Goal: Task Accomplishment & Management: Manage account settings

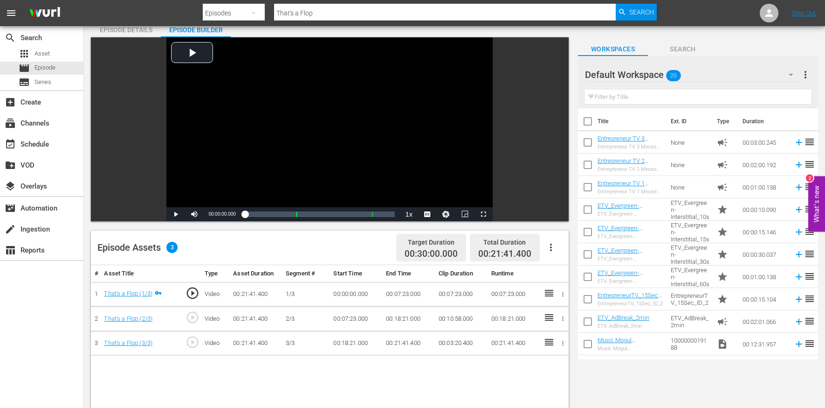
scroll to position [41, 0]
click at [552, 244] on icon "button" at bounding box center [551, 246] width 2 height 7
click at [564, 249] on div "Edit Cue Points" at bounding box center [578, 250] width 63 height 22
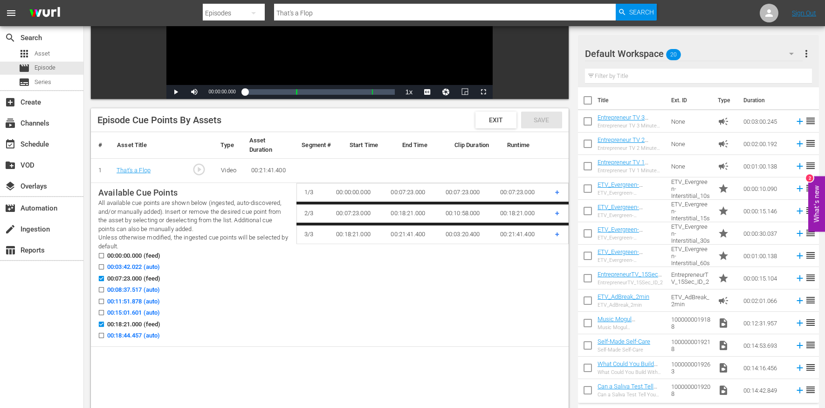
scroll to position [165, 0]
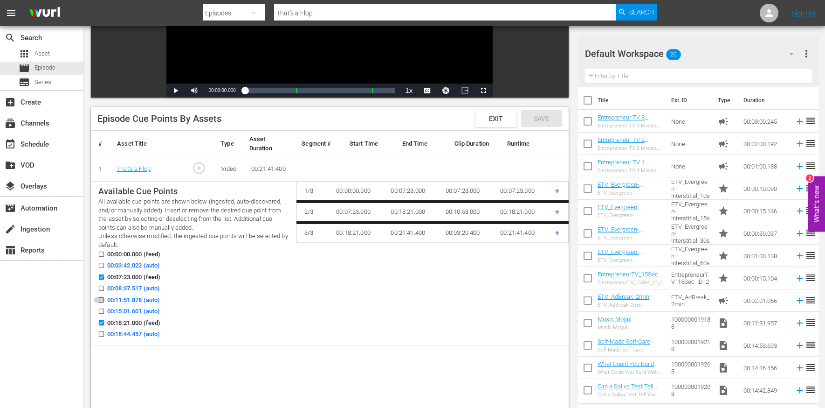
click at [101, 298] on input "00:11:51.878 (auto)" at bounding box center [99, 301] width 12 height 7
checkbox input "true"
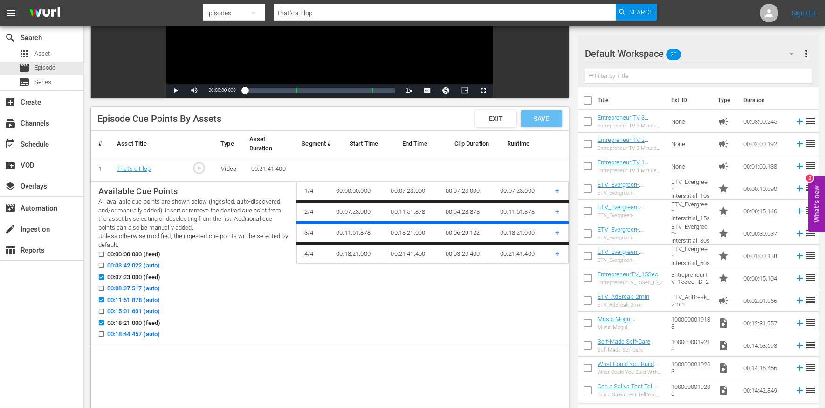
click at [550, 121] on div "Save" at bounding box center [541, 118] width 41 height 17
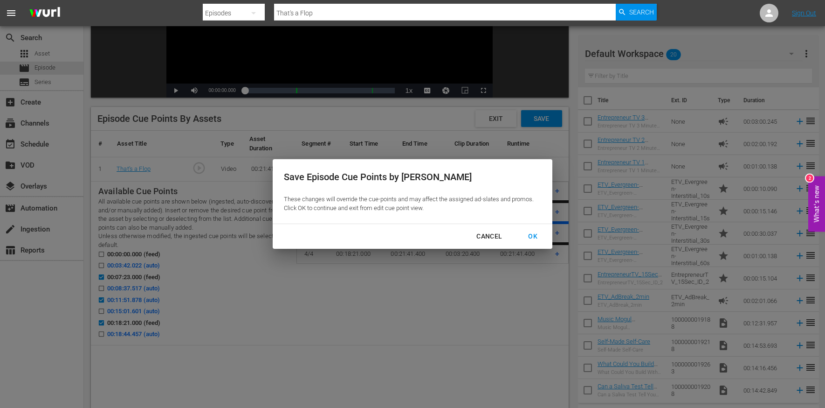
click at [528, 231] on div "OK" at bounding box center [533, 236] width 24 height 12
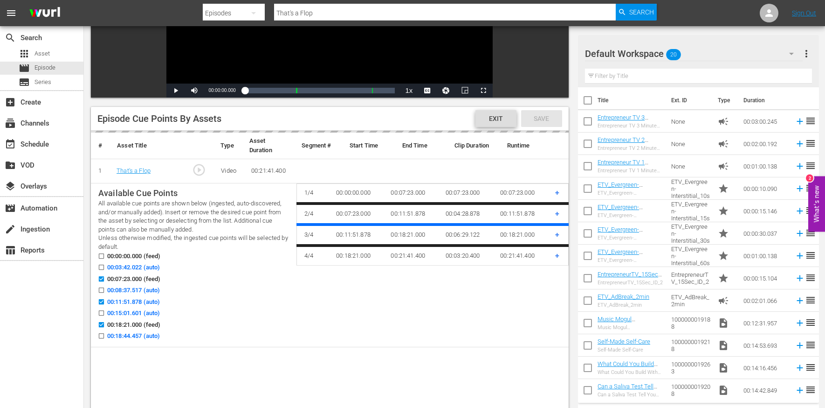
click at [497, 118] on span "Exit" at bounding box center [496, 118] width 29 height 7
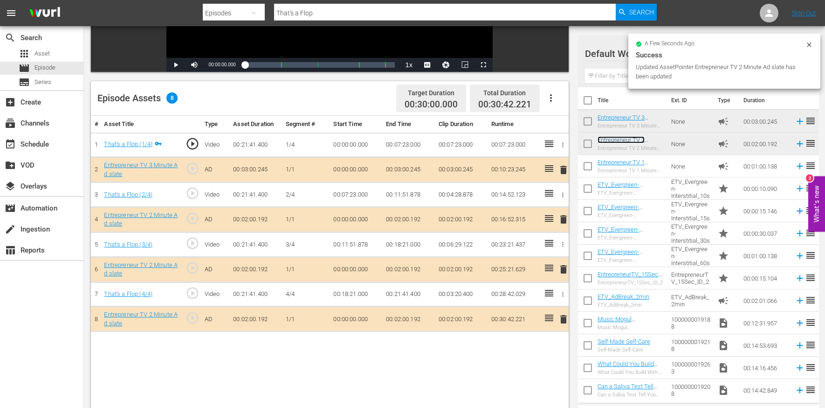
scroll to position [0, 0]
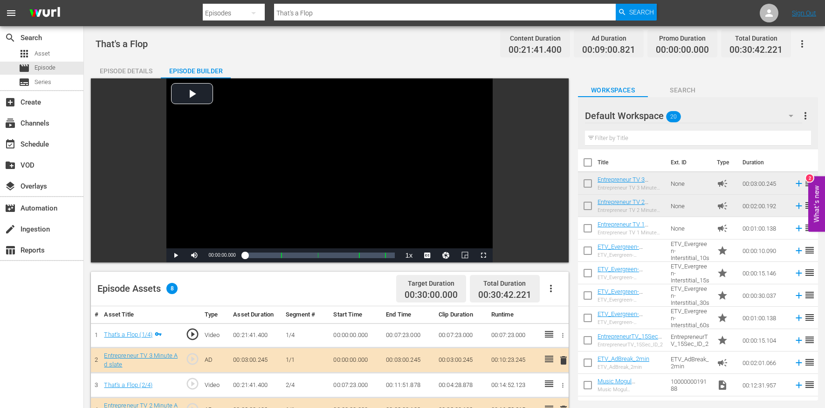
click at [302, 10] on input "That's a Flop" at bounding box center [445, 13] width 342 height 22
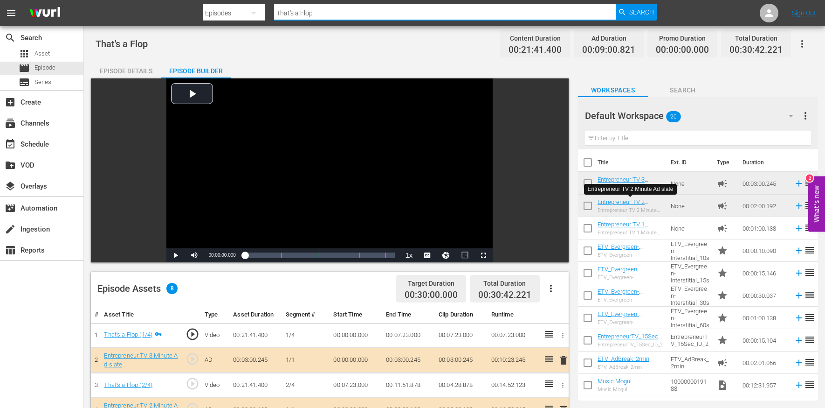
click at [302, 10] on input "That's a Flop" at bounding box center [445, 13] width 342 height 22
paste input "It's Time to Get Rich. Let's Hear the First Pitch"
type input "It's Time to Get Rich. Let's Hear the First Pitch"
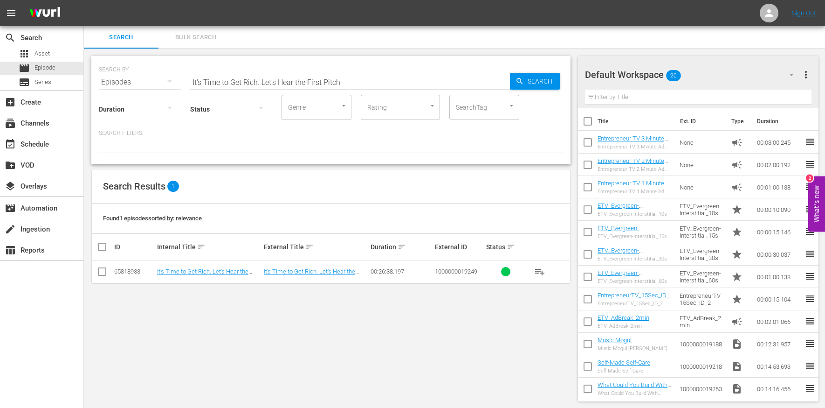
click at [209, 263] on td "It's Time to Get Rich. Let's Hear the First Pitch" at bounding box center [209, 271] width 107 height 23
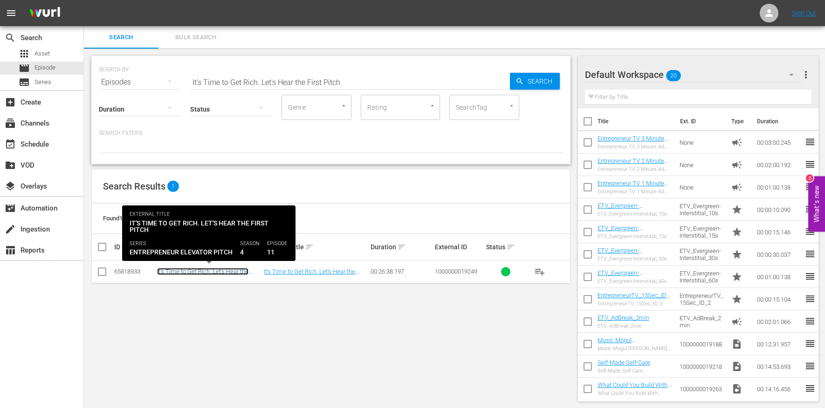
click at [209, 269] on link "It's Time to Get Rich. Let's Hear the First Pitch" at bounding box center [202, 275] width 91 height 14
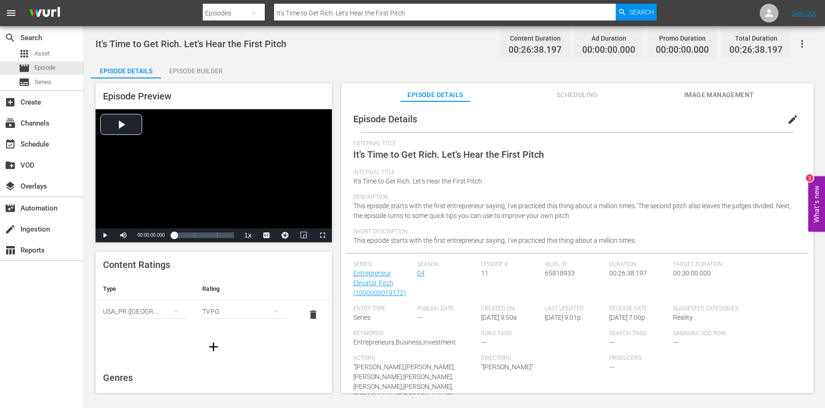
click at [788, 124] on span "edit" at bounding box center [793, 119] width 11 height 11
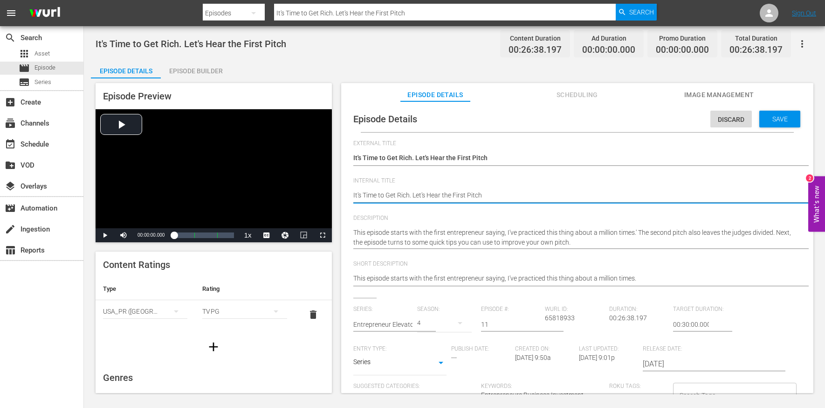
click at [434, 193] on textarea "It's Time to Get Rich. Let's Hear the First Pitch" at bounding box center [574, 195] width 443 height 11
type textarea "E"
type textarea "EE"
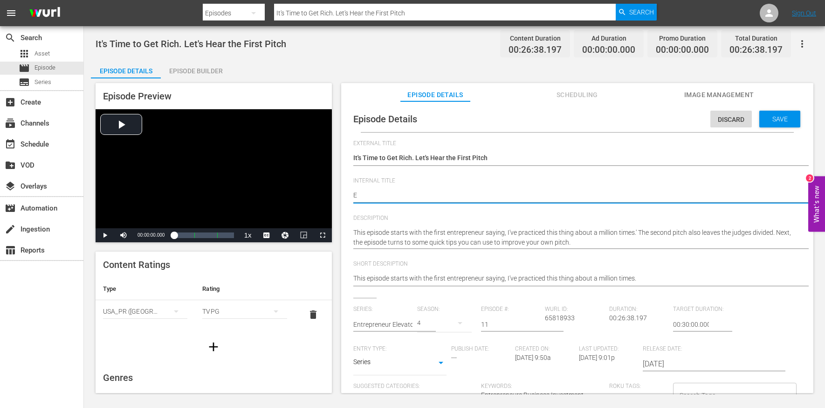
type textarea "EE"
type textarea "EEP"
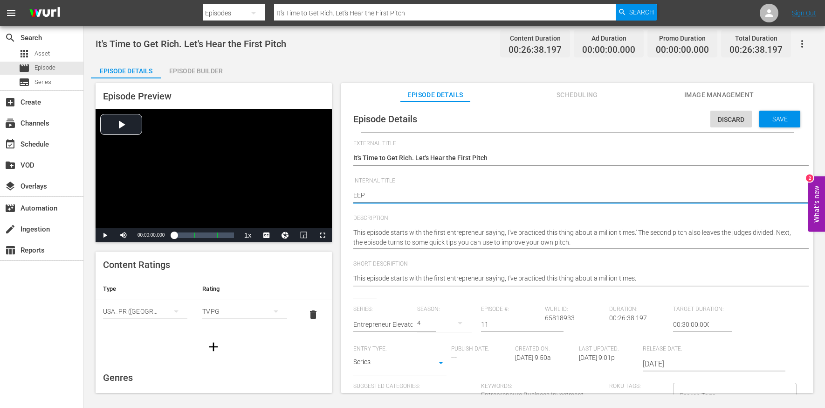
type textarea "EEP S"
type textarea "EEP S4"
type textarea "EEP S4E"
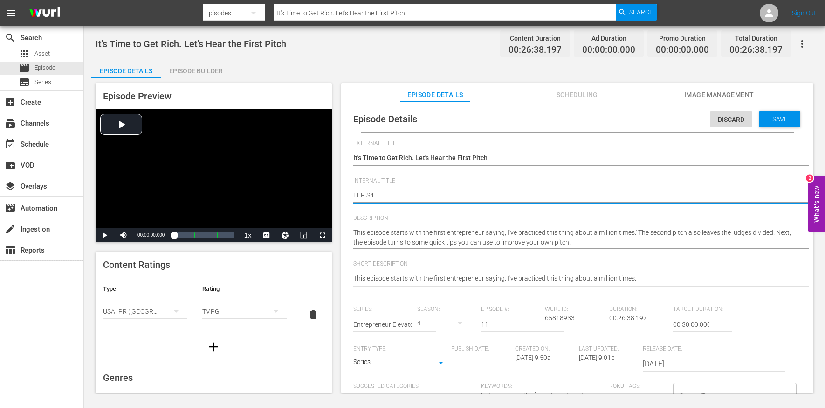
type textarea "EEP S4E"
type textarea "EEP S4E1"
type textarea "EEP S4E11"
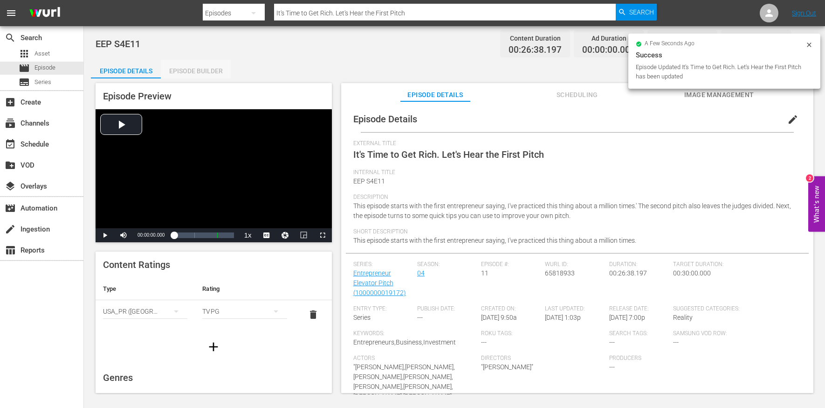
click at [188, 64] on div "Episode Builder" at bounding box center [196, 71] width 70 height 22
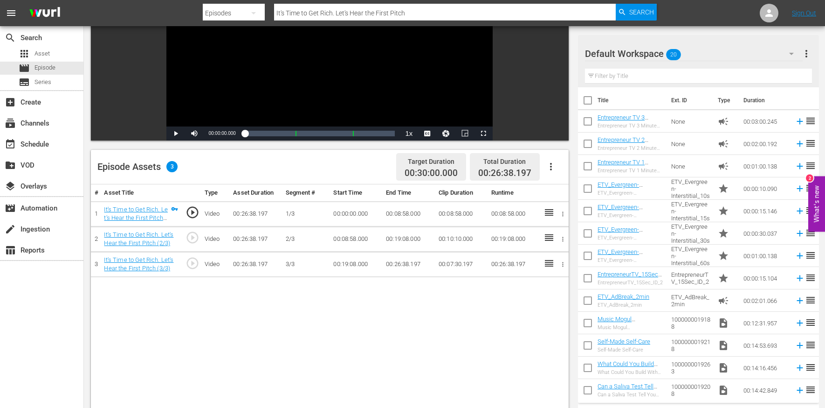
scroll to position [193, 0]
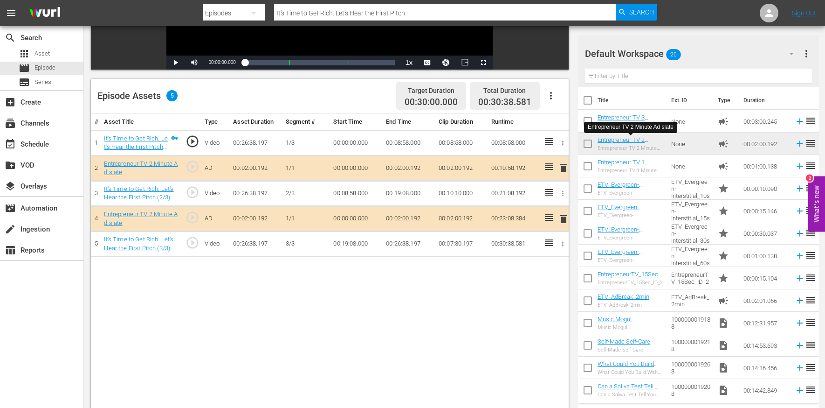
click at [391, 17] on input "It's Time to Get Rich. Let's Hear the First Pitch" at bounding box center [445, 13] width 342 height 22
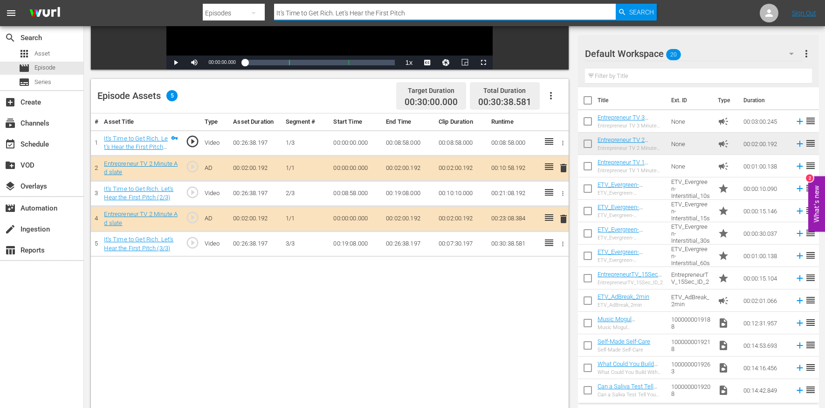
click at [391, 17] on input "It's Time to Get Rich. Let's Hear the First Pitch" at bounding box center [445, 13] width 342 height 22
paste input "'m a Failed Entrepreneur"
type input "I'm a Failed Entrepreneur"
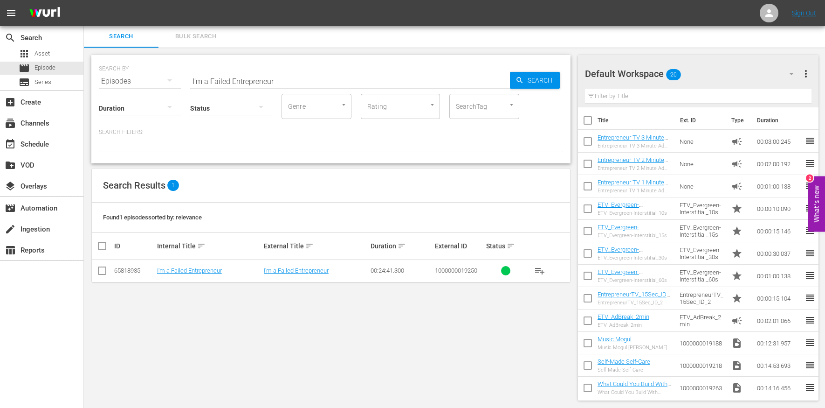
click at [189, 273] on td "I'm a Failed Entrepreneur" at bounding box center [209, 270] width 107 height 23
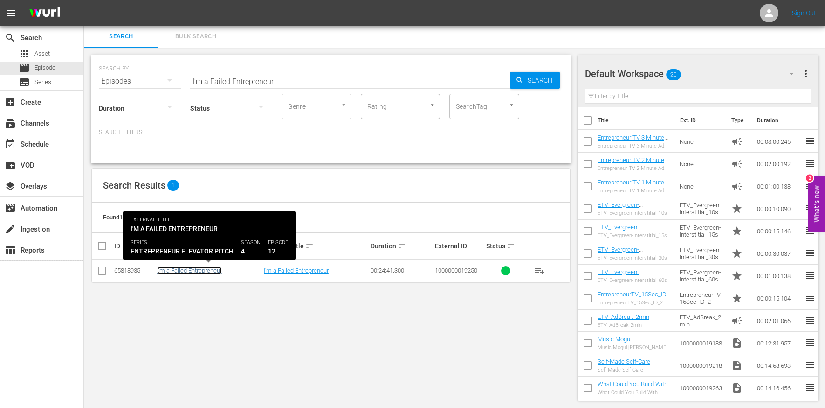
click at [187, 267] on link "I'm a Failed Entrepreneur" at bounding box center [189, 270] width 65 height 7
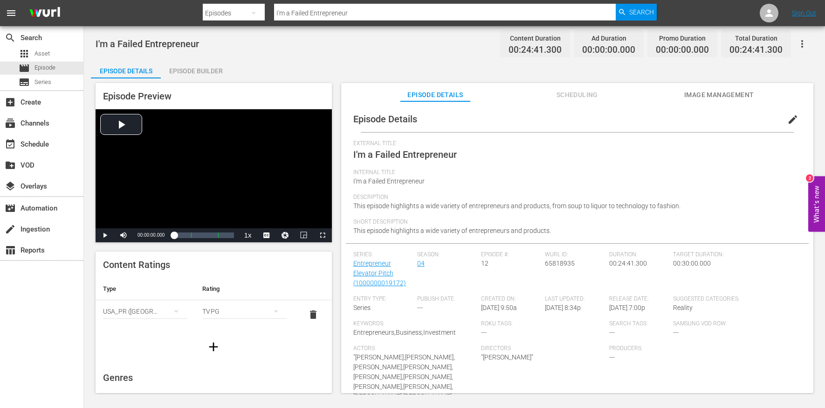
click at [789, 113] on button "edit" at bounding box center [793, 119] width 22 height 22
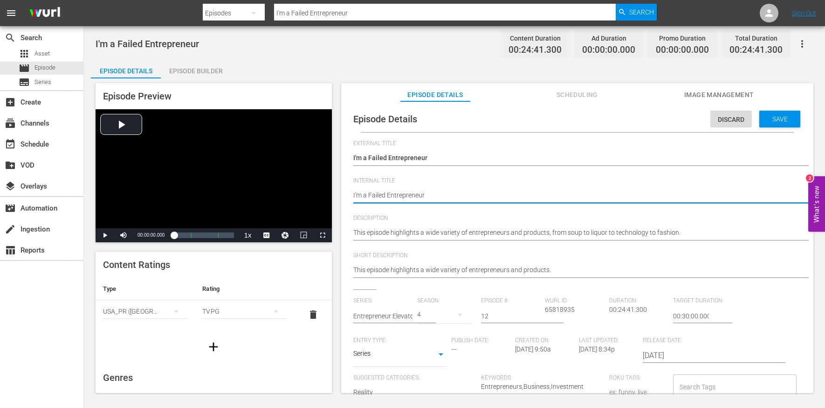
click at [405, 194] on textarea "I'm a Failed Entrepreneur" at bounding box center [574, 195] width 443 height 11
type textarea "e"
type textarea "ee"
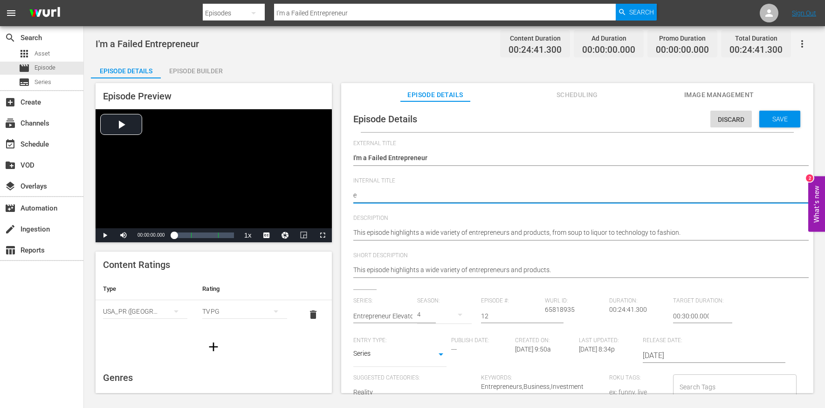
type textarea "ee"
type textarea "eep"
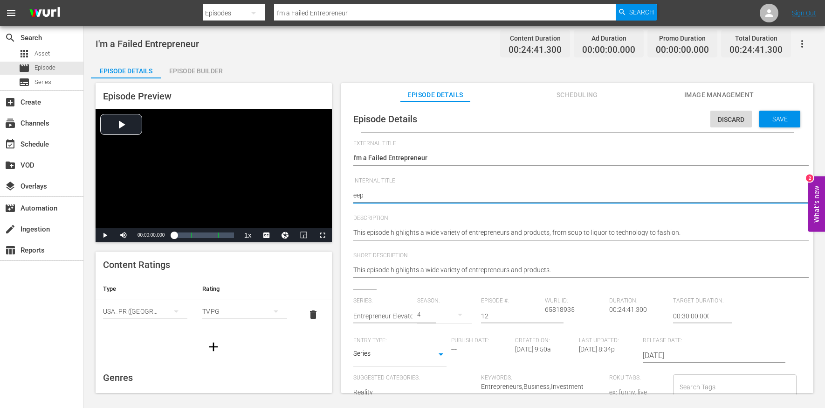
type textarea "eep"
type textarea "ee"
type textarea "e"
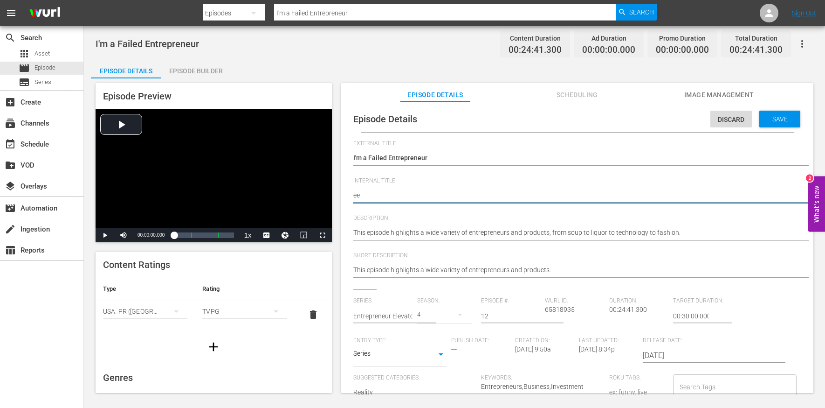
type textarea "e"
type textarea "E"
type textarea "EE"
type textarea "EEP"
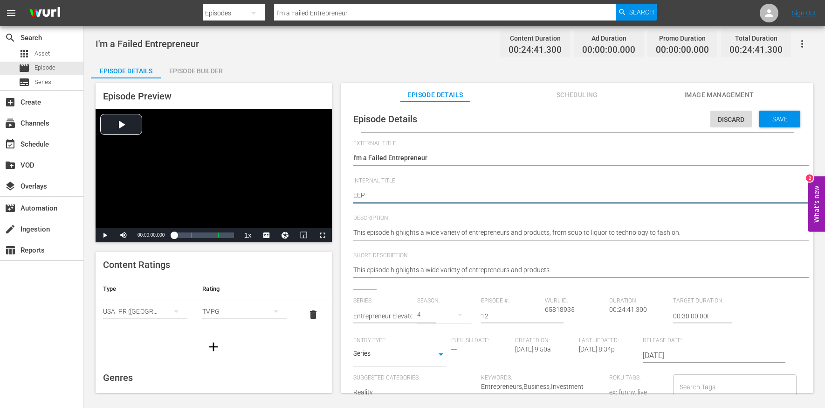
type textarea "EEP"
type textarea "EEP S"
type textarea "EEP S4"
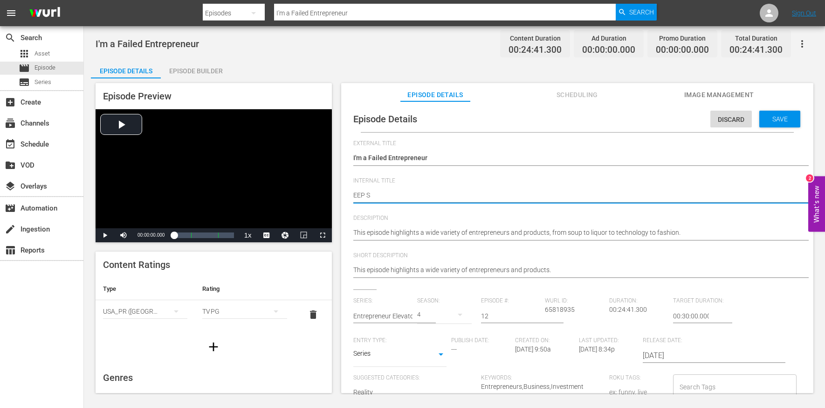
type textarea "EEP S4"
type textarea "EEP S4E"
type textarea "EEP S4E1"
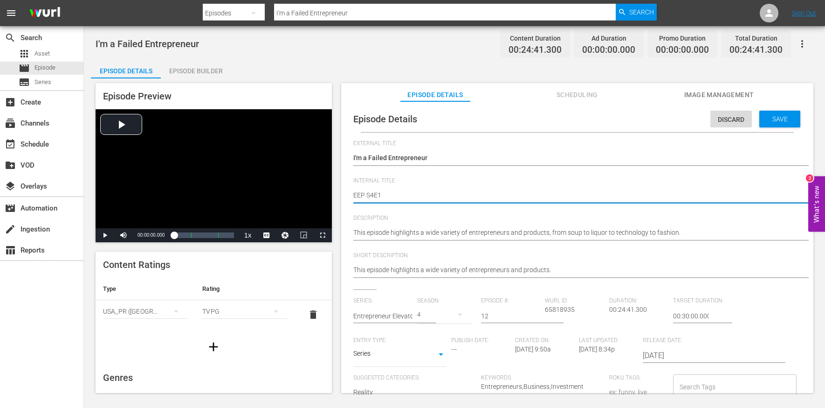
type textarea "EEP S4E12"
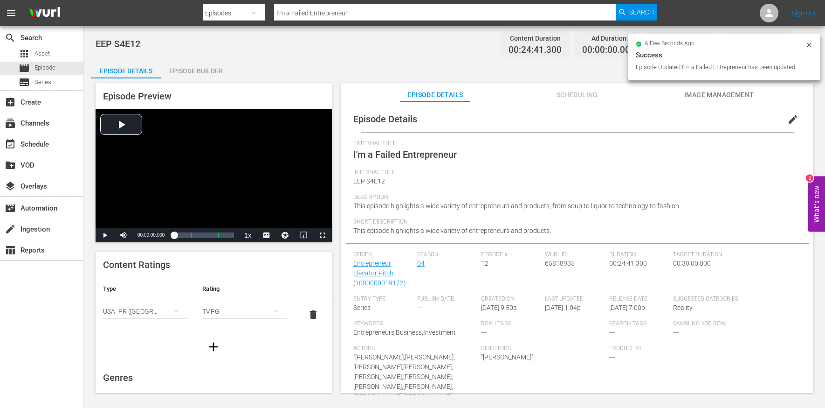
click at [187, 76] on div "Episode Builder" at bounding box center [196, 71] width 70 height 22
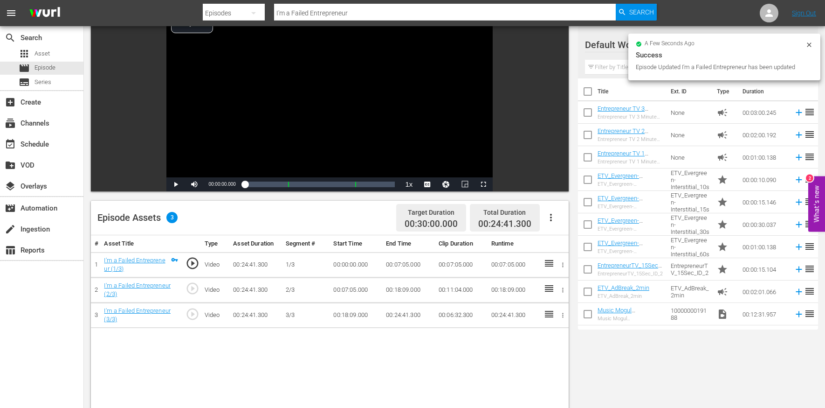
scroll to position [104, 0]
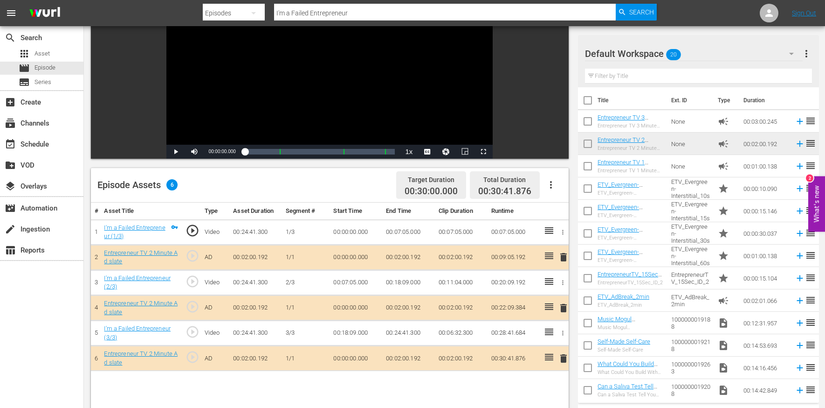
click at [286, 16] on input "I'm a Failed Entrepreneur" at bounding box center [445, 13] width 342 height 22
paste input "You're Going to Destroy This Entire Opportunity"
type input "You're Going to Destroy This Entire Opportunity"
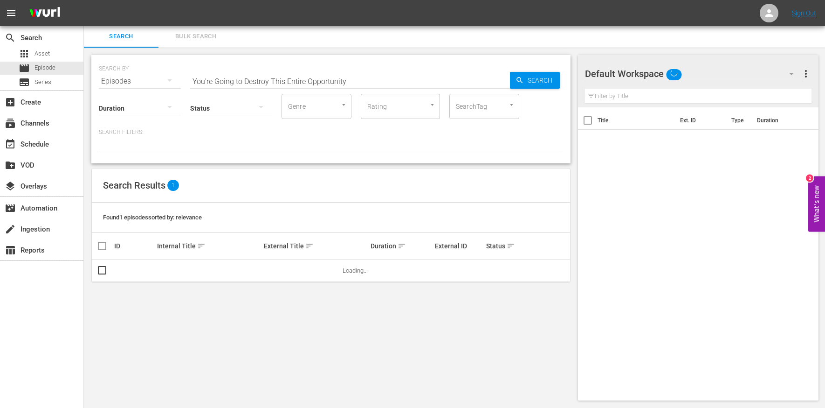
scroll to position [1, 0]
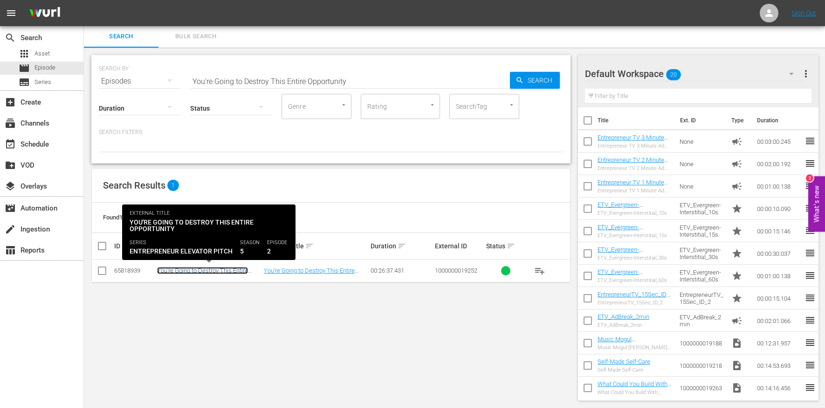
click at [194, 270] on link "You're Going to Destroy This Entire Opportunity" at bounding box center [202, 274] width 91 height 14
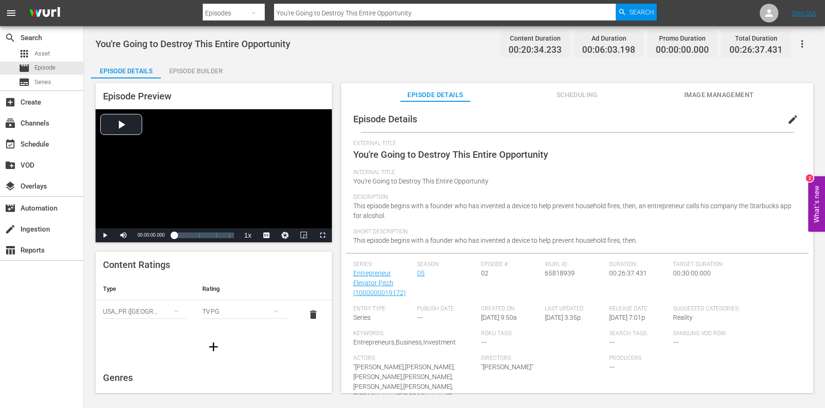
click at [792, 112] on button "edit" at bounding box center [793, 119] width 22 height 22
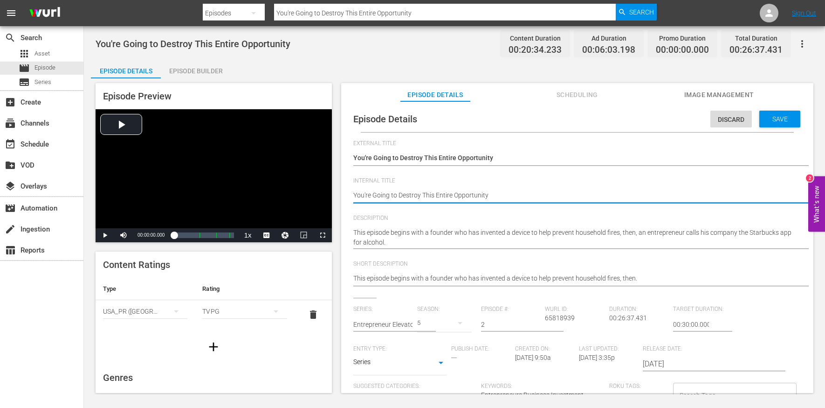
click at [384, 195] on textarea "You're Going to Destroy This Entire Opportunity" at bounding box center [574, 195] width 443 height 11
type textarea "E"
type textarea "EE"
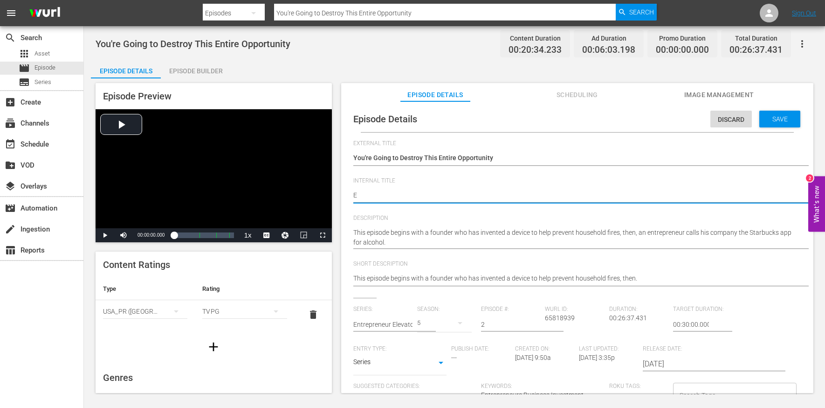
type textarea "EE"
type textarea "EEP"
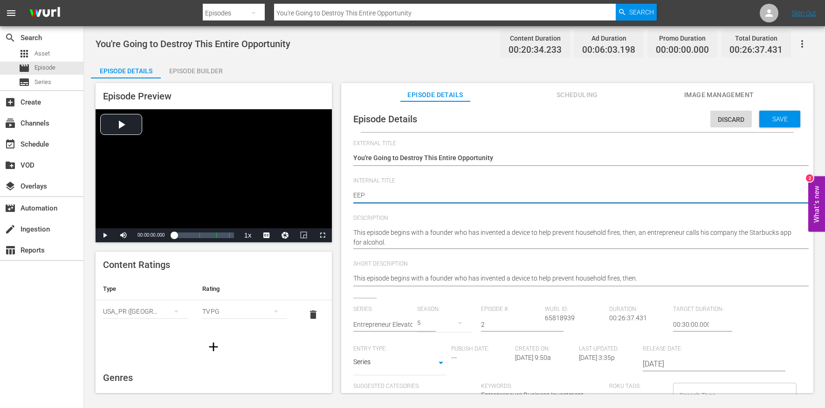
type textarea "EEP S"
type textarea "EEP S5"
type textarea "EEP S5E"
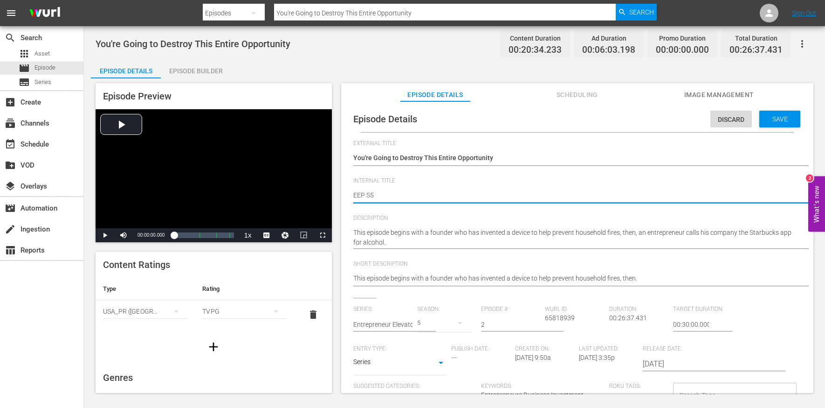
type textarea "EEP S5E"
type textarea "EEP S5E2"
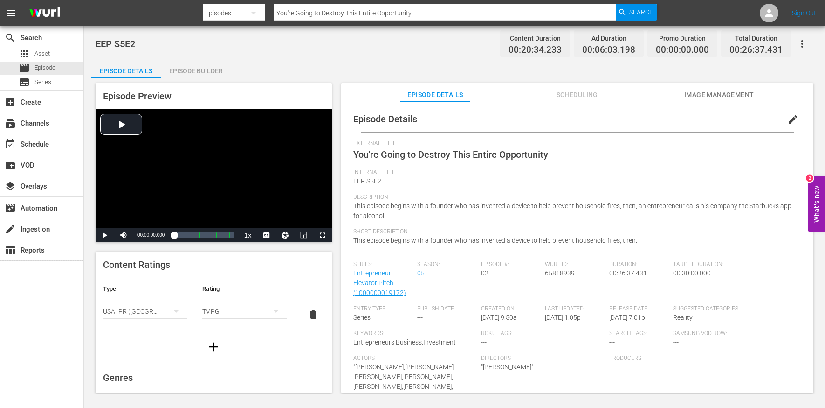
click at [200, 73] on div "Episode Builder" at bounding box center [196, 71] width 70 height 22
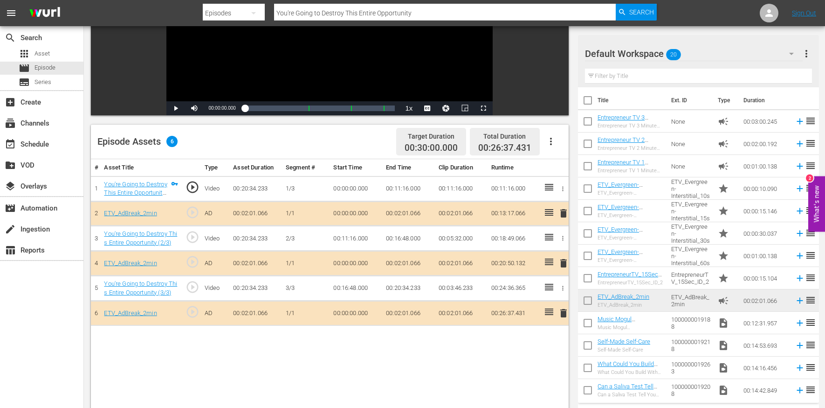
scroll to position [159, 0]
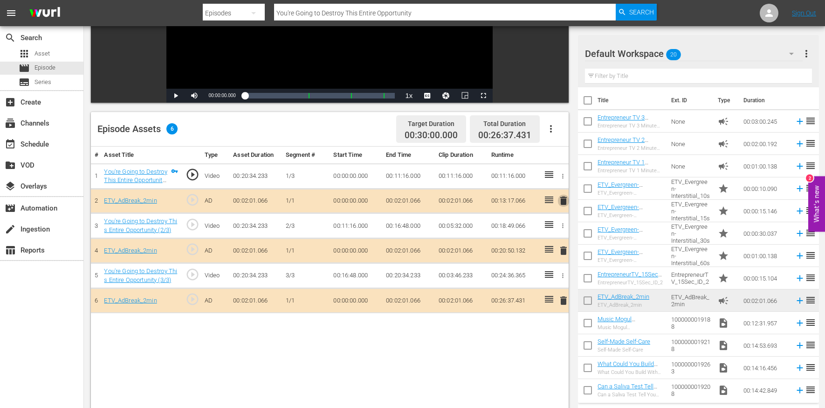
click at [564, 197] on span "delete" at bounding box center [563, 200] width 11 height 11
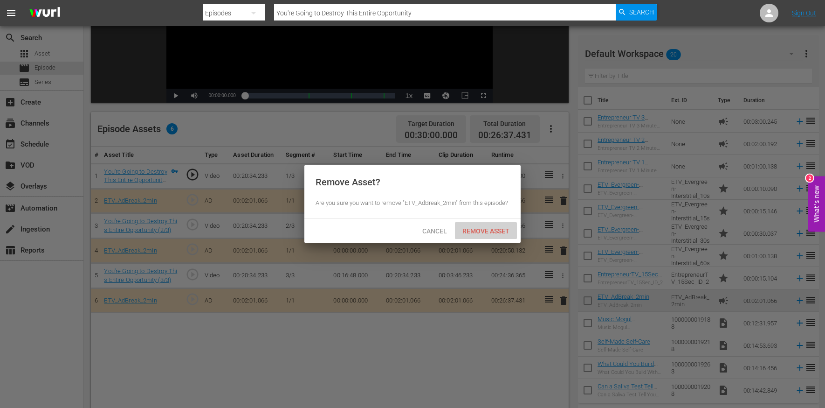
click at [497, 227] on span "Remove Asset" at bounding box center [486, 230] width 62 height 7
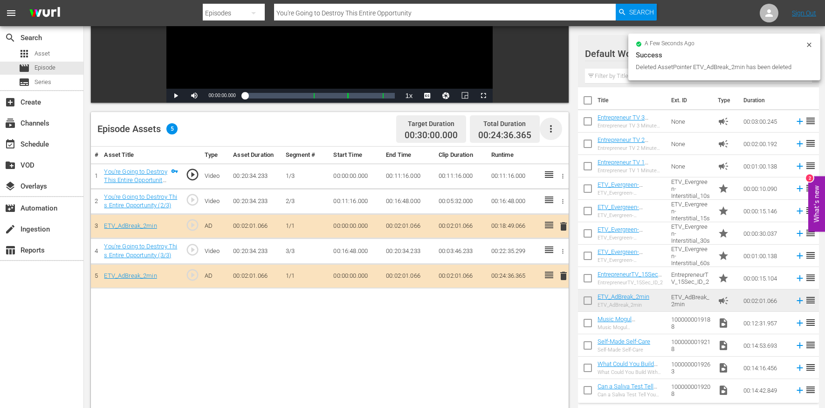
click at [553, 130] on icon "button" at bounding box center [551, 128] width 11 height 11
click at [553, 130] on div "Edit Cue Points" at bounding box center [578, 132] width 63 height 22
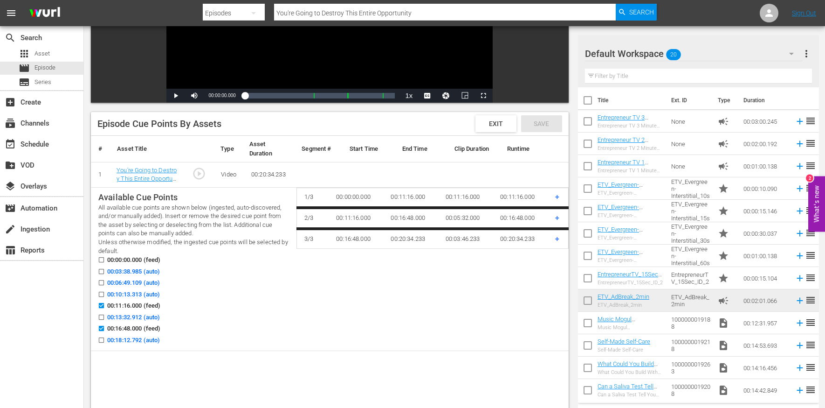
click at [131, 281] on span "00:06:49.109 (auto)" at bounding box center [133, 282] width 53 height 9
click at [105, 281] on input "00:06:49.109 (auto)" at bounding box center [99, 284] width 12 height 7
checkbox input "true"
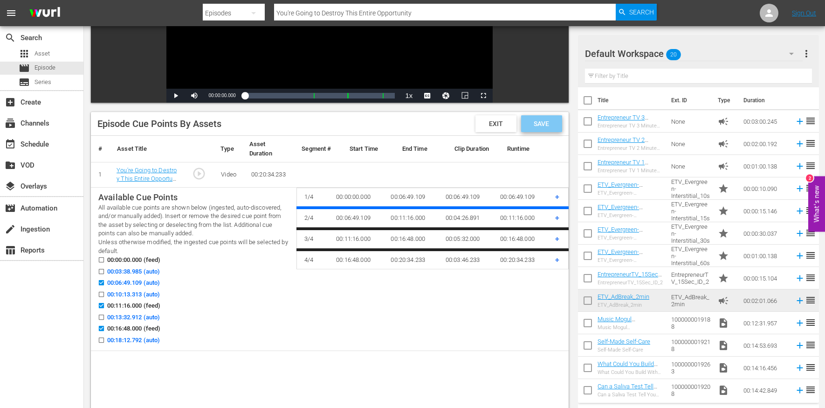
click at [547, 123] on span "Save" at bounding box center [541, 123] width 30 height 7
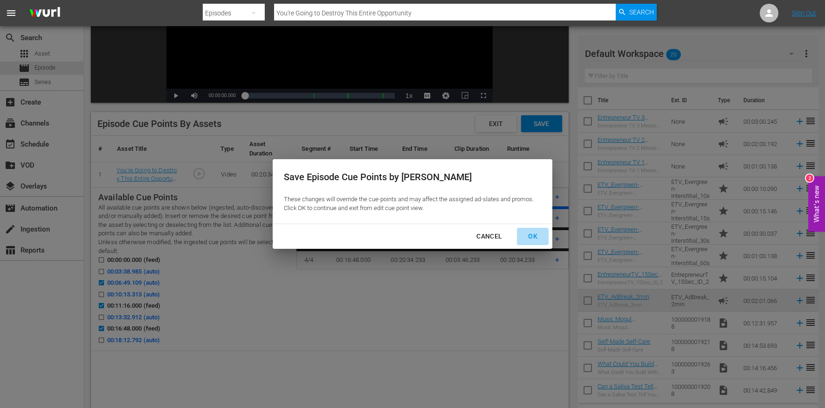
click at [526, 238] on div "OK" at bounding box center [533, 236] width 24 height 12
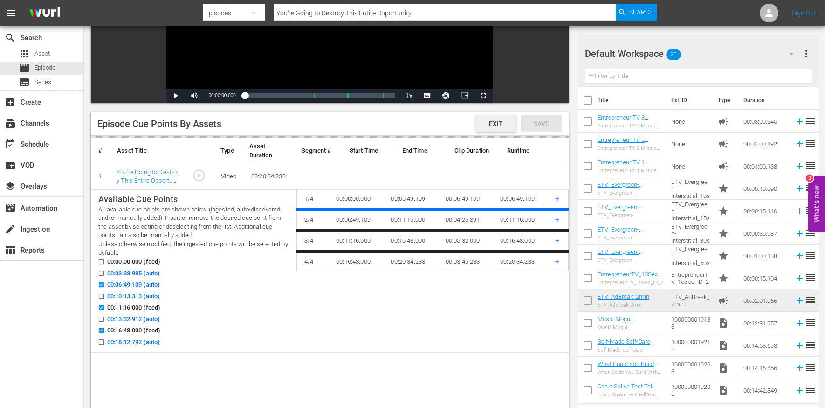
click at [502, 123] on span "Exit" at bounding box center [496, 123] width 29 height 7
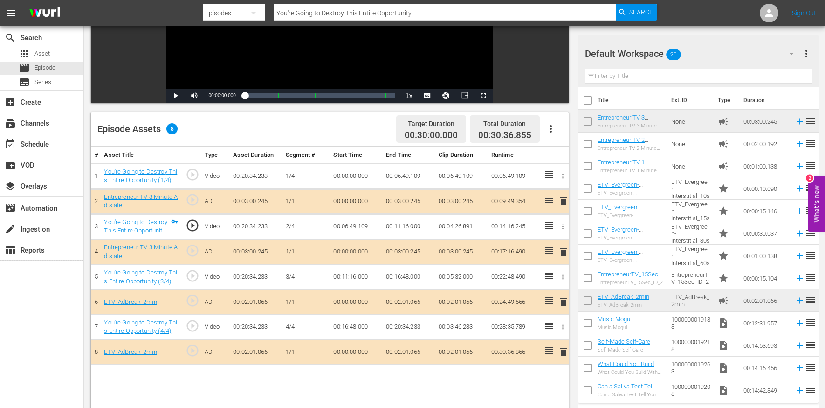
click at [291, 13] on input "You're Going to Destroy This Entire Opportunity" at bounding box center [445, 13] width 342 height 22
paste input "Have Two Different Offers, Gotta Make a Decision"
type input "You Have Two Different Offers, Gotta Make a Decision"
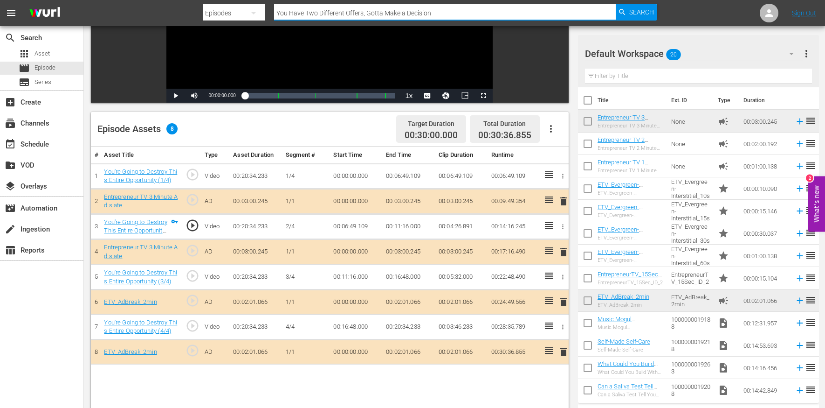
scroll to position [1, 0]
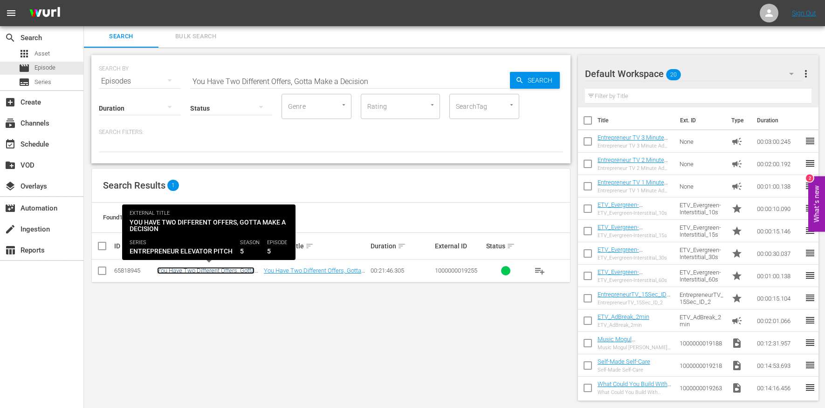
click at [212, 269] on link "You Have Two Different Offers, Gotta Make a Decision" at bounding box center [205, 274] width 97 height 14
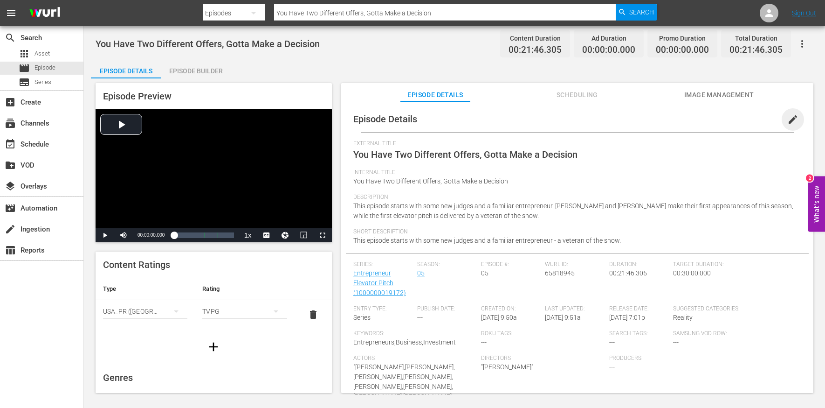
click at [789, 118] on span "edit" at bounding box center [793, 119] width 11 height 11
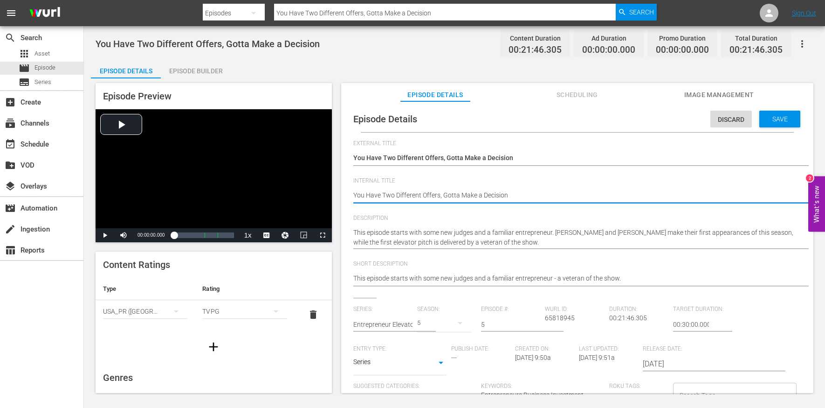
click at [467, 194] on textarea "You Have Two Different Offers, Gotta Make a Decision" at bounding box center [574, 195] width 443 height 11
type textarea "e"
type textarea "ee"
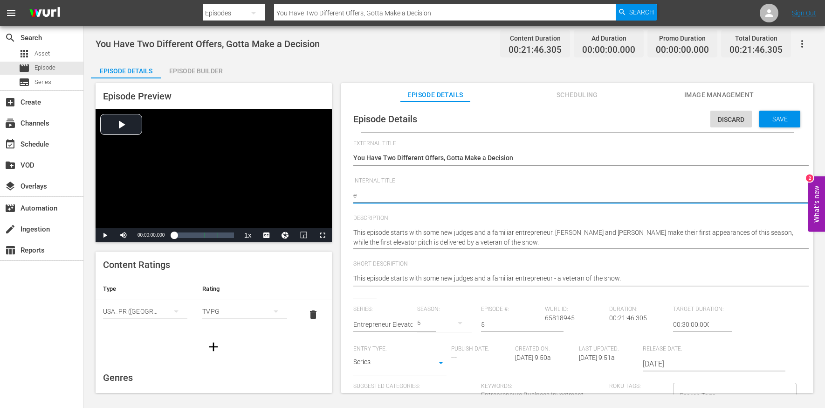
type textarea "ee"
type textarea "eep"
type textarea "ee"
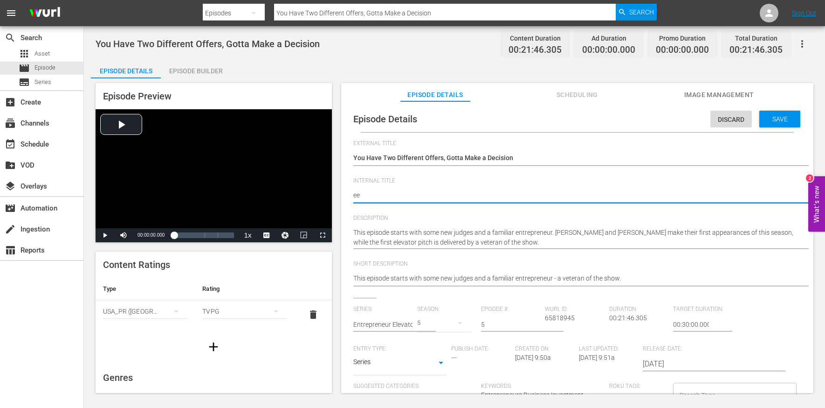
type textarea "e"
type textarea "E"
type textarea "EE"
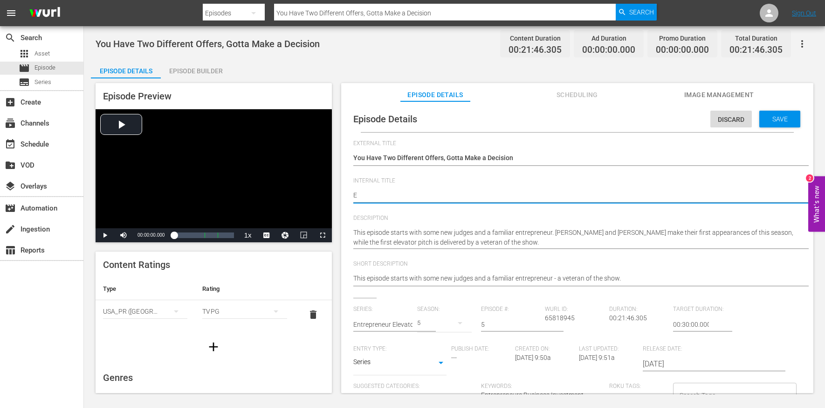
type textarea "EE"
type textarea "EEP"
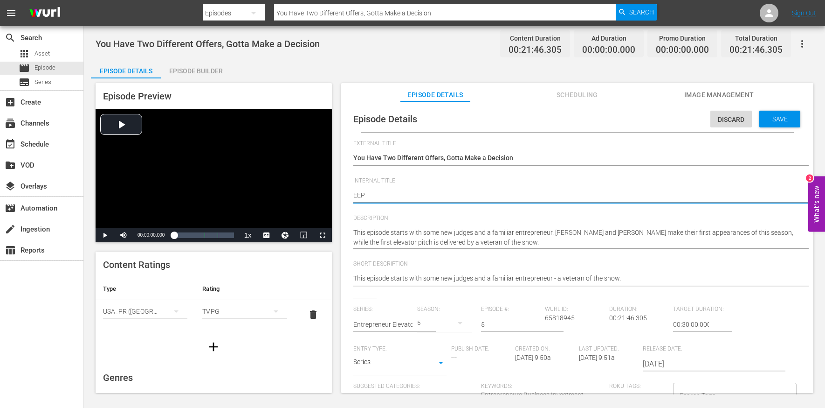
type textarea "EEP S"
type textarea "EEP S5"
type textarea "EEP S5E"
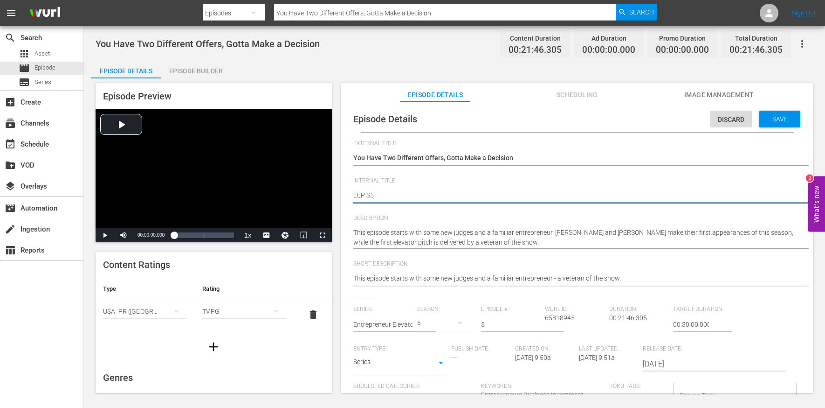
type textarea "EEP S5E"
type textarea "EEP S5E5"
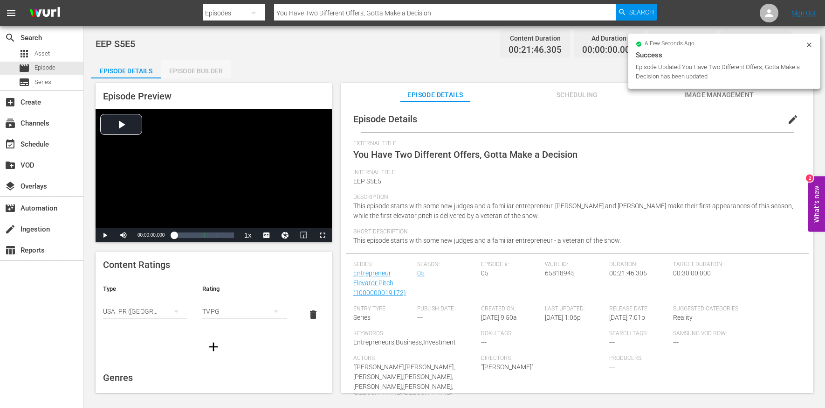
click at [195, 72] on div "Episode Builder" at bounding box center [196, 71] width 70 height 22
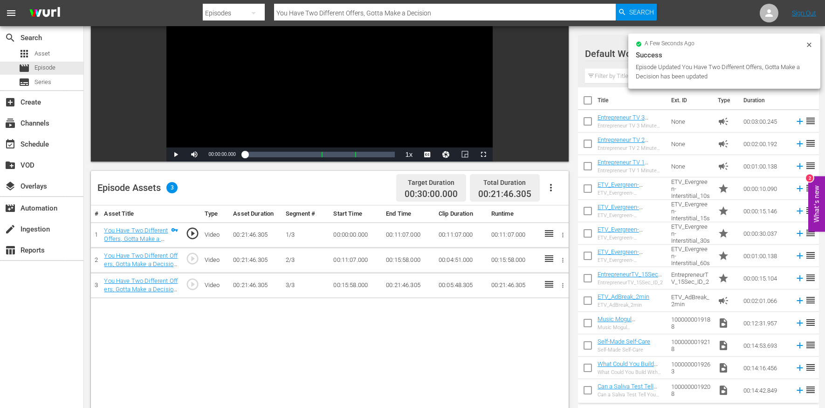
scroll to position [146, 0]
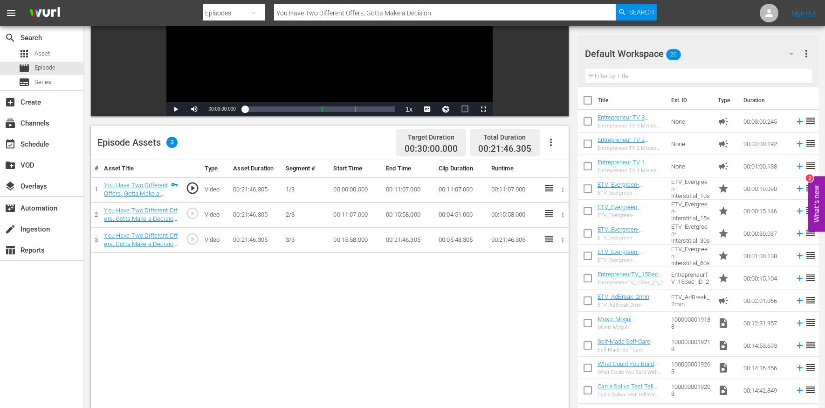
click at [557, 141] on button "button" at bounding box center [551, 142] width 22 height 22
click at [557, 148] on div "Edit Cue Points" at bounding box center [578, 145] width 63 height 22
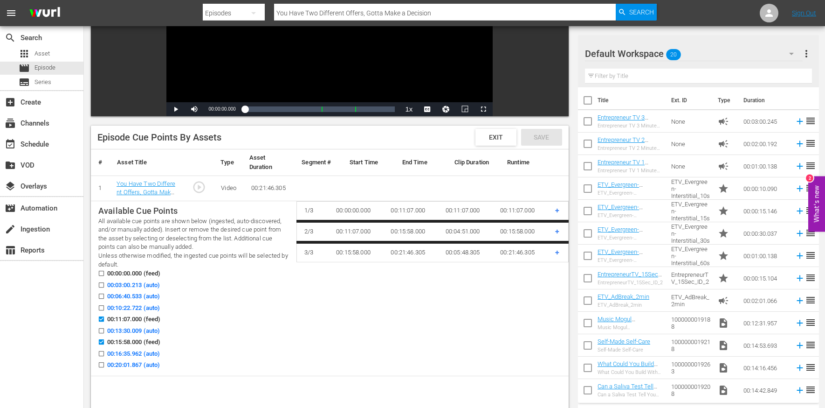
click at [126, 295] on span "00:06:40.533 (auto)" at bounding box center [133, 295] width 53 height 9
click at [105, 295] on input "00:06:40.533 (auto)" at bounding box center [99, 297] width 12 height 7
checkbox input "true"
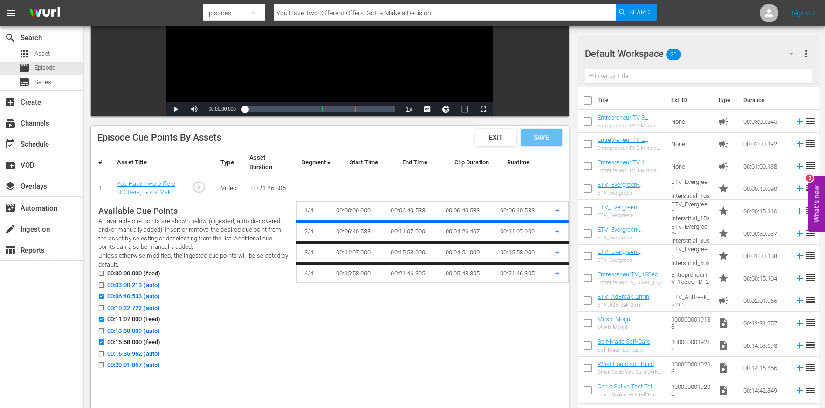
click at [546, 138] on span "Save" at bounding box center [541, 136] width 30 height 7
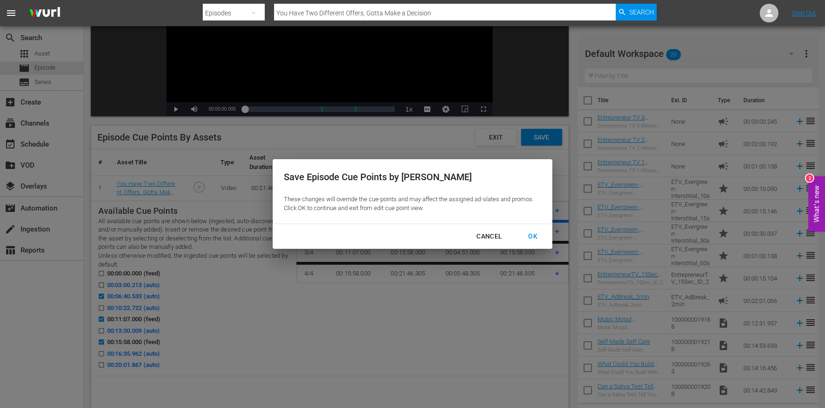
click at [536, 235] on div "OK" at bounding box center [533, 236] width 24 height 12
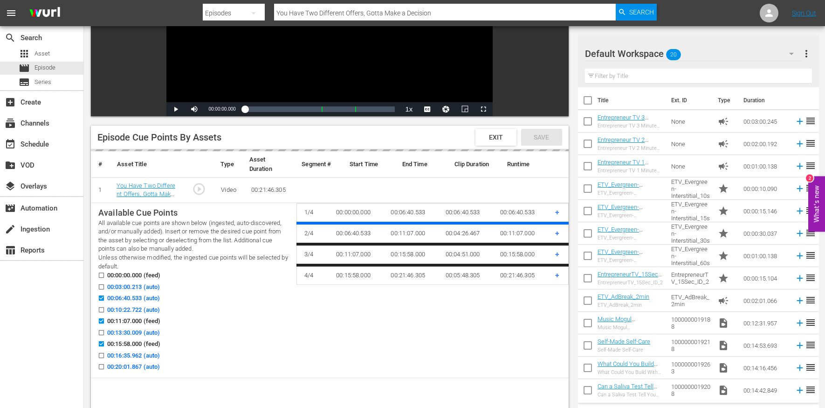
click at [505, 134] on span "Exit" at bounding box center [496, 136] width 29 height 7
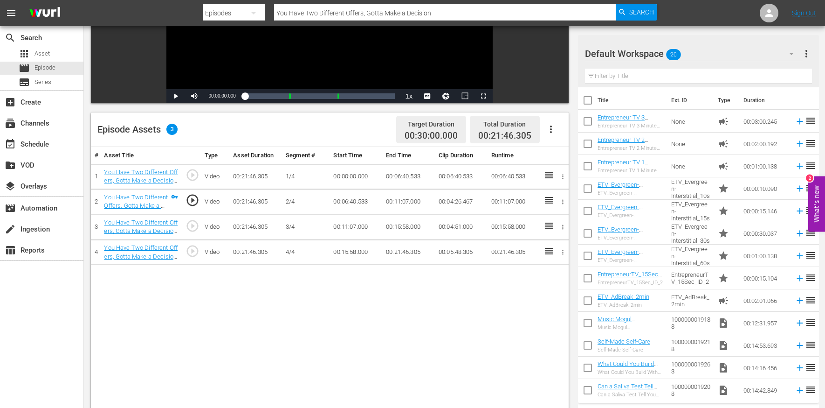
scroll to position [160, 0]
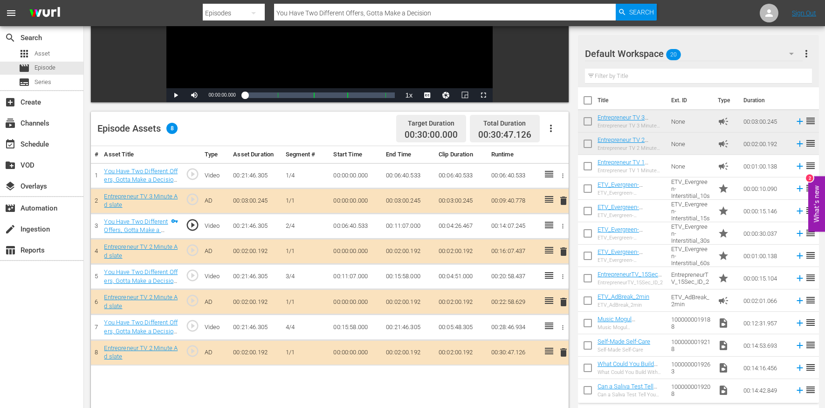
click at [299, 6] on input "You Have Two Different Offers, Gotta Make a Decision" at bounding box center [445, 13] width 342 height 22
paste input "Are You Saying You've Had $5 Million in Sales ... [DATE]?"
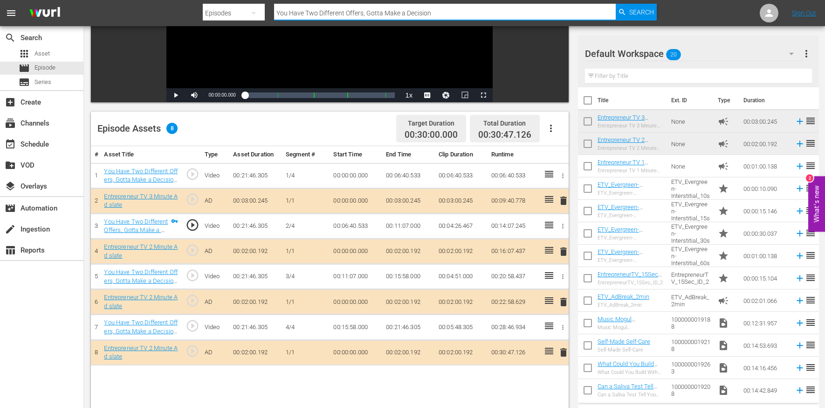
type input "Are You Saying You've Had $5 Million in Sales ... [DATE]?"
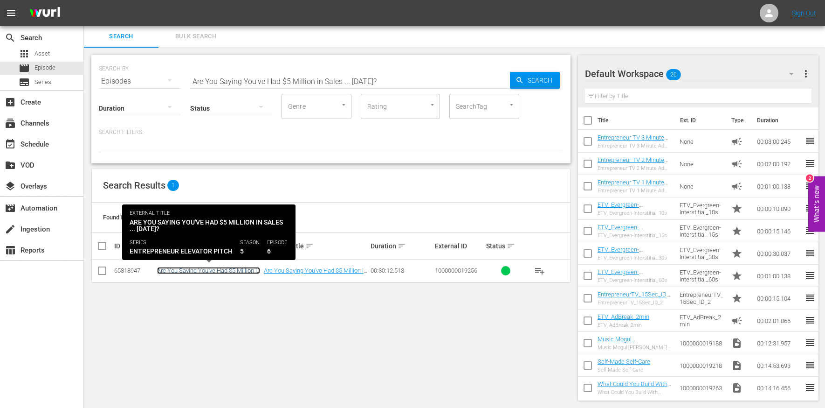
click at [192, 268] on link "Are You Saying You've Had $5 Million in Sales ... [DATE]?" at bounding box center [208, 274] width 103 height 14
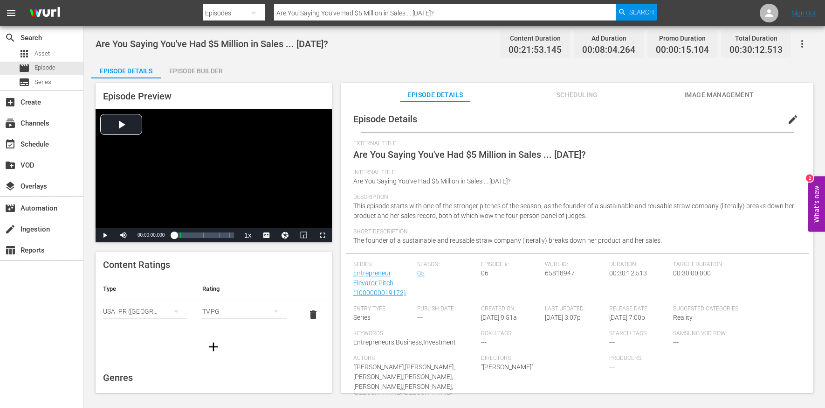
click at [788, 117] on span "edit" at bounding box center [793, 119] width 11 height 11
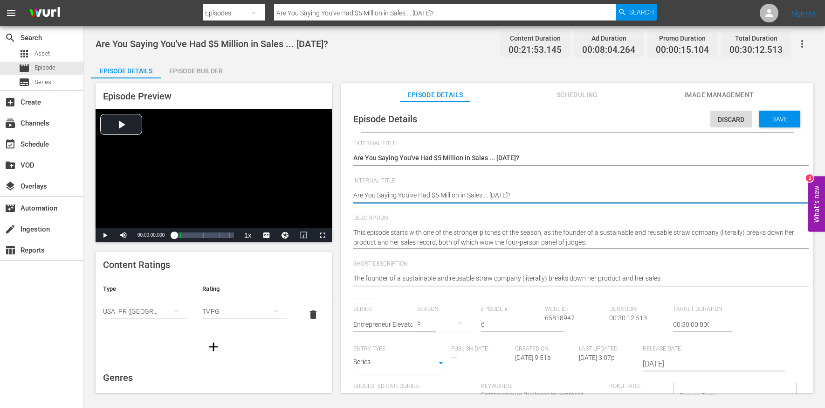
click at [448, 191] on textarea "Are You Saying You've Had $5 Million in Sales ... [DATE]?" at bounding box center [574, 195] width 443 height 11
type textarea "e"
type textarea "ee"
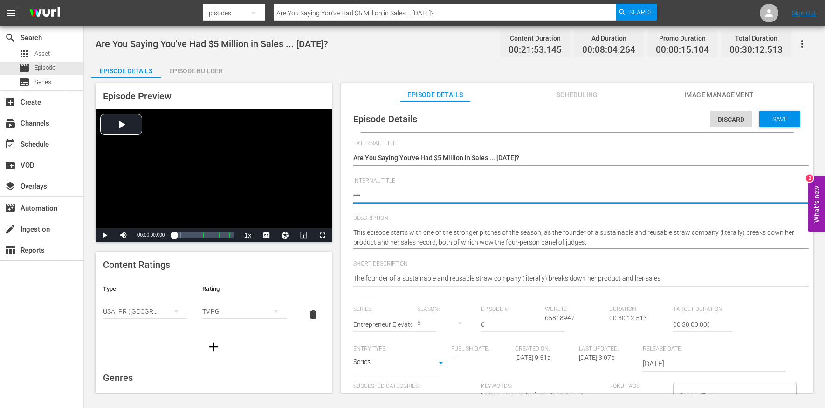
type textarea "eep"
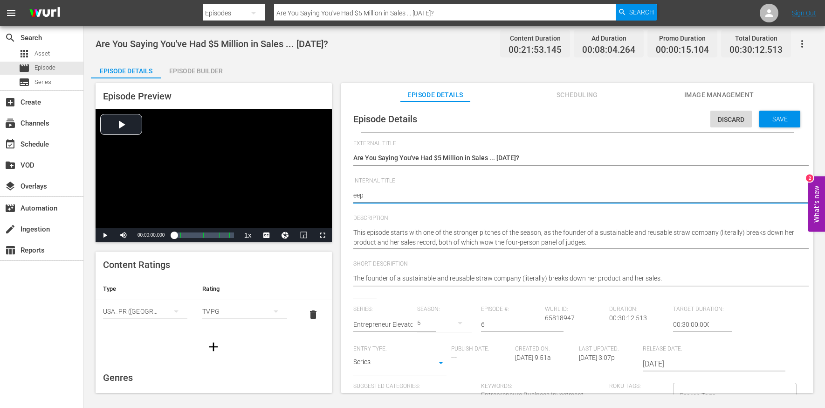
type textarea "ee"
type textarea "e"
type textarea "E"
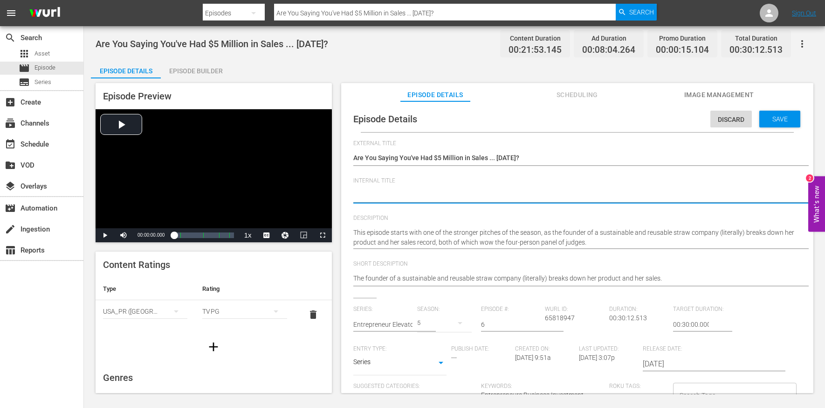
type textarea "E"
type textarea "EE"
type textarea "EEP"
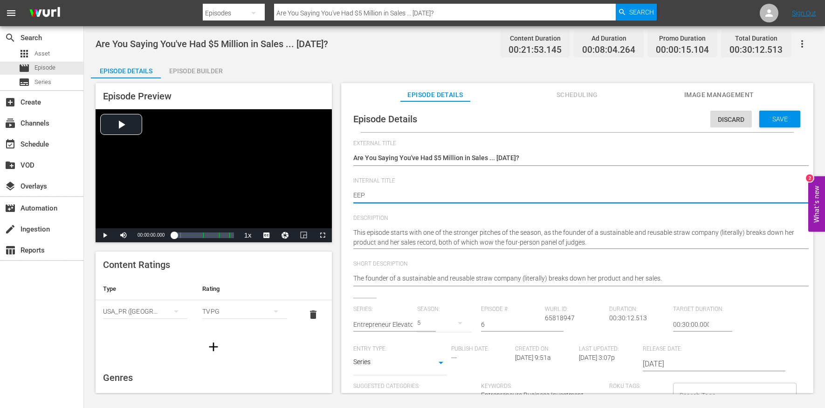
type textarea "EEP S"
type textarea "EEP S5"
type textarea "EEP S5E"
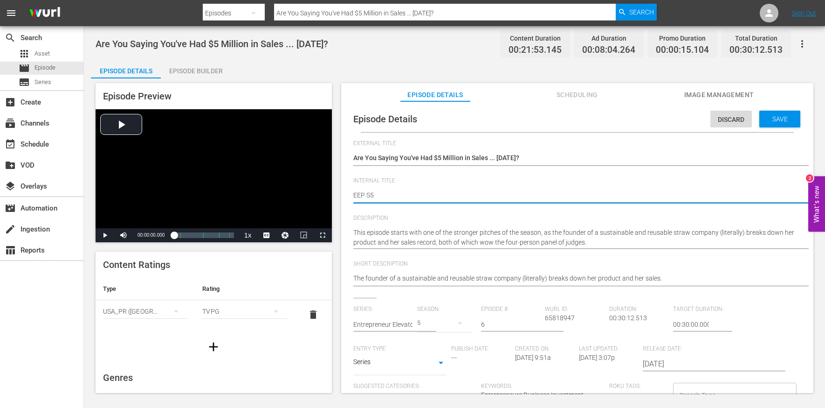
type textarea "EEP S5E"
type textarea "EEP S5E6"
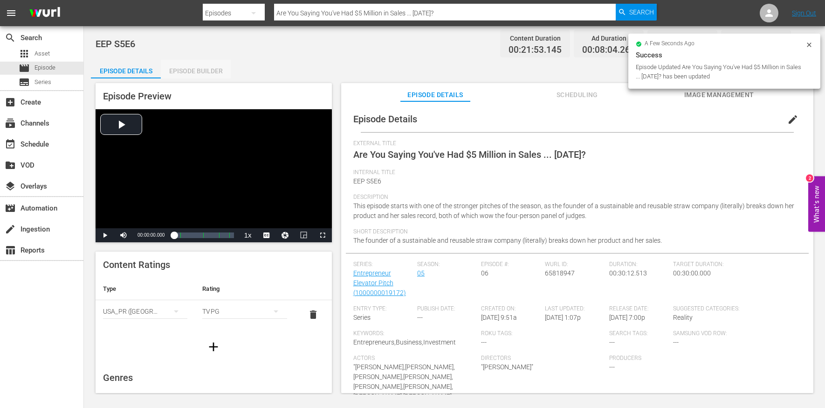
click at [201, 70] on div "Episode Builder" at bounding box center [196, 71] width 70 height 22
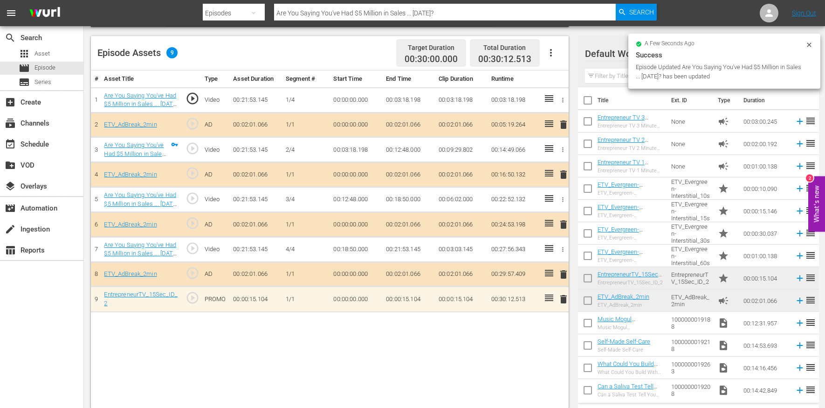
scroll to position [242, 0]
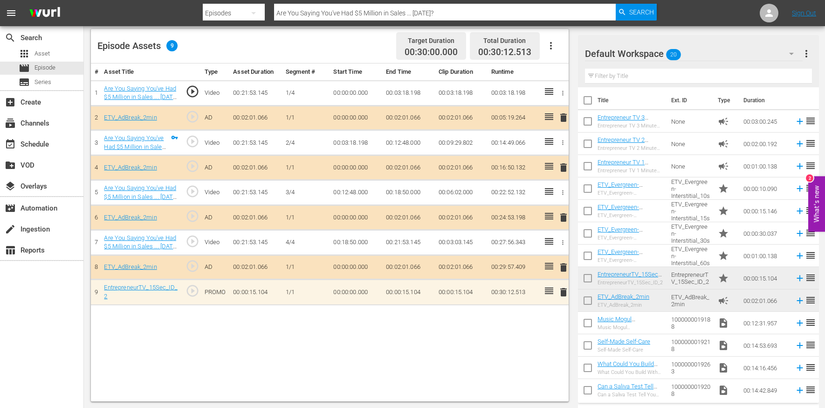
click at [310, 17] on input "Are You Saying You've Had $5 Million in Sales ... [DATE]?" at bounding box center [445, 13] width 342 height 22
paste input "That Tells Me Everything I Need to Know"
type input "That Tells Me Everything I Need to Know"
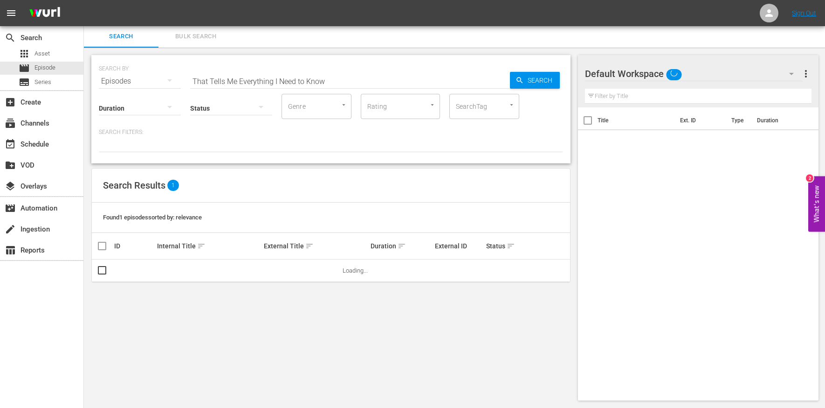
scroll to position [1, 0]
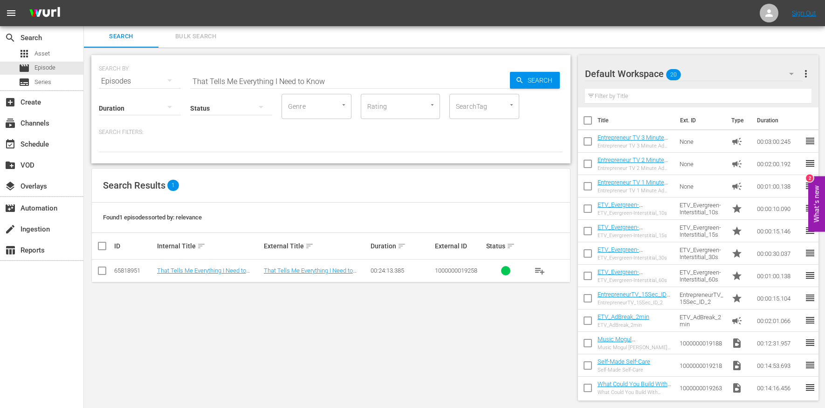
click at [208, 264] on td "That Tells Me Everything I Need to Know" at bounding box center [209, 270] width 107 height 23
click at [207, 265] on td "That Tells Me Everything I Need to Know" at bounding box center [209, 270] width 107 height 23
click at [201, 269] on link "That Tells Me Everything I Need to Know" at bounding box center [201, 274] width 89 height 14
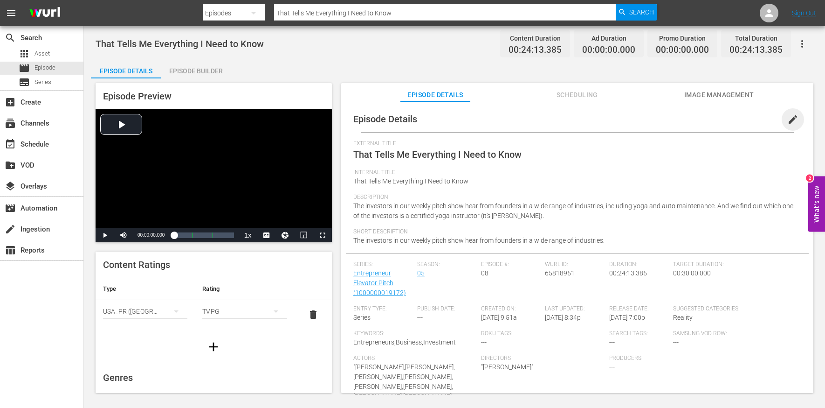
click at [788, 118] on span "edit" at bounding box center [793, 119] width 11 height 11
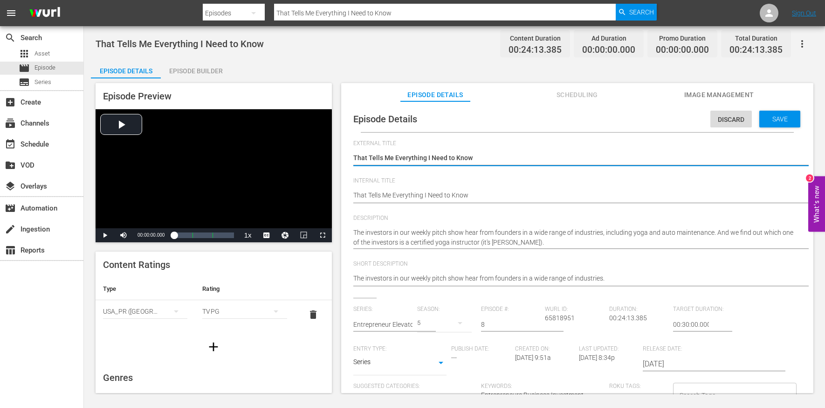
click at [498, 185] on div "That Tells Me Everything I Need to Know That Tells Me Everything I Need to Know" at bounding box center [574, 196] width 443 height 22
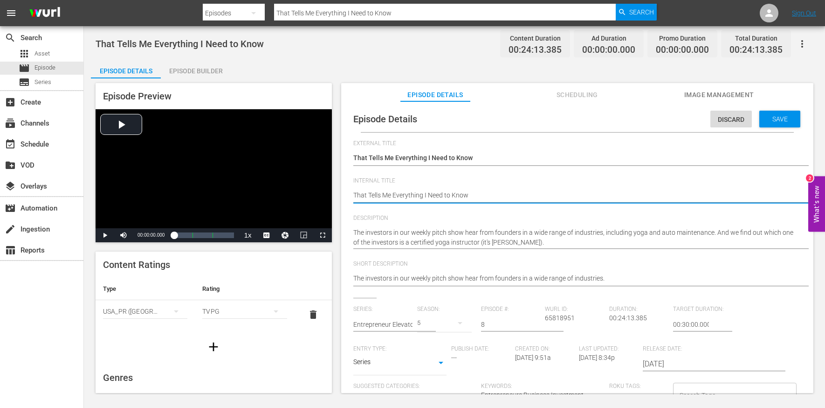
click at [498, 194] on textarea "That Tells Me Everything I Need to Know" at bounding box center [574, 195] width 443 height 11
type textarea "E"
type textarea "EE"
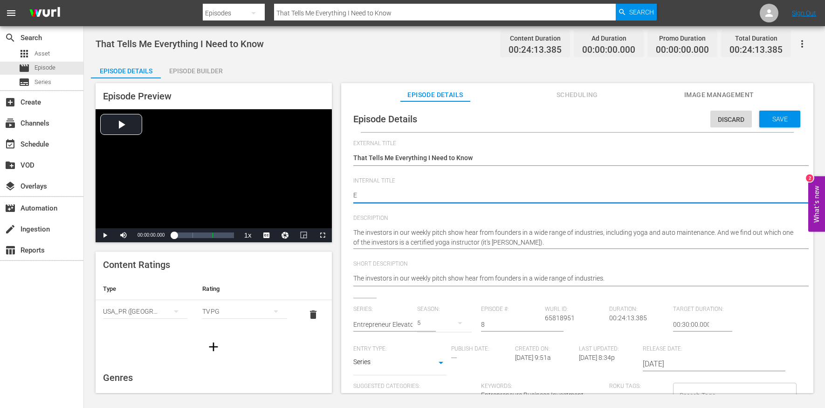
type textarea "EE"
type textarea "EEP"
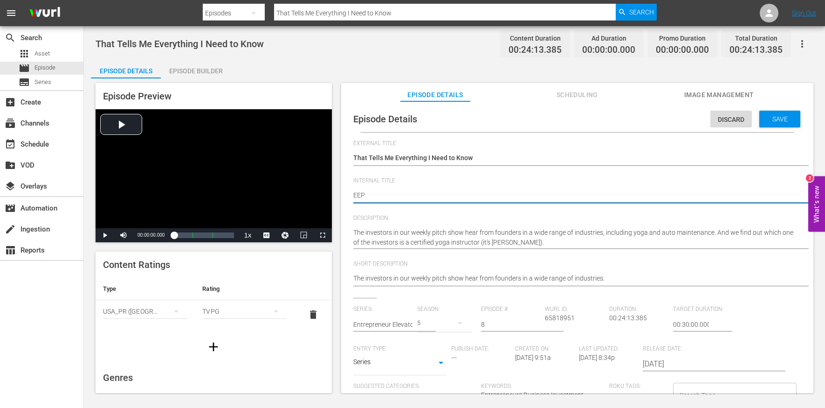
type textarea "EEP S"
type textarea "EEP S5"
type textarea "EEP S5E"
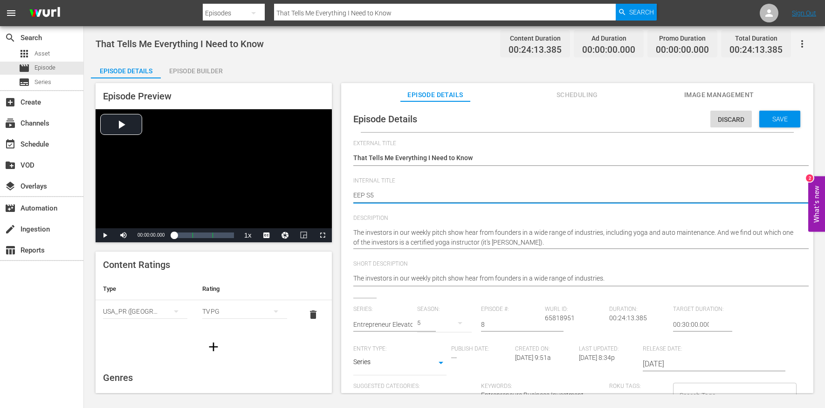
type textarea "EEP S5E"
type textarea "EEP S5E8"
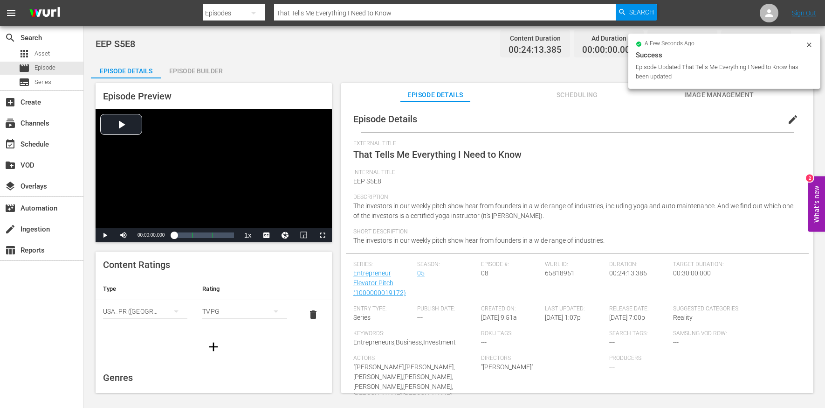
click at [194, 67] on div "Episode Builder" at bounding box center [196, 71] width 70 height 22
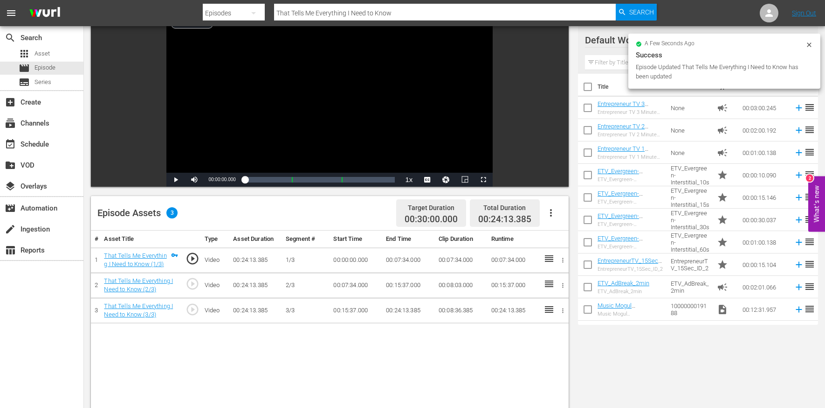
scroll to position [166, 0]
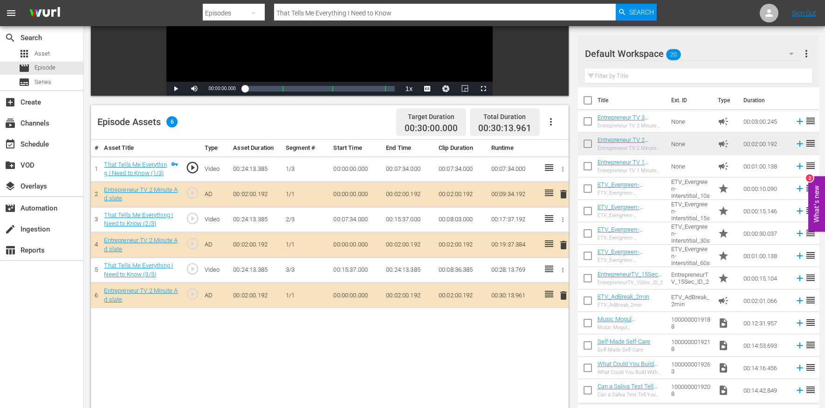
click at [292, 10] on input "That Tells Me Everything I Need to Know" at bounding box center [445, 13] width 342 height 22
paste input "Don't Stop, Come On Dude!"
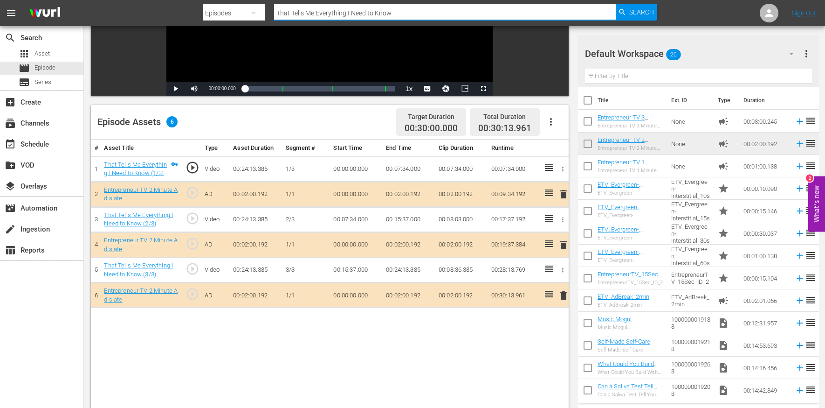
type input "Don't Stop, Come On Dude!"
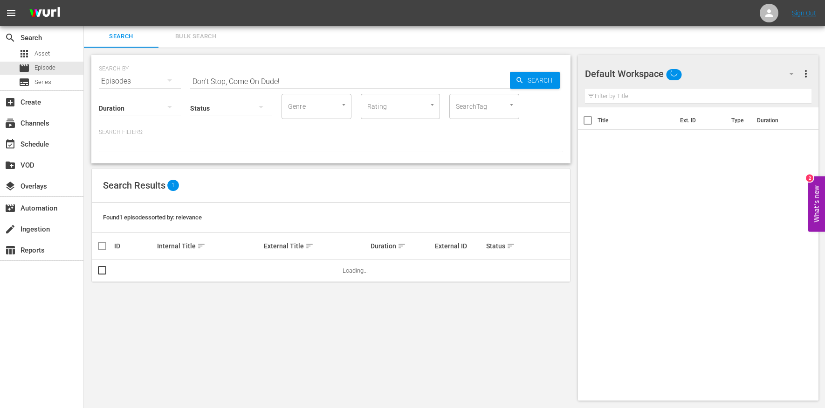
scroll to position [1, 0]
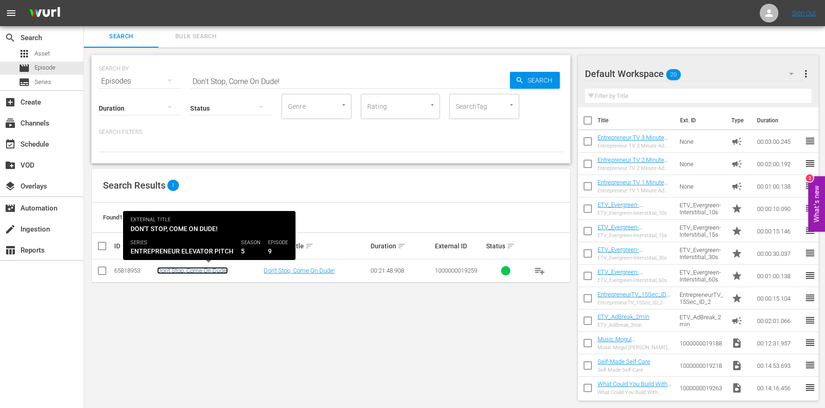
click at [180, 271] on link "Don't Stop, Come On Dude!" at bounding box center [192, 270] width 71 height 7
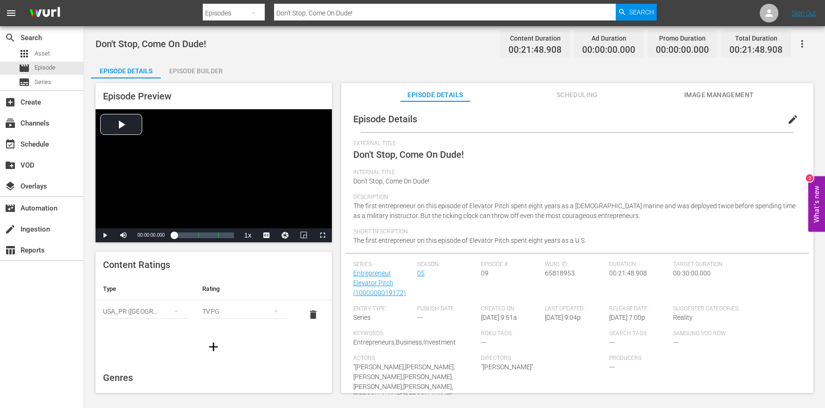
click at [789, 118] on span "edit" at bounding box center [793, 119] width 11 height 11
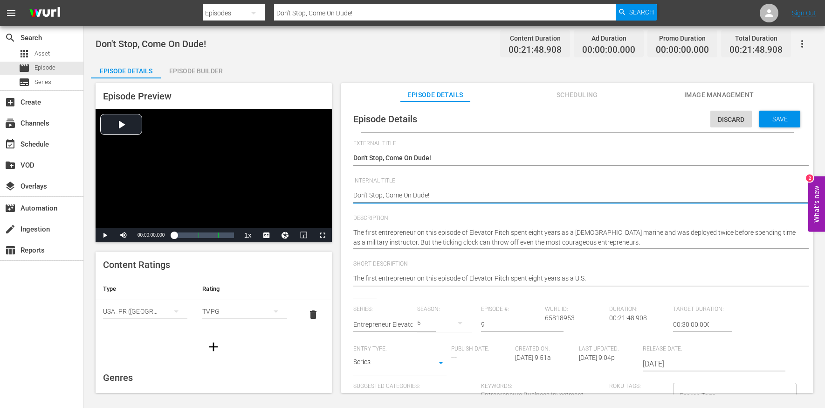
click at [430, 199] on textarea "Don't Stop, Come On Dude!" at bounding box center [574, 195] width 443 height 11
type textarea "e"
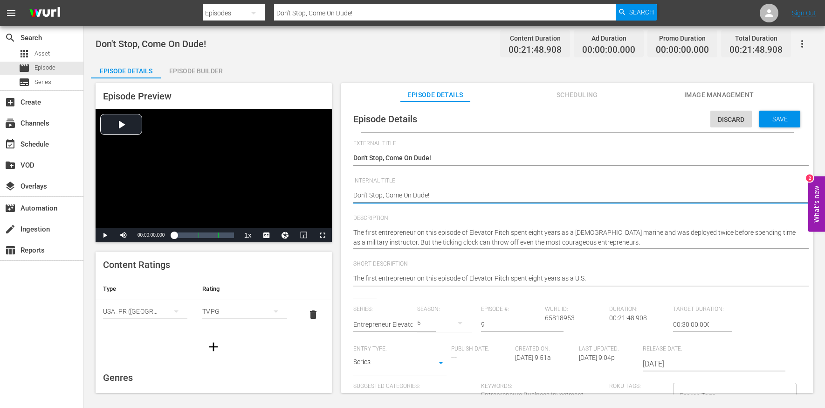
type textarea "e"
type textarea "ee"
type textarea "e"
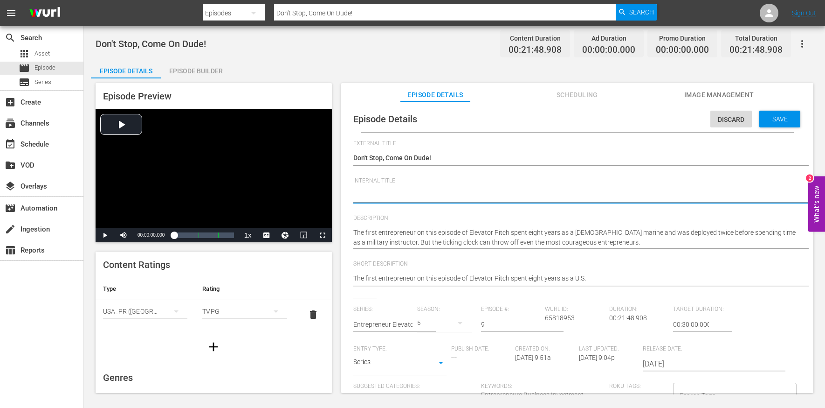
type textarea "E"
type textarea "EE"
type textarea "EEP"
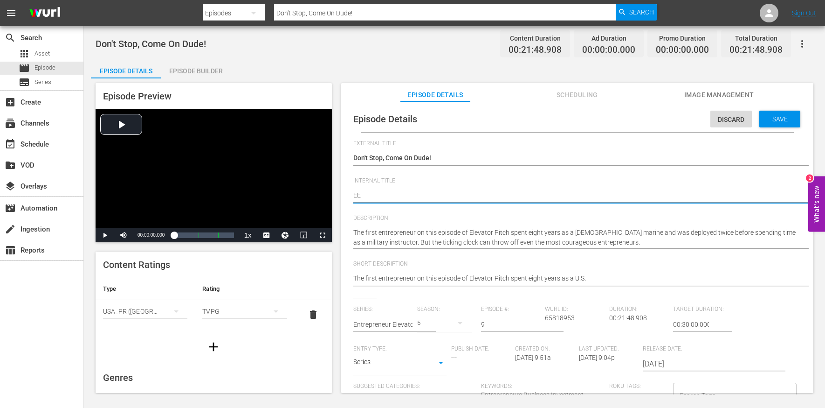
type textarea "EEP"
type textarea "EEP S"
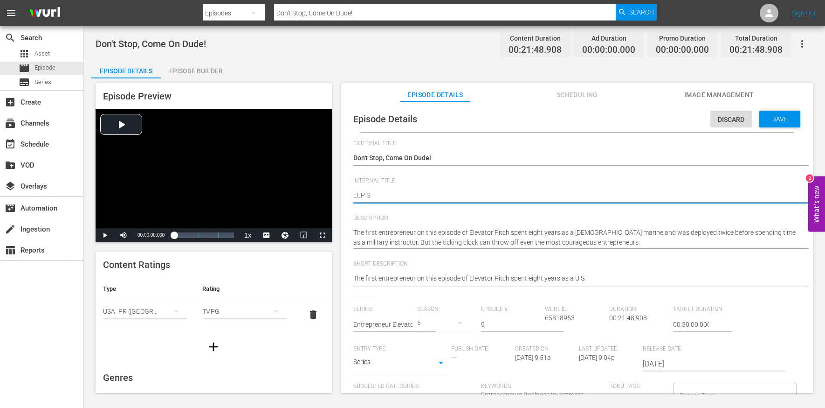
type textarea "EEP S5"
type textarea "EEP S5E"
type textarea "EEP S5E9"
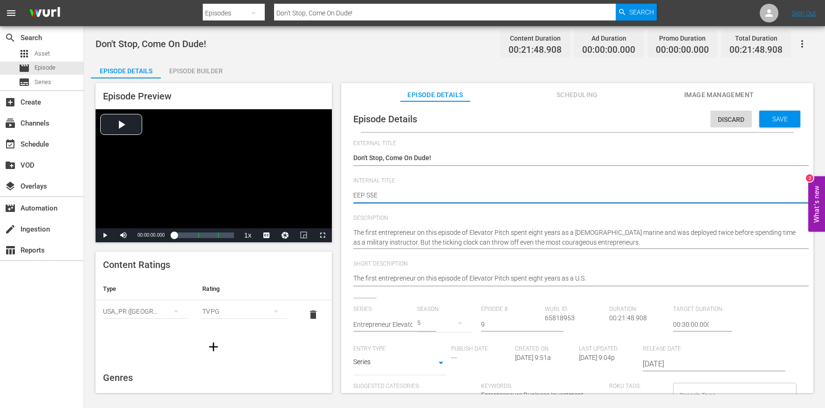
type textarea "EEP S5E9"
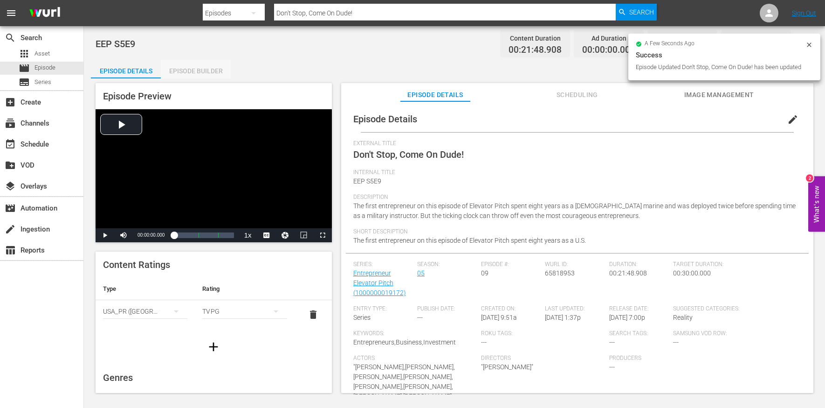
click at [183, 67] on div "Episode Builder" at bounding box center [196, 71] width 70 height 22
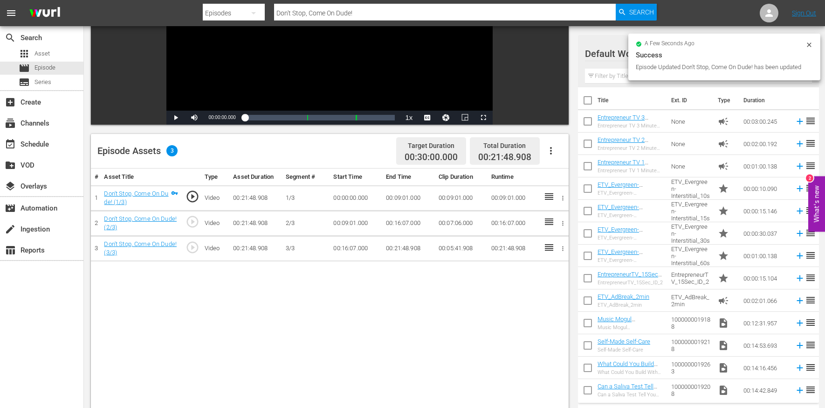
scroll to position [178, 0]
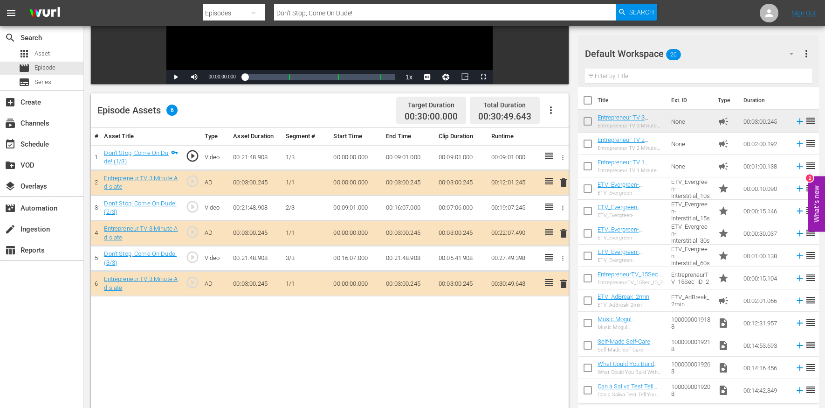
click at [293, 7] on input "Don't Stop, Come On Dude!" at bounding box center [445, 13] width 342 height 22
paste input "You've Got 3 Seconds to Choose"
type input "You've Got 3 Seconds to Choose"
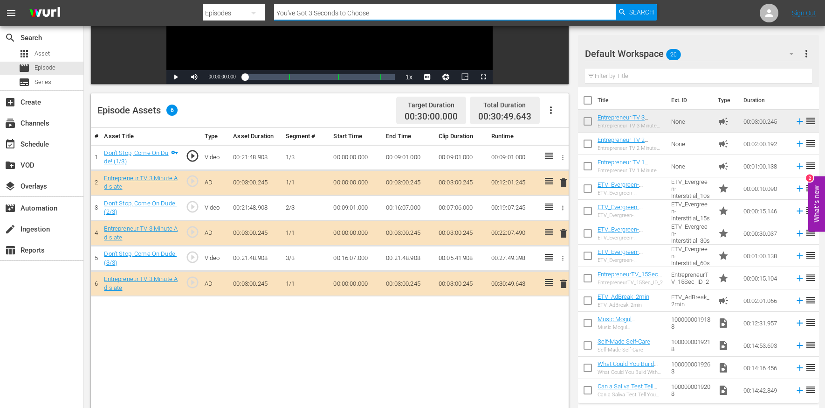
scroll to position [1, 0]
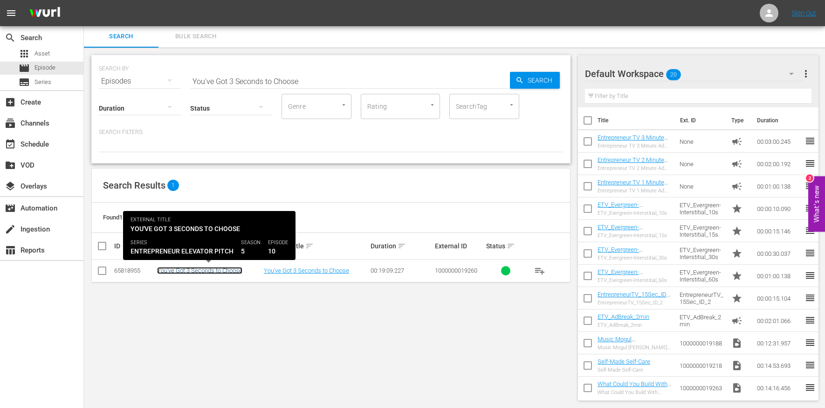
click at [203, 269] on link "You've Got 3 Seconds to Choose" at bounding box center [199, 270] width 85 height 7
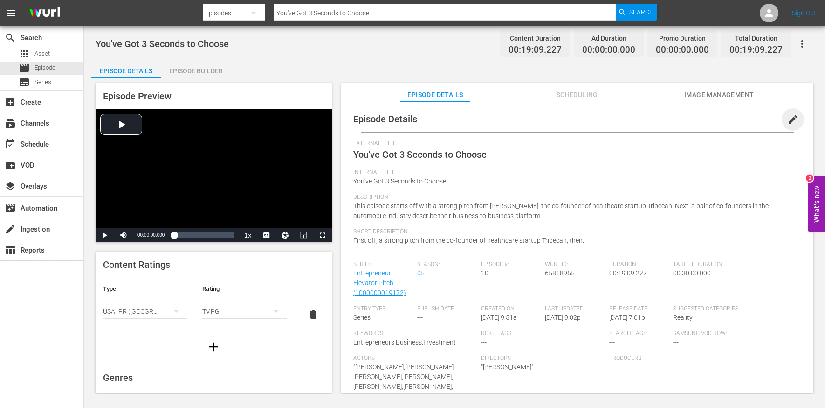
click at [788, 114] on span "edit" at bounding box center [793, 119] width 11 height 11
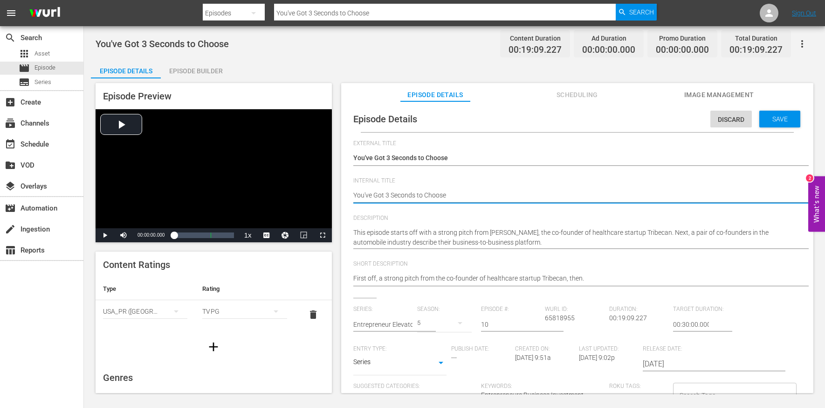
click at [392, 199] on textarea "You've Got 3 Seconds to Choose" at bounding box center [574, 195] width 443 height 11
type textarea "E"
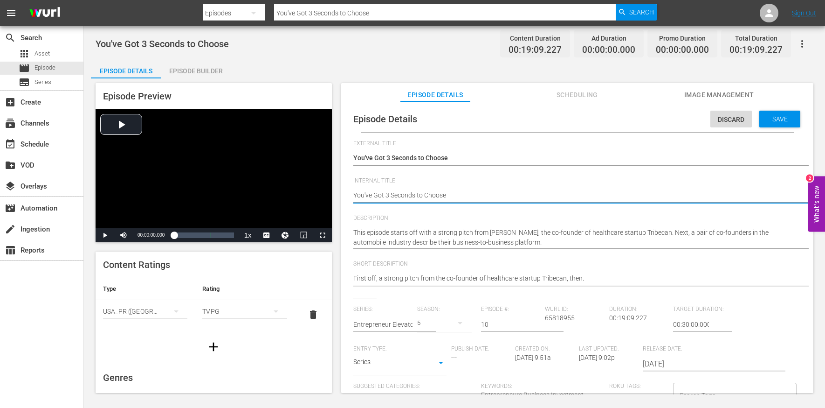
type textarea "E"
type textarea "EE"
type textarea "EEP"
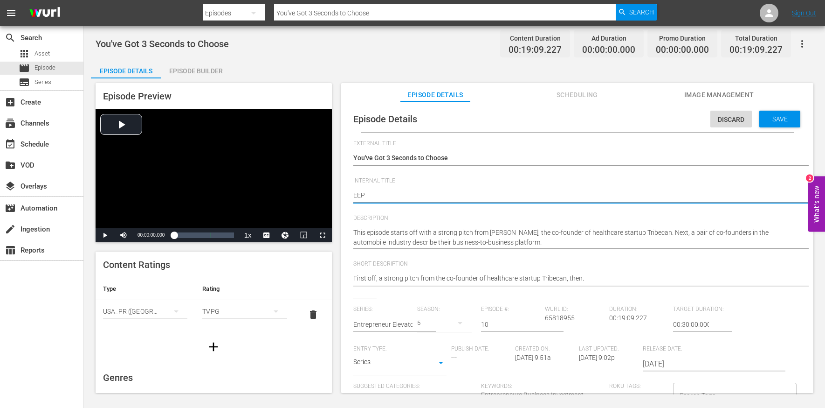
type textarea "EEP"
type textarea "EEP S"
type textarea "EEP S5"
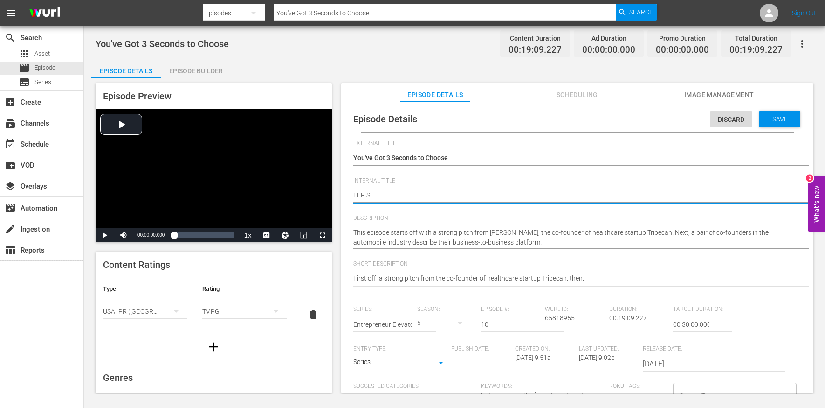
type textarea "EEP S5"
type textarea "EEP S5E"
type textarea "EEP S5E1"
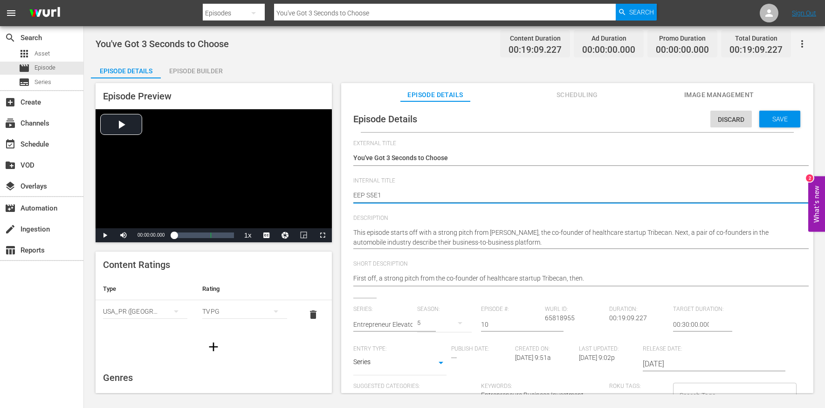
type textarea "EEP S5E10"
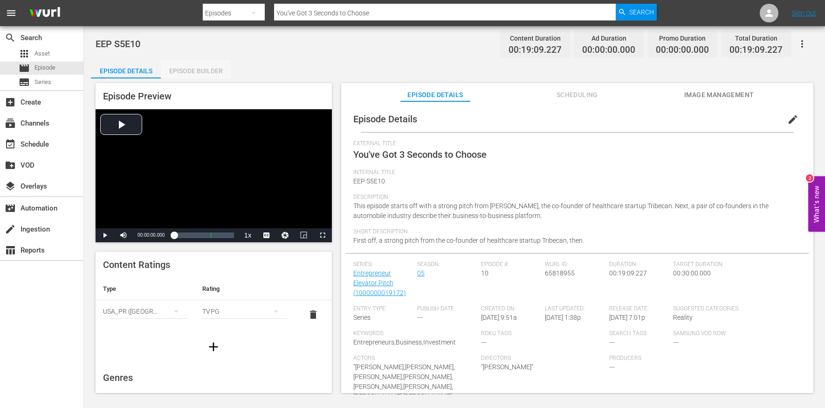
click at [196, 75] on div "Episode Builder" at bounding box center [196, 71] width 70 height 22
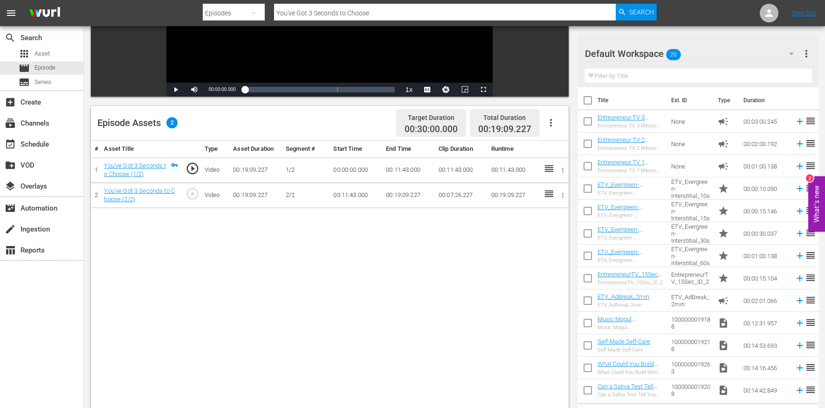
scroll to position [170, 0]
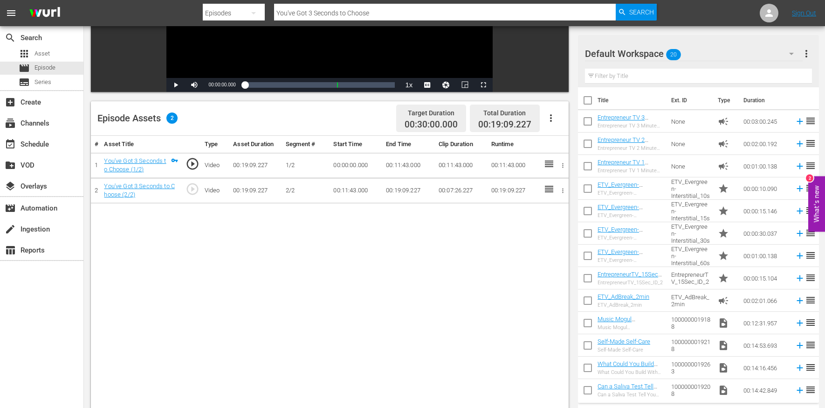
click at [545, 115] on button "button" at bounding box center [551, 118] width 22 height 22
click at [557, 127] on div "Edit Cue Points" at bounding box center [578, 122] width 63 height 22
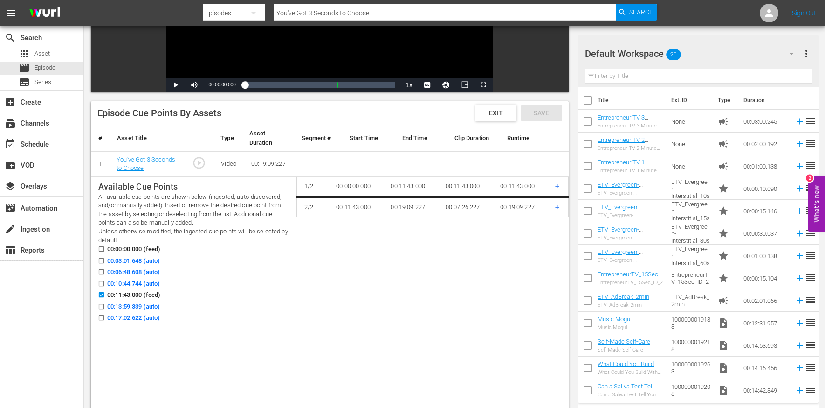
click at [140, 262] on span "00:03:01.648 (auto)" at bounding box center [133, 260] width 53 height 9
click at [105, 262] on input "00:03:01.648 (auto)" at bounding box center [99, 262] width 12 height 7
checkbox input "true"
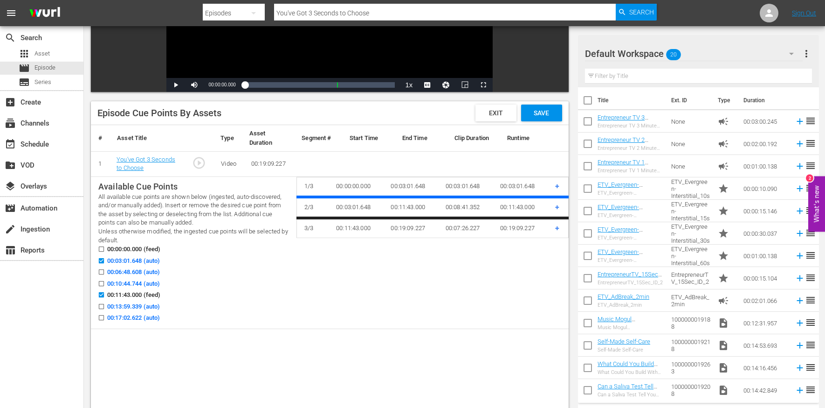
click at [141, 270] on span "00:06:48.608 (auto)" at bounding box center [133, 271] width 53 height 9
click at [105, 270] on input "00:06:48.608 (auto)" at bounding box center [99, 273] width 12 height 7
checkbox input "true"
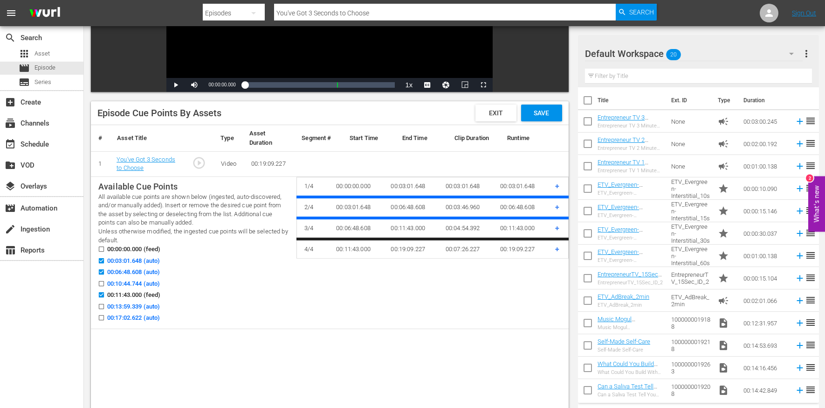
click at [141, 313] on span "00:17:02.622 (auto)" at bounding box center [133, 317] width 53 height 9
click at [105, 316] on input "00:17:02.622 (auto)" at bounding box center [99, 319] width 12 height 7
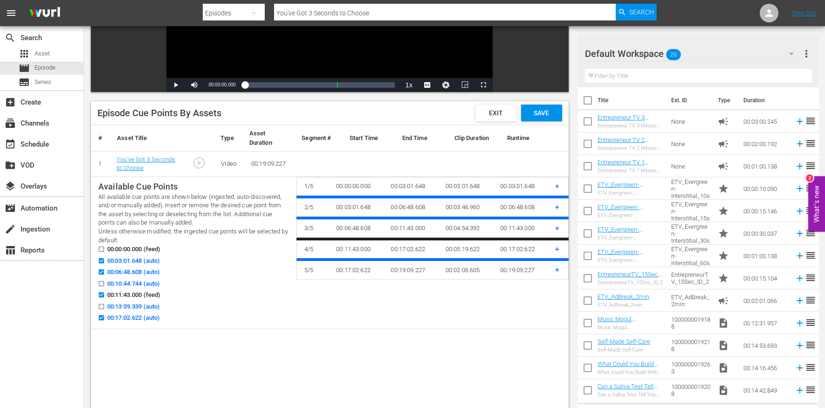
click at [111, 318] on span "00:17:02.622 (auto)" at bounding box center [133, 317] width 53 height 9
click at [105, 318] on input "00:17:02.622 (auto)" at bounding box center [99, 319] width 12 height 7
checkbox input "false"
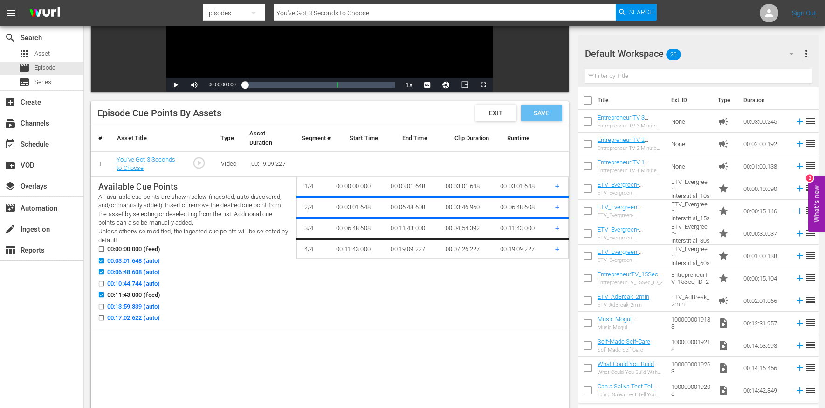
click at [538, 115] on span "Save" at bounding box center [541, 112] width 30 height 7
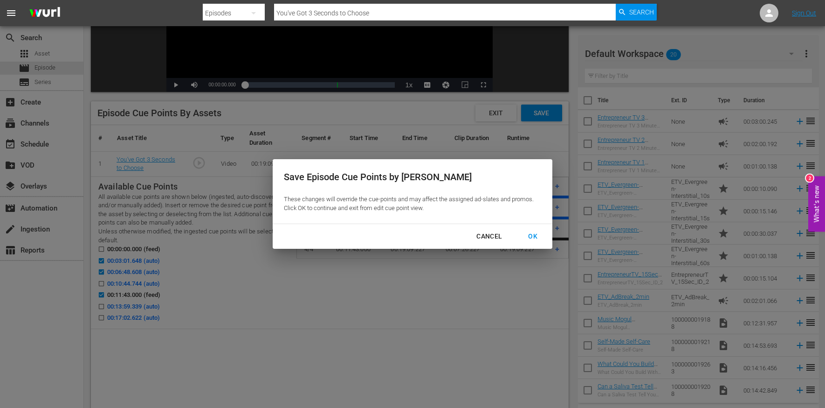
click at [526, 231] on div "OK" at bounding box center [533, 236] width 24 height 12
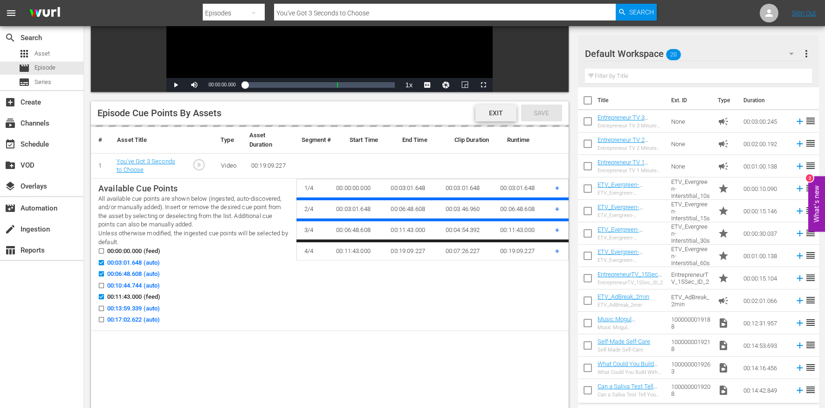
click at [496, 111] on span "Exit" at bounding box center [496, 112] width 29 height 7
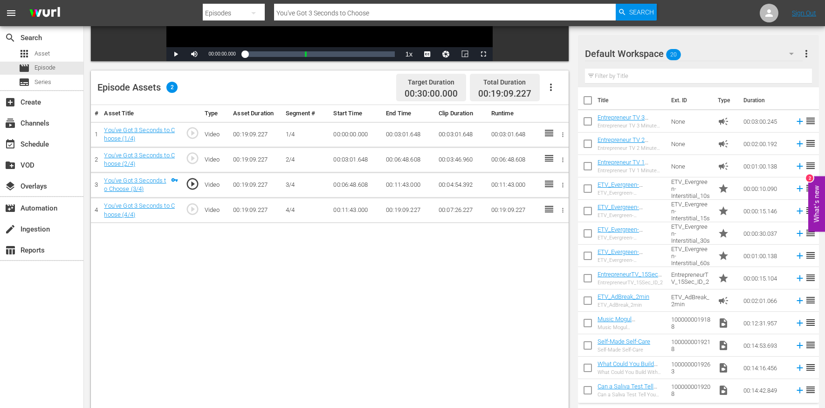
scroll to position [214, 0]
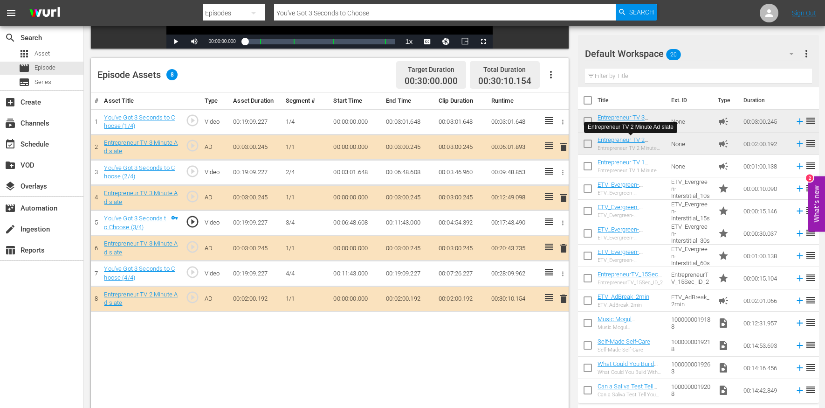
click at [304, 14] on input "You've Got 3 Seconds to Choose" at bounding box center [445, 13] width 342 height 22
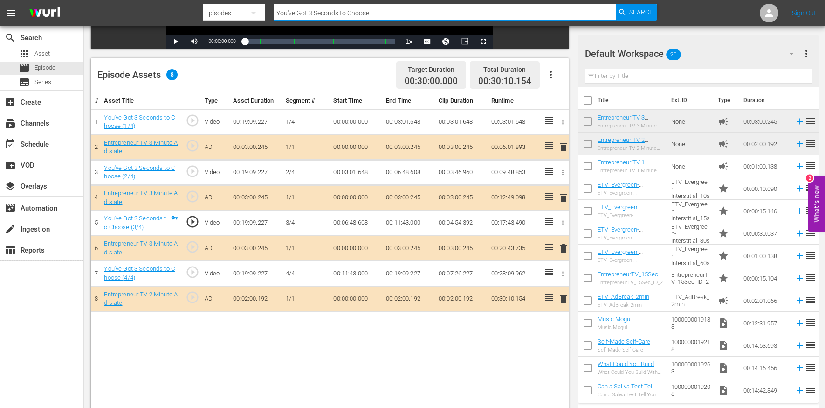
click at [304, 14] on input "You've Got 3 Seconds to Choose" at bounding box center [445, 13] width 342 height 22
paste input "ta Listen to Him Because of the Suit"
type input "You've Gotta Listen to Him Because of the Suit"
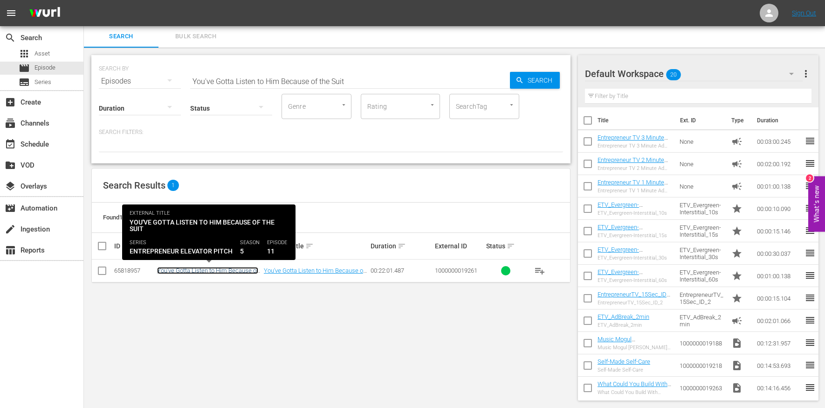
click at [248, 269] on link "You've Gotta Listen to Him Because of the Suit" at bounding box center [207, 274] width 101 height 14
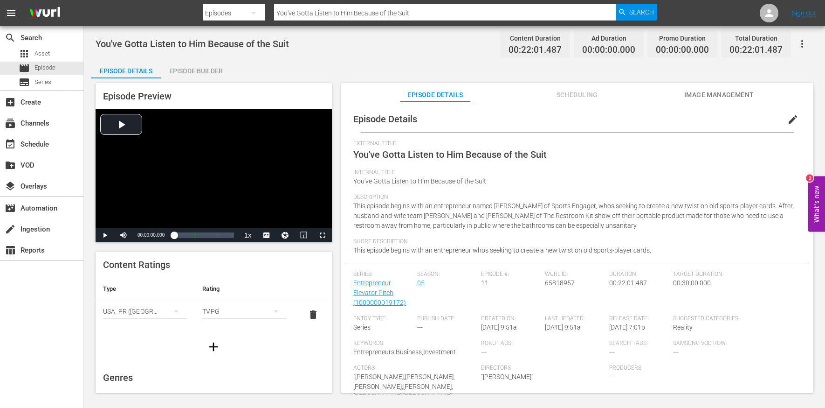
click at [782, 114] on button "edit" at bounding box center [793, 119] width 22 height 22
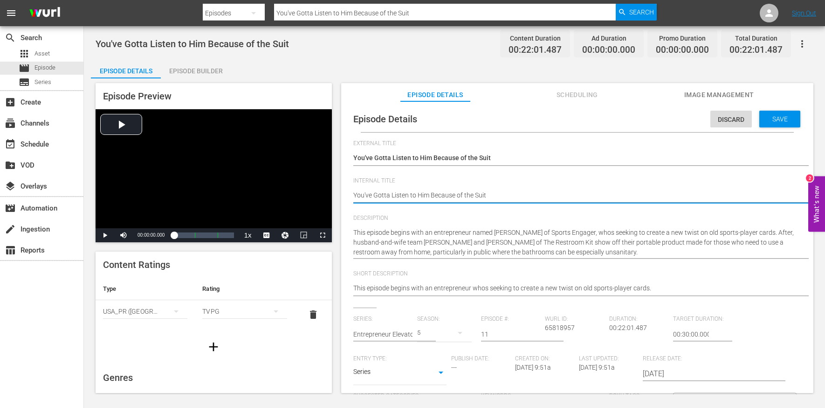
click at [459, 196] on textarea "You've Gotta Listen to Him Because of the Suit" at bounding box center [574, 195] width 443 height 11
type textarea "e"
type textarea "E"
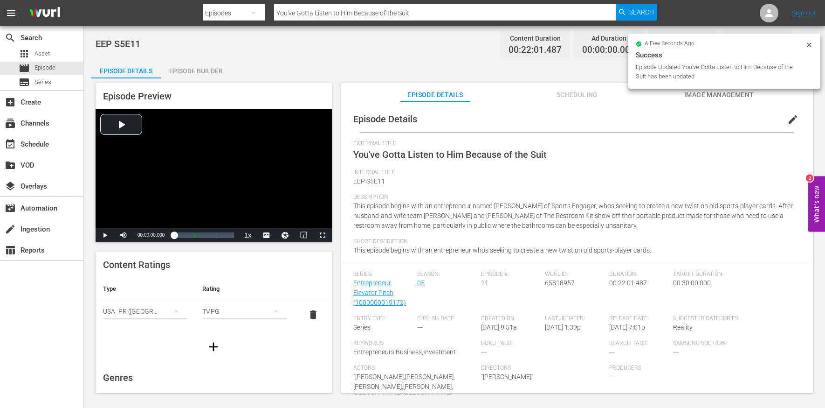
click at [180, 72] on div "Episode Builder" at bounding box center [196, 71] width 70 height 22
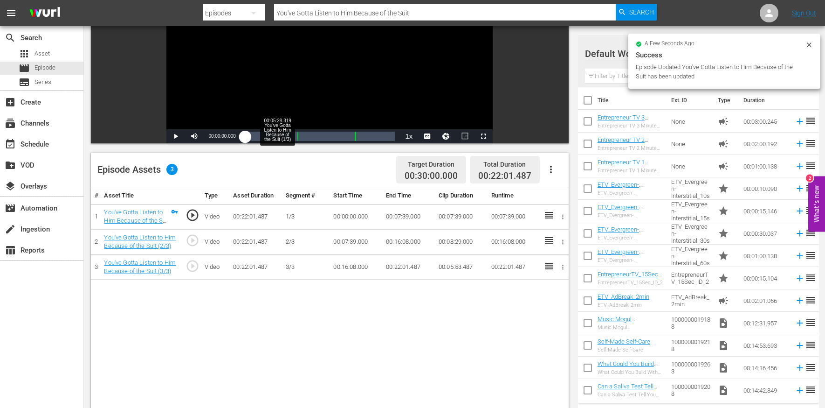
scroll to position [120, 0]
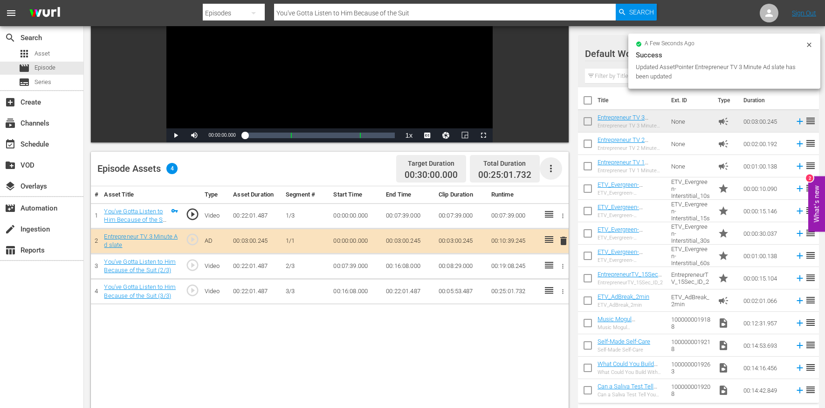
click at [554, 171] on icon "button" at bounding box center [551, 168] width 11 height 11
click at [560, 173] on div "Edit Cue Points" at bounding box center [578, 172] width 63 height 22
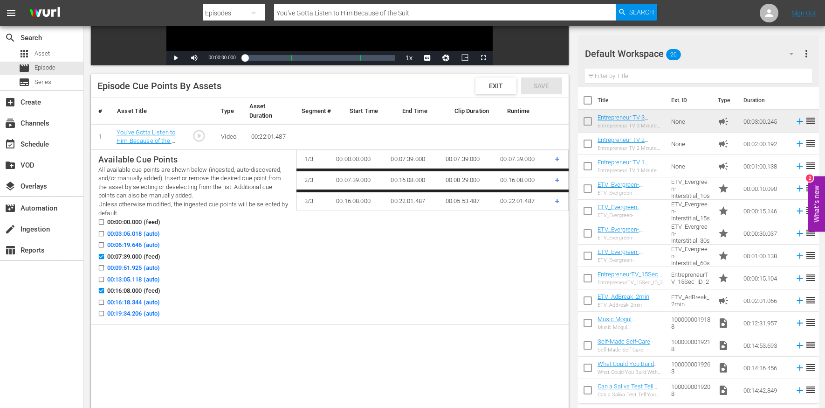
scroll to position [200, 0]
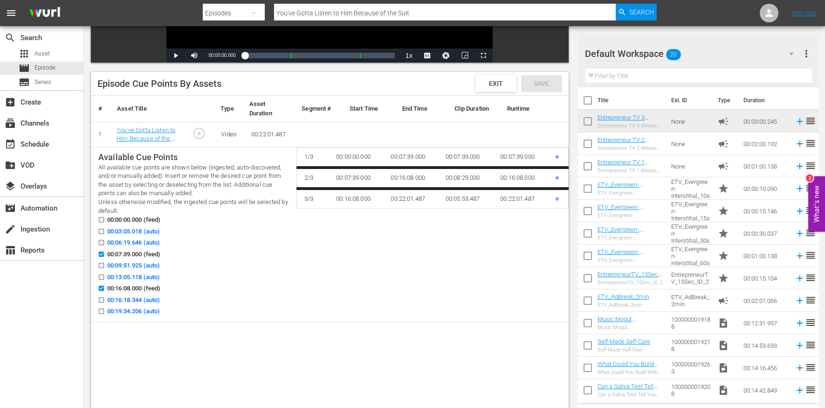
click at [103, 274] on icon at bounding box center [101, 276] width 5 height 5
click at [103, 275] on input "00:13:05.118 (auto)" at bounding box center [99, 278] width 12 height 7
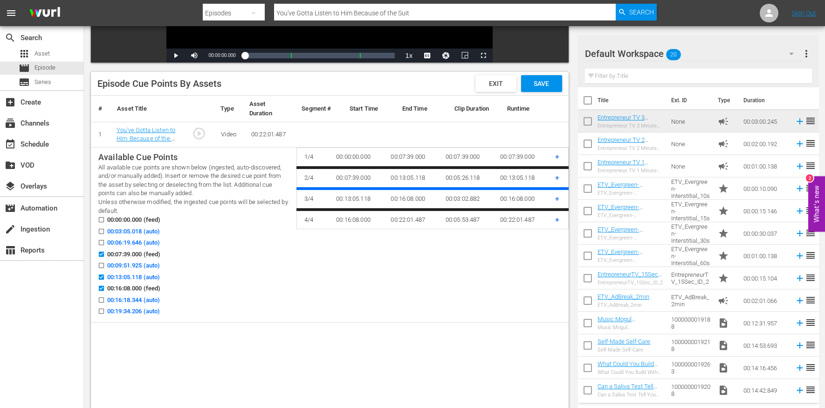
click at [546, 69] on div "Video Player is loading. Play Video Play Mute Current Time 00:00:00.000 / Durat…" at bounding box center [332, 187] width 483 height 617
click at [546, 85] on span "Save" at bounding box center [541, 83] width 30 height 7
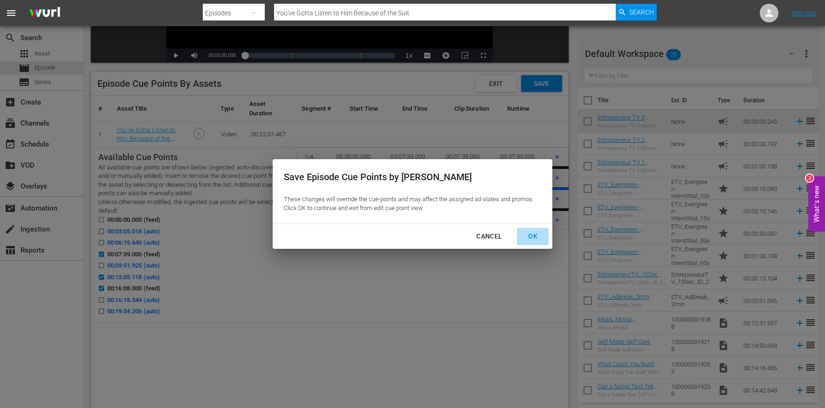
click at [524, 239] on div "OK" at bounding box center [533, 236] width 24 height 12
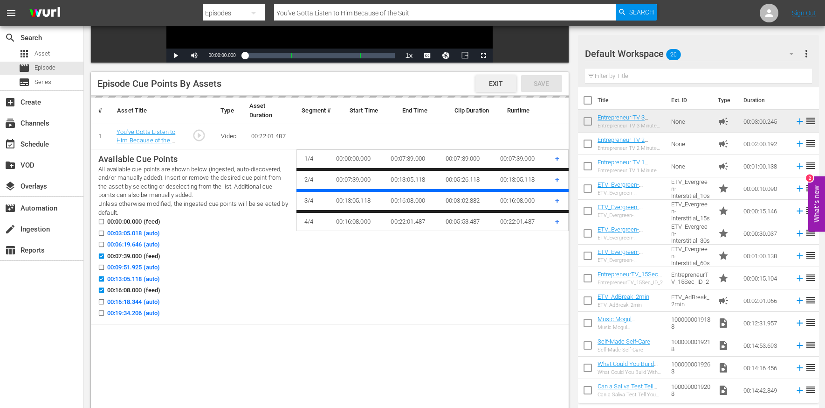
click at [502, 80] on span "Exit" at bounding box center [496, 83] width 29 height 7
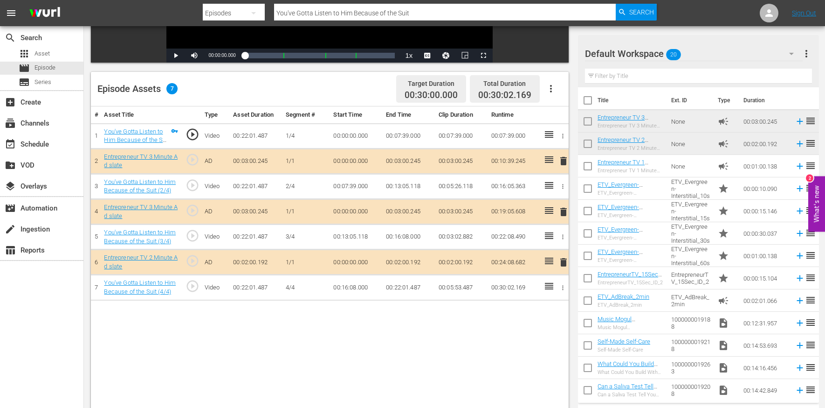
click at [297, 10] on input "You've Gotta Listen to Him Because of the Suit" at bounding box center [445, 13] width 342 height 22
paste input "re Going to Get Told 'No' 10,000 Times"
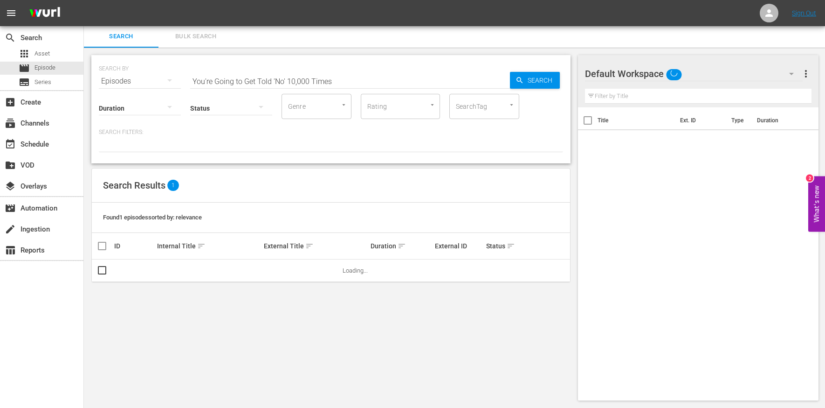
scroll to position [1, 0]
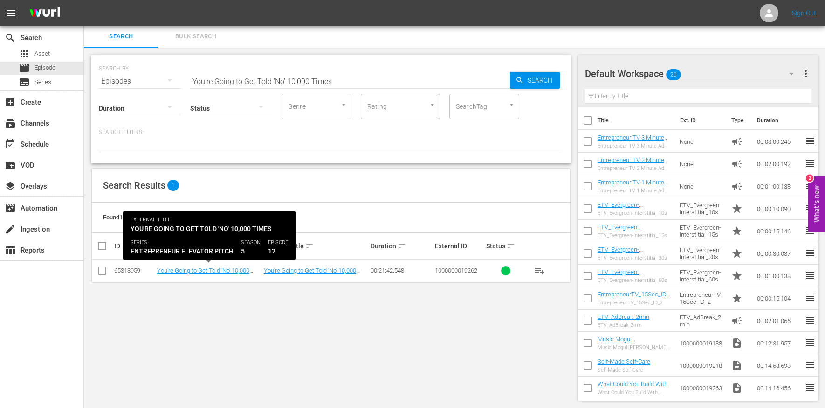
click at [203, 265] on td "You're Going to Get Told 'No' 10,000 Times" at bounding box center [209, 270] width 107 height 23
click at [201, 267] on link "You're Going to Get Told 'No' 10,000 Times" at bounding box center [203, 274] width 92 height 14
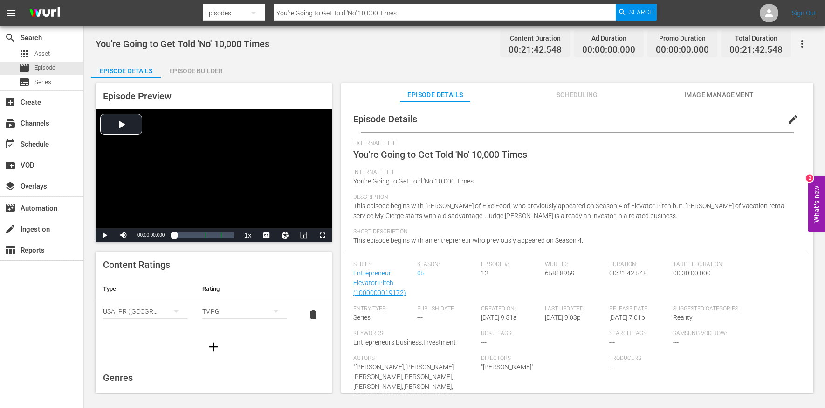
click at [789, 115] on span "edit" at bounding box center [793, 119] width 11 height 11
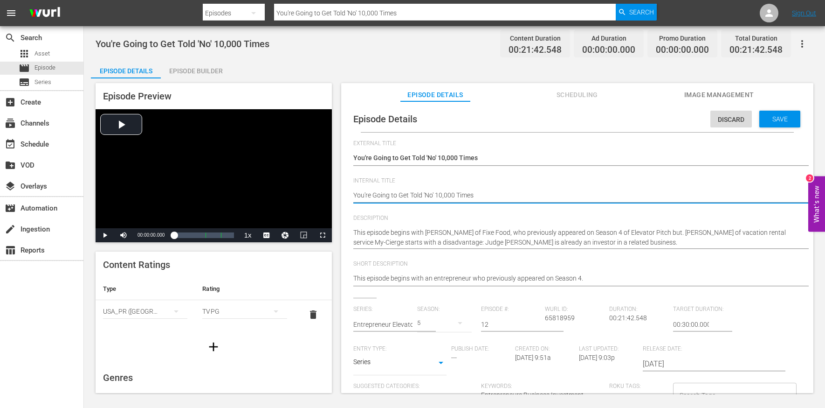
click at [498, 198] on textarea "You're Going to Get Told 'No' 10,000 Times" at bounding box center [574, 195] width 443 height 11
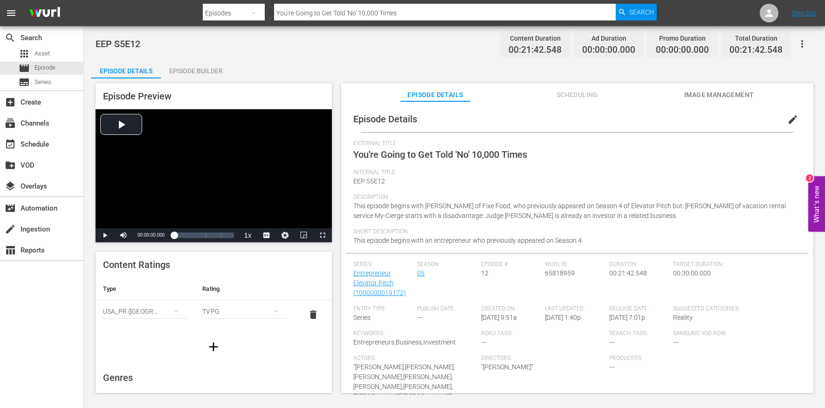
click at [209, 68] on div "Episode Builder" at bounding box center [196, 71] width 70 height 22
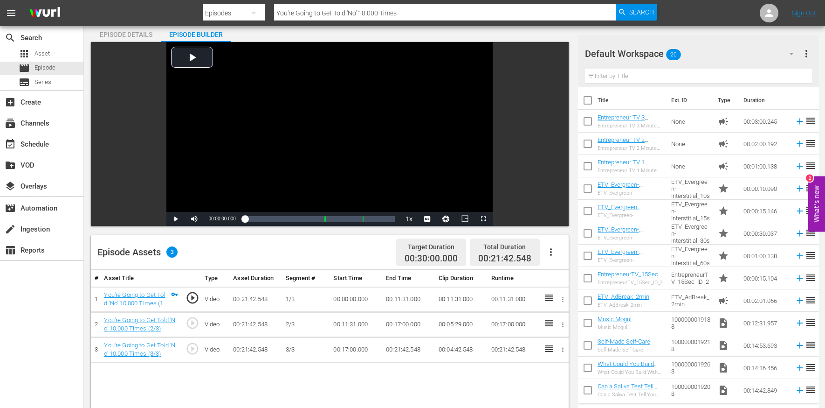
scroll to position [68, 0]
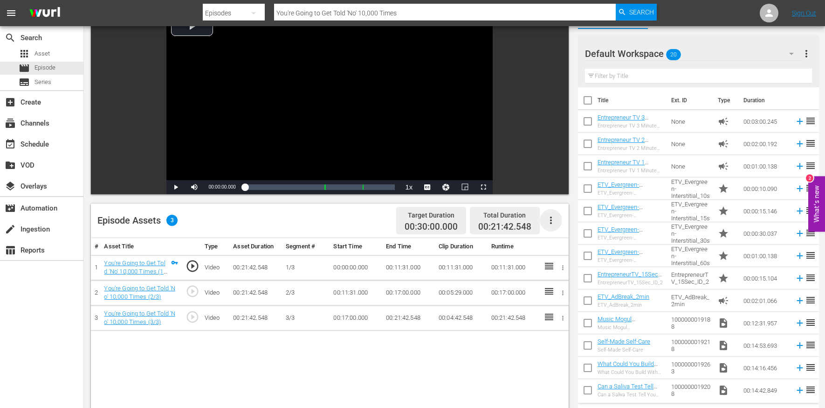
click at [553, 219] on icon "button" at bounding box center [551, 219] width 11 height 11
click at [557, 226] on div "Edit Cue Points" at bounding box center [578, 224] width 63 height 22
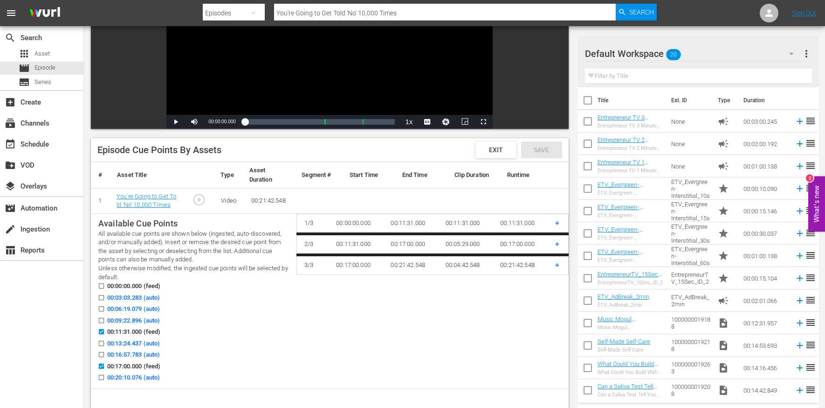
scroll to position [187, 0]
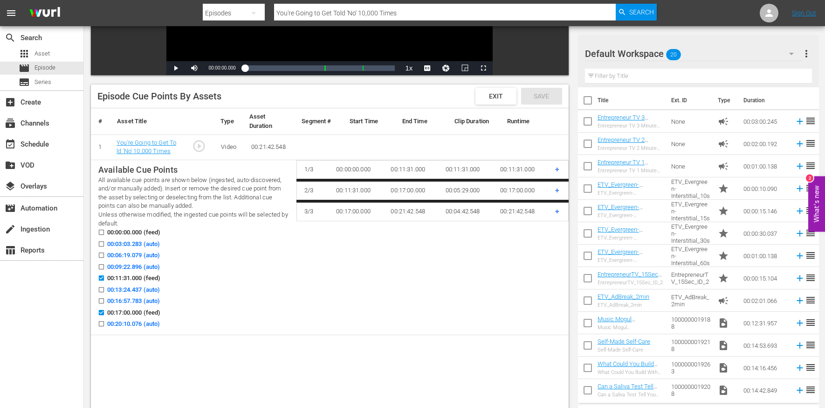
click at [135, 249] on div "00:03:03.283 (auto)" at bounding box center [193, 245] width 191 height 12
click at [142, 251] on span "00:06:19.079 (auto)" at bounding box center [133, 254] width 53 height 9
click at [105, 253] on input "00:06:19.079 (auto)" at bounding box center [99, 256] width 12 height 7
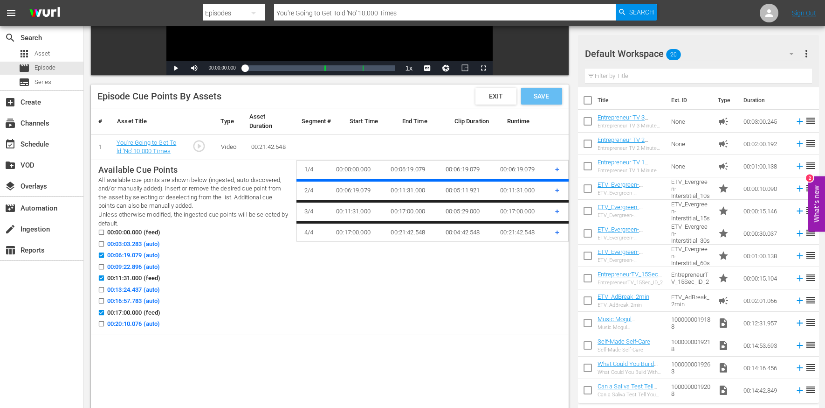
click at [541, 101] on div "Save" at bounding box center [541, 96] width 41 height 17
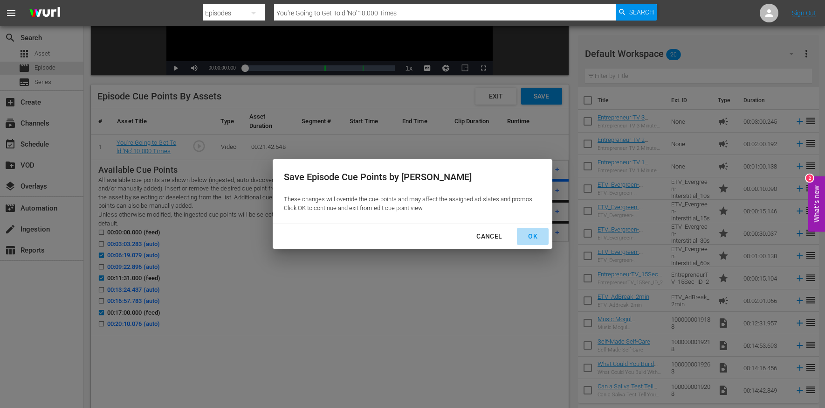
click at [522, 236] on div "OK" at bounding box center [533, 236] width 24 height 12
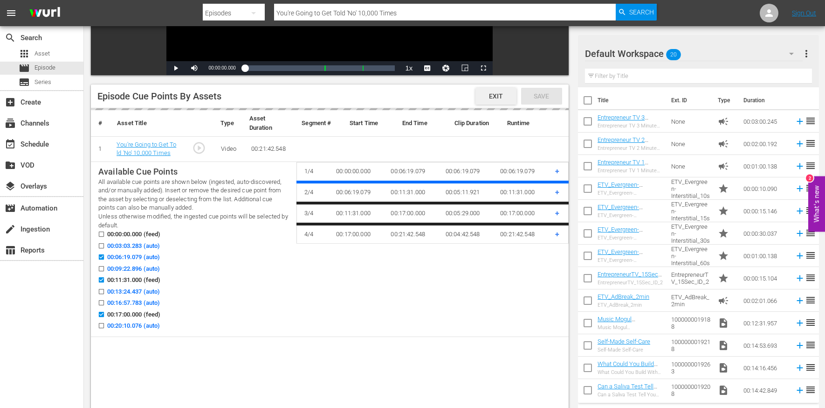
click at [502, 94] on span "Exit" at bounding box center [496, 95] width 29 height 7
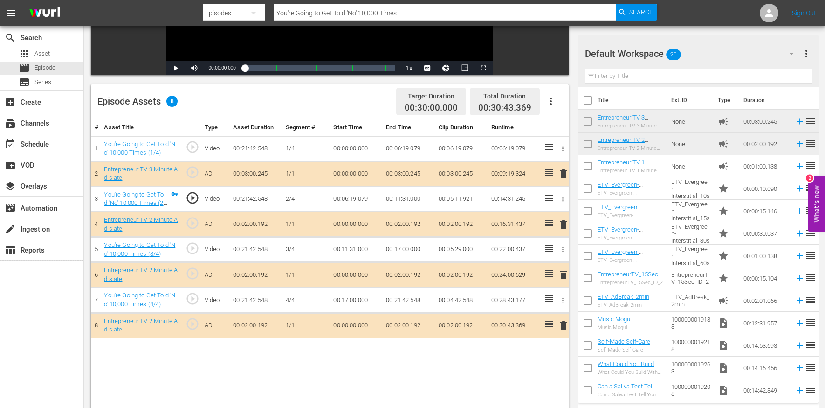
click at [304, 9] on input "You're Going to Get Told 'No' 10,000 Times" at bounding box center [445, 13] width 342 height 22
paste input "How Does It Feel to Make a Million-Dollar Deal?"
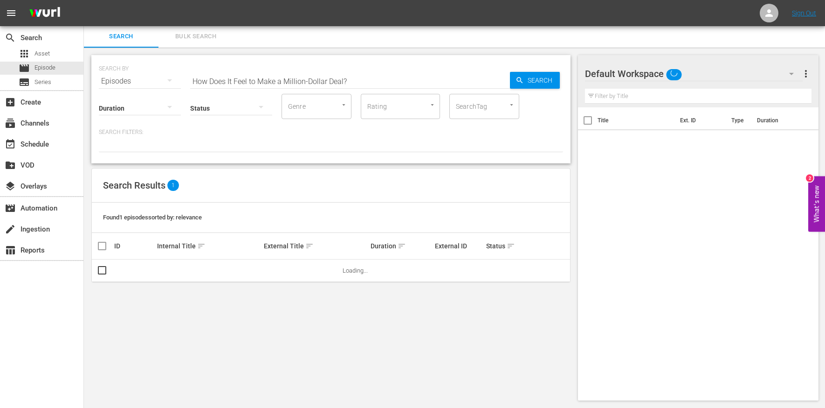
scroll to position [1, 0]
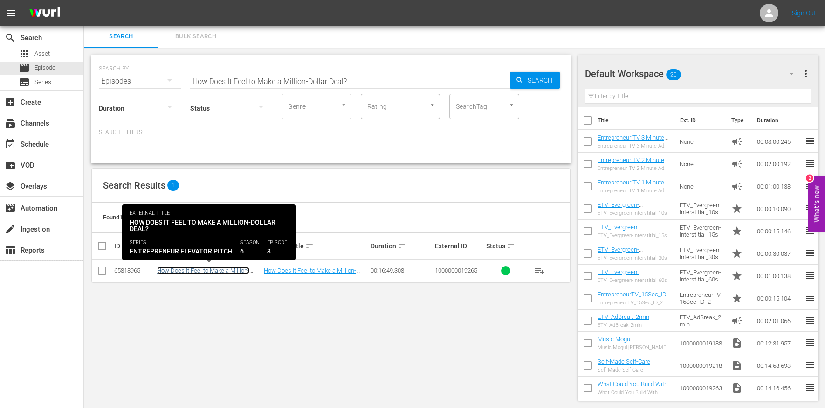
click at [213, 269] on link "How Does It Feel to Make a Million-Dollar Deal?" at bounding box center [203, 274] width 92 height 14
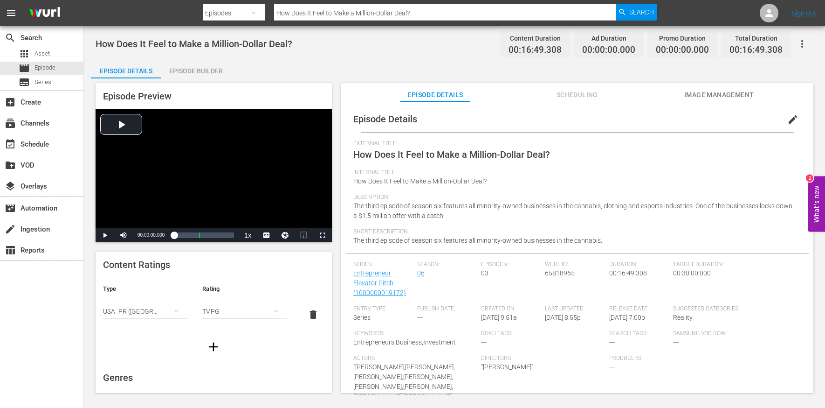
click at [788, 118] on span "edit" at bounding box center [793, 119] width 11 height 11
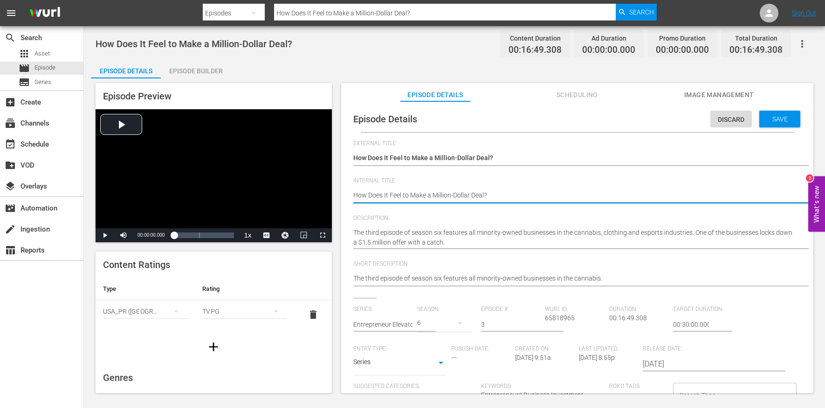
click at [415, 198] on textarea "How Does It Feel to Make a Million-Dollar Deal?" at bounding box center [574, 195] width 443 height 11
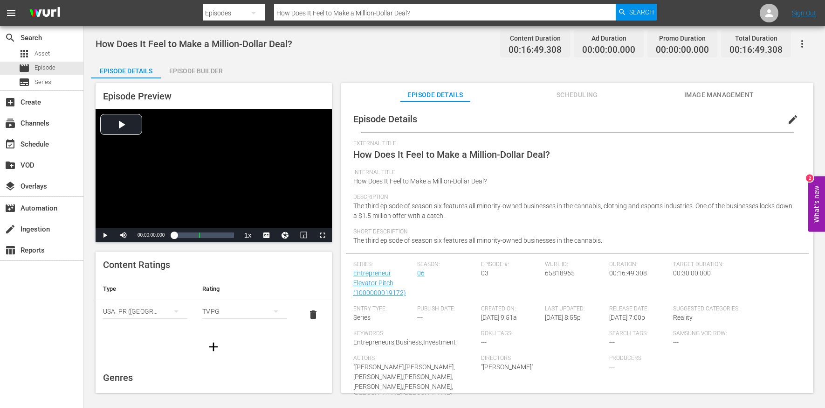
click at [199, 69] on div "Episode Builder" at bounding box center [196, 71] width 70 height 22
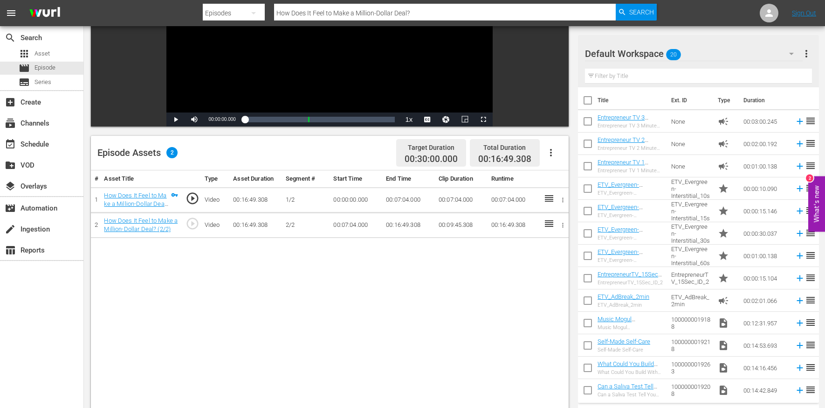
scroll to position [147, 0]
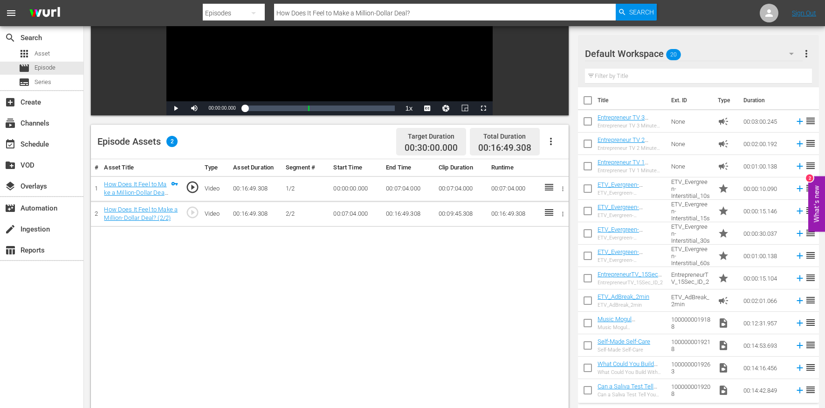
click at [555, 139] on icon "button" at bounding box center [551, 141] width 11 height 11
click at [570, 145] on div "Edit Cue Points" at bounding box center [578, 145] width 63 height 22
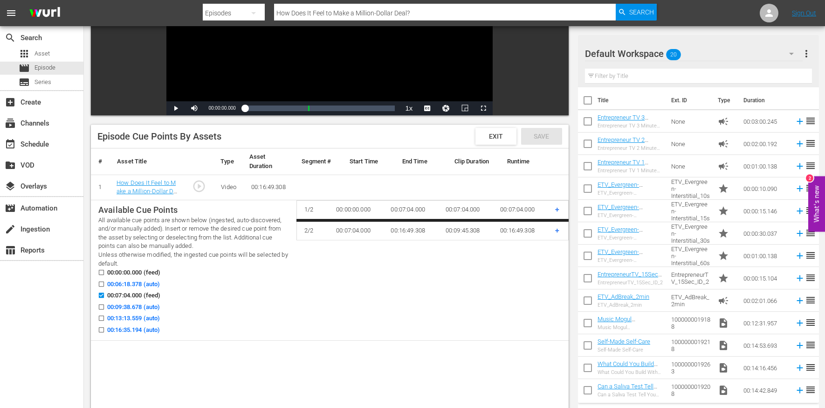
click at [146, 309] on span "00:09:38.678 (auto)" at bounding box center [133, 306] width 53 height 9
click at [105, 309] on input "00:09:38.678 (auto)" at bounding box center [99, 308] width 12 height 7
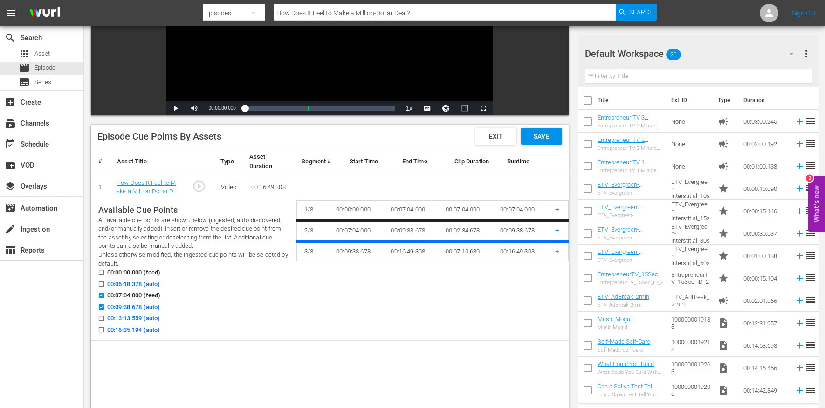
click at [145, 320] on span "00:13:13.559 (auto)" at bounding box center [133, 317] width 53 height 9
click at [105, 320] on input "00:13:13.559 (auto)" at bounding box center [99, 319] width 12 height 7
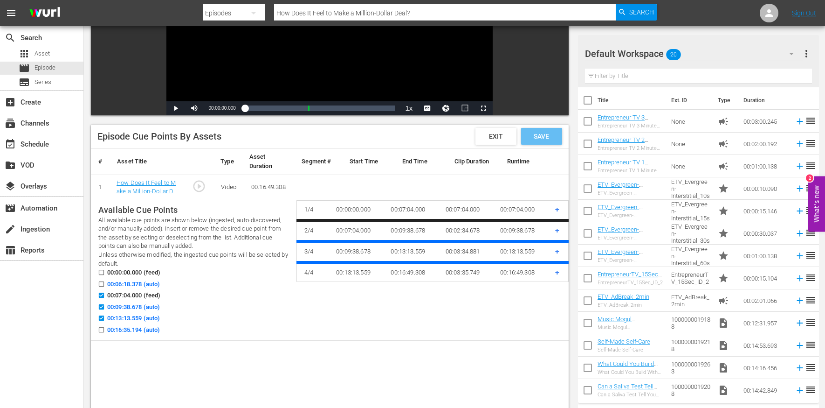
click at [551, 137] on span "Save" at bounding box center [541, 135] width 30 height 7
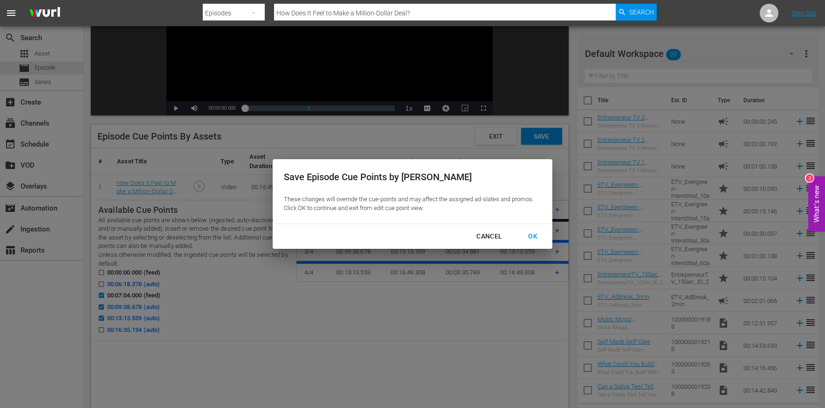
click at [533, 238] on div "OK" at bounding box center [533, 236] width 24 height 12
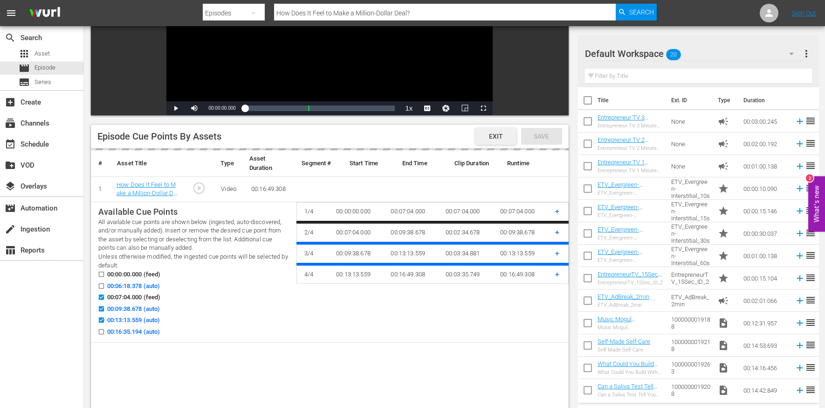
click at [492, 132] on span "Exit" at bounding box center [496, 135] width 29 height 7
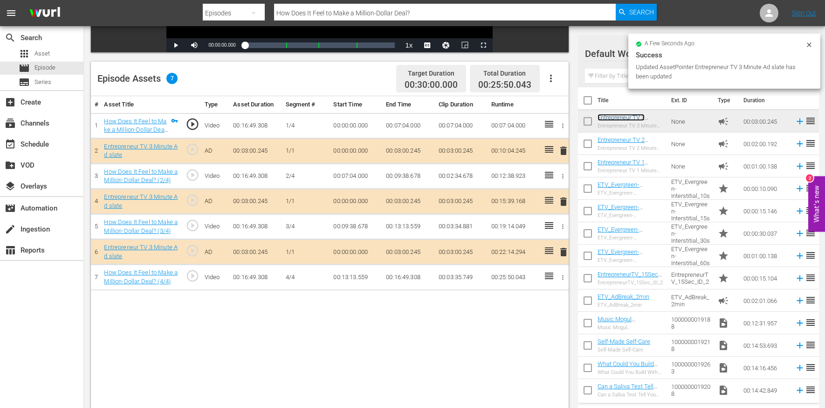
scroll to position [242, 0]
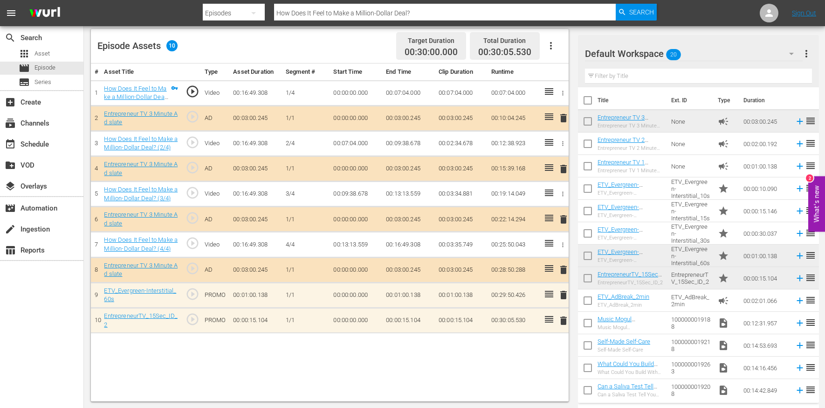
click at [284, 14] on input "How Does It Feel to Make a Million-Dollar Deal?" at bounding box center [445, 13] width 342 height 22
paste input "Never Say That Again!'"
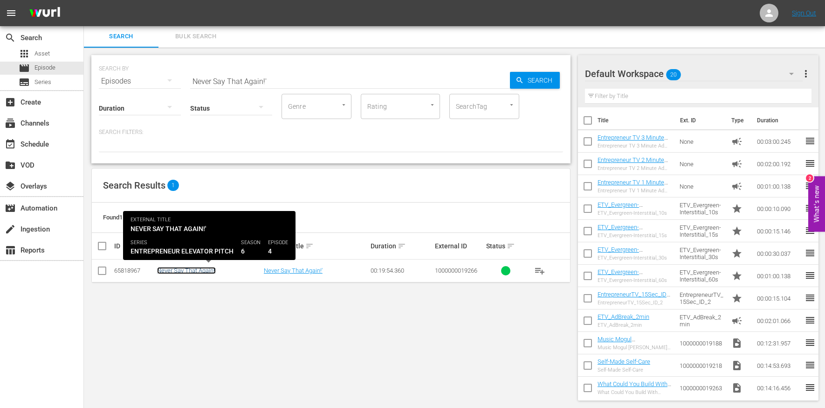
click at [201, 272] on link "Never Say That Again!'" at bounding box center [186, 270] width 59 height 7
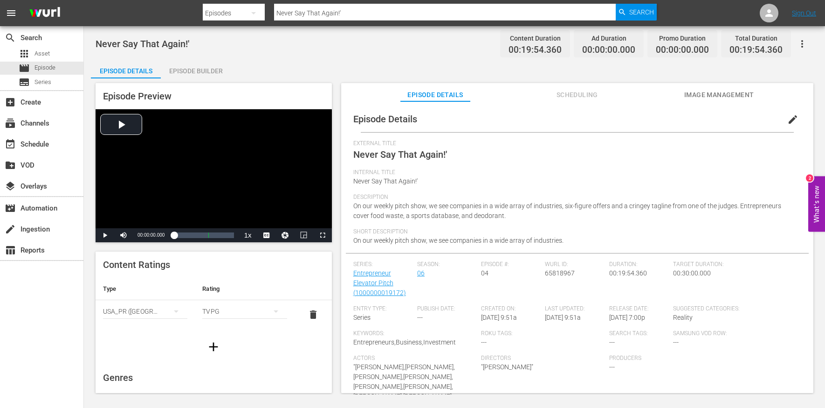
click at [788, 119] on span "edit" at bounding box center [793, 119] width 11 height 11
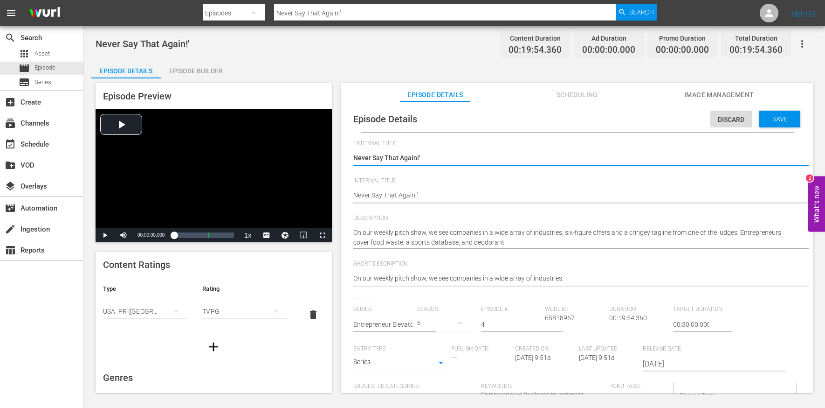
click at [447, 205] on div "Never Say That Again!' Never Say That Again!'" at bounding box center [574, 196] width 443 height 22
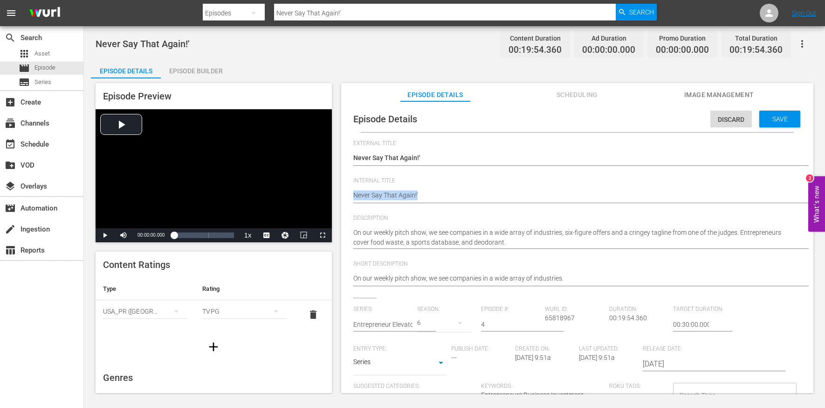
click at [447, 205] on div "Never Say That Again!' Never Say That Again!'" at bounding box center [574, 196] width 443 height 22
click at [445, 200] on textarea "Never Say That Again!'" at bounding box center [574, 195] width 443 height 11
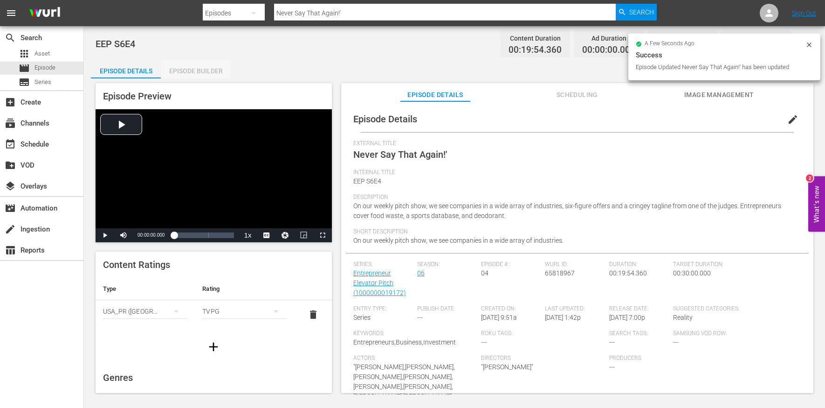
click at [182, 74] on div "Episode Builder" at bounding box center [196, 71] width 70 height 22
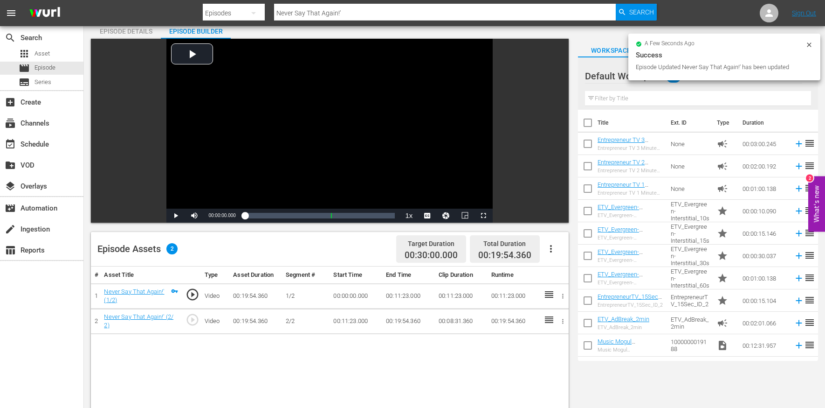
scroll to position [56, 0]
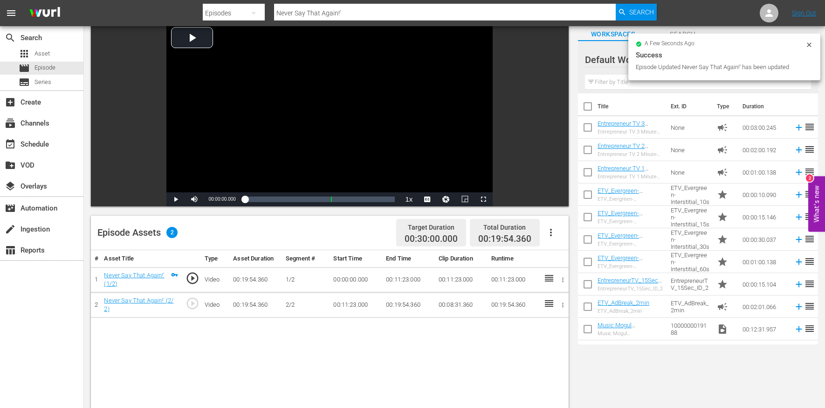
click at [552, 228] on icon "button" at bounding box center [551, 232] width 11 height 11
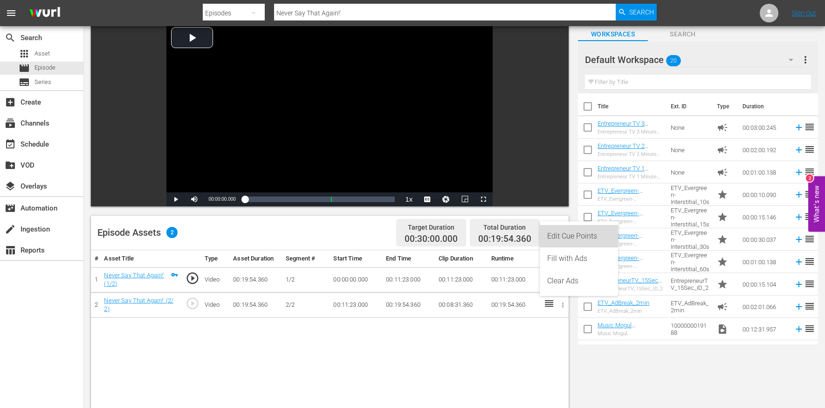
click at [562, 228] on div "Edit Cue Points" at bounding box center [578, 236] width 63 height 22
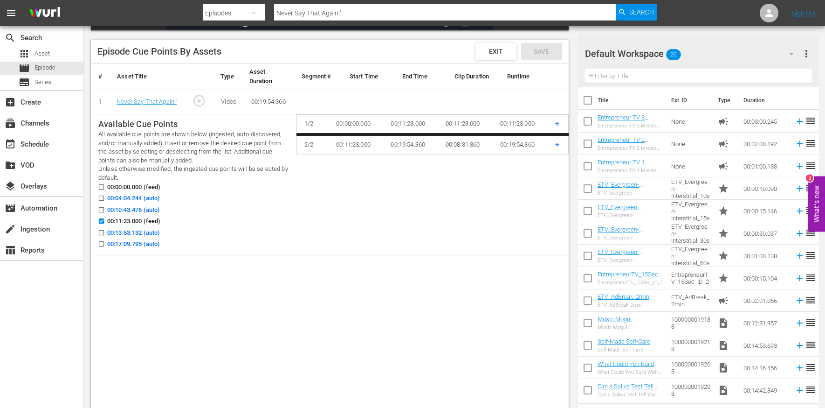
scroll to position [239, 0]
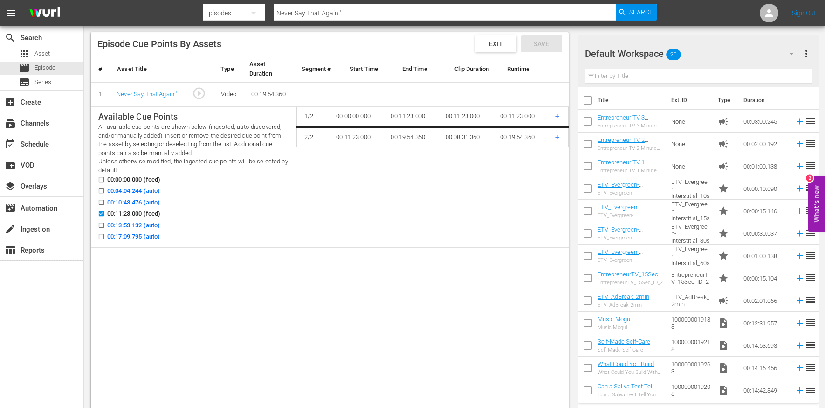
click at [137, 189] on span "00:04:04.244 (auto)" at bounding box center [133, 190] width 53 height 9
click at [105, 189] on input "00:04:04.244 (auto)" at bounding box center [99, 192] width 12 height 7
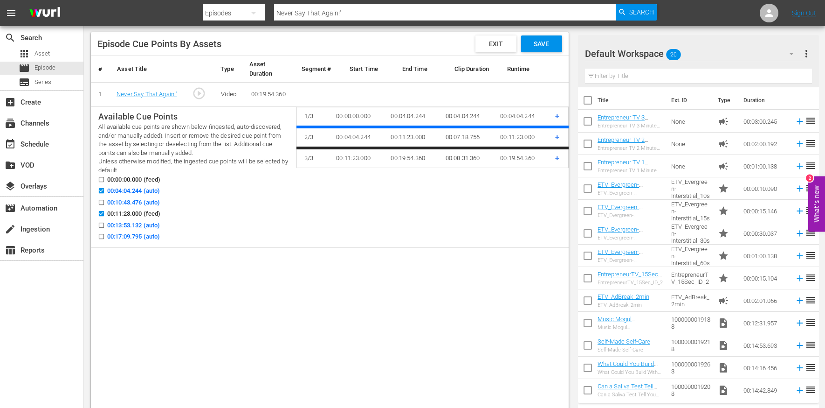
click at [138, 235] on span "00:17:09.795 (auto)" at bounding box center [133, 236] width 53 height 9
click at [105, 235] on input "00:17:09.795 (auto)" at bounding box center [99, 238] width 12 height 7
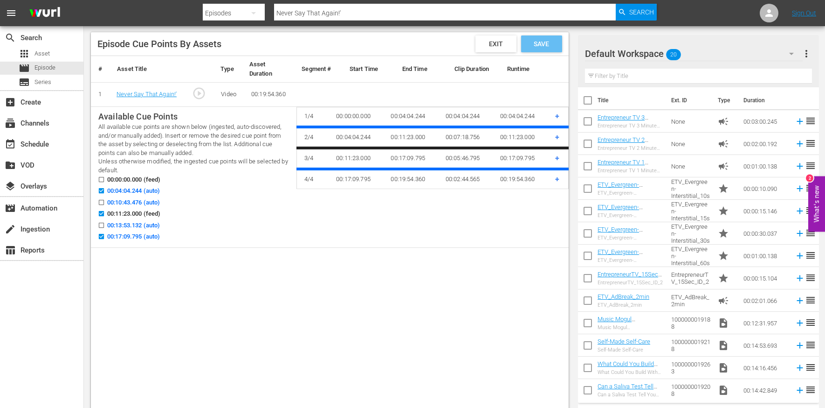
click at [548, 37] on div "Save" at bounding box center [541, 43] width 41 height 17
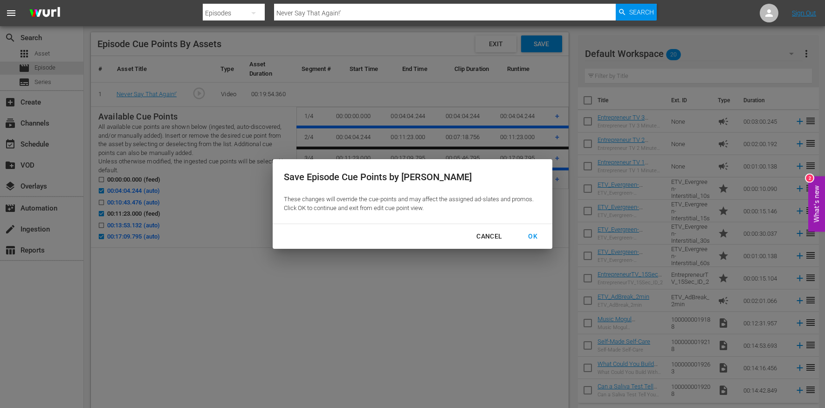
click at [532, 235] on div "OK" at bounding box center [533, 236] width 24 height 12
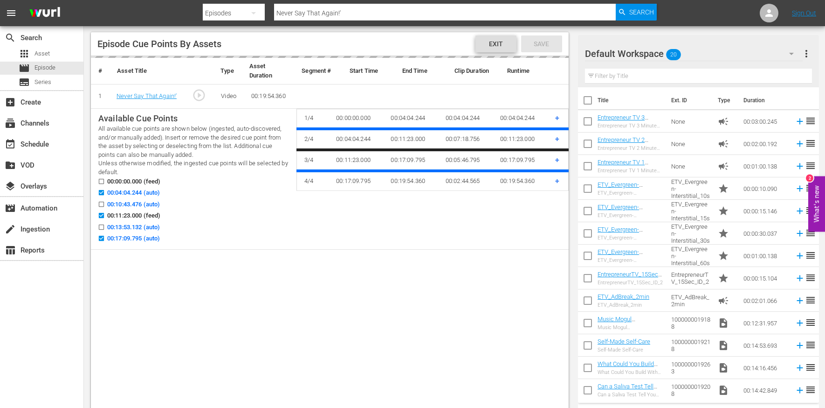
click at [502, 42] on span "Exit" at bounding box center [496, 43] width 29 height 7
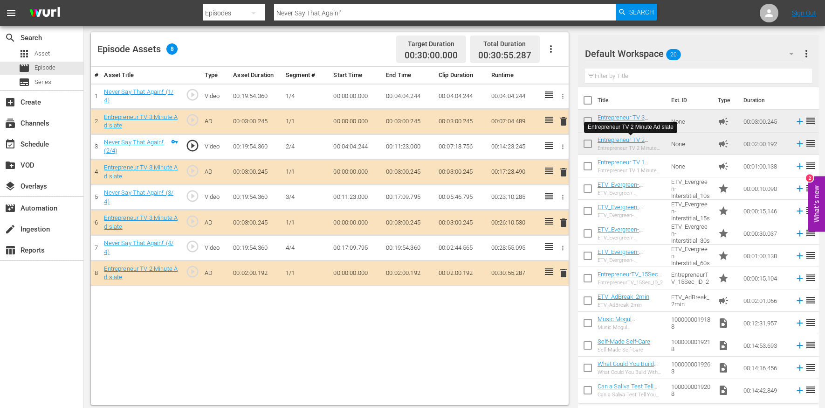
click at [308, 14] on input "Never Say That Again!'" at bounding box center [445, 13] width 342 height 22
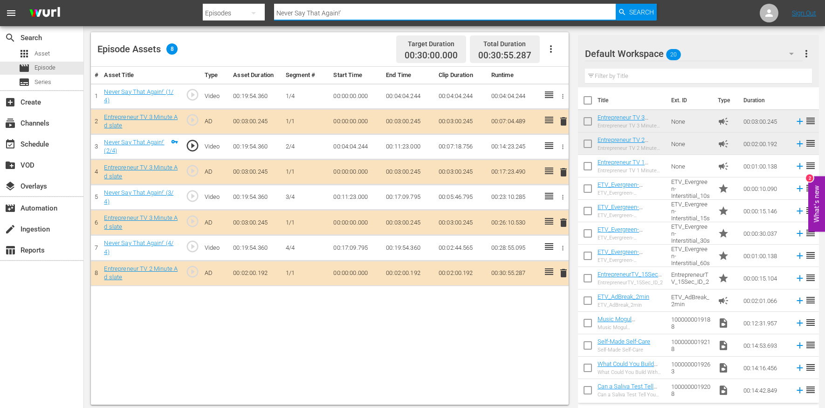
click at [308, 14] on input "Never Say That Again!'" at bounding box center [445, 13] width 342 height 22
paste input "Is [PERSON_NAME] One of Our Co-Founders?"
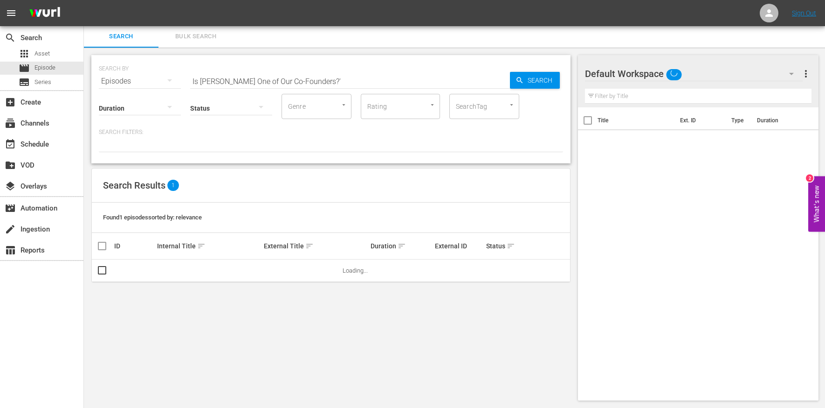
scroll to position [1, 0]
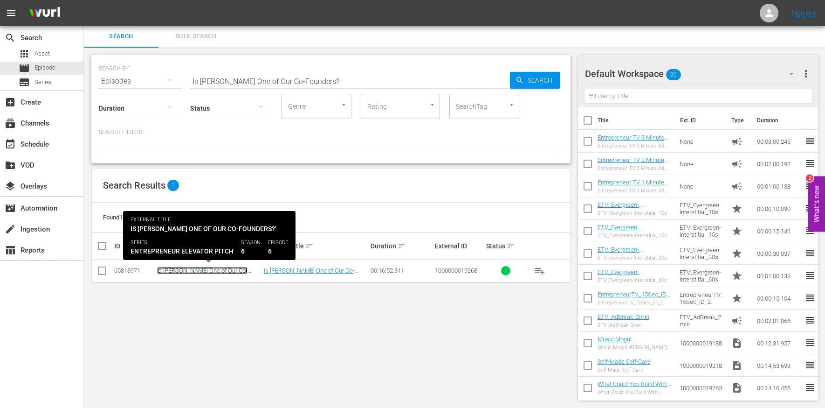
click at [201, 269] on link "Is [PERSON_NAME] One of Our Co-Founders?'" at bounding box center [202, 274] width 90 height 14
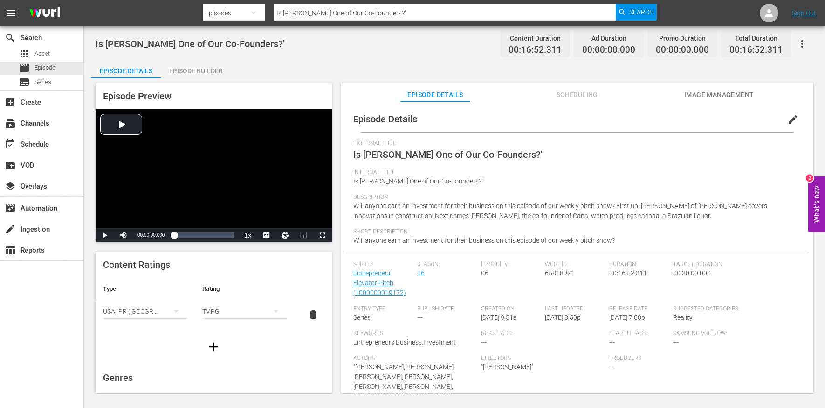
click at [207, 69] on div "Episode Builder" at bounding box center [196, 71] width 70 height 22
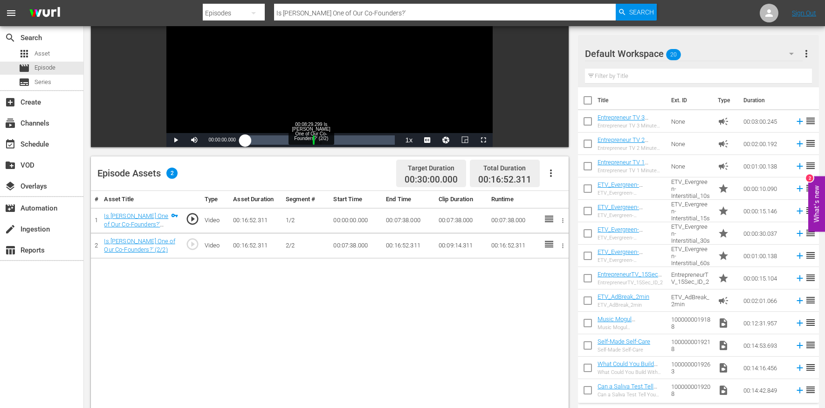
scroll to position [119, 0]
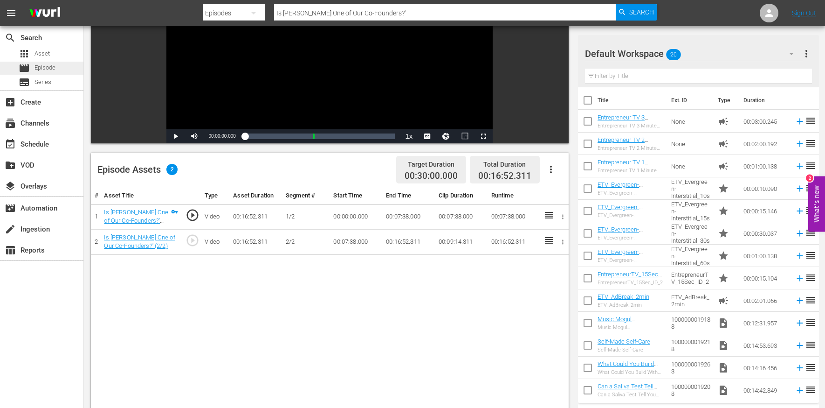
click at [65, 66] on div "movie Episode" at bounding box center [41, 68] width 83 height 13
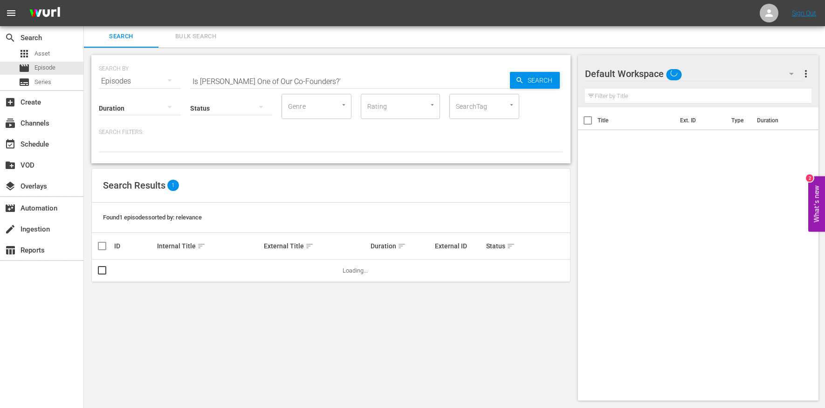
scroll to position [1, 0]
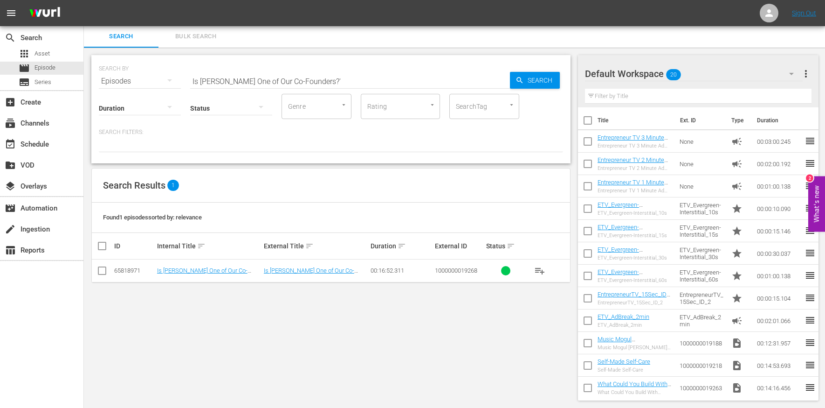
click at [230, 274] on td "Is [PERSON_NAME] One of Our Co-Founders?'" at bounding box center [209, 270] width 107 height 23
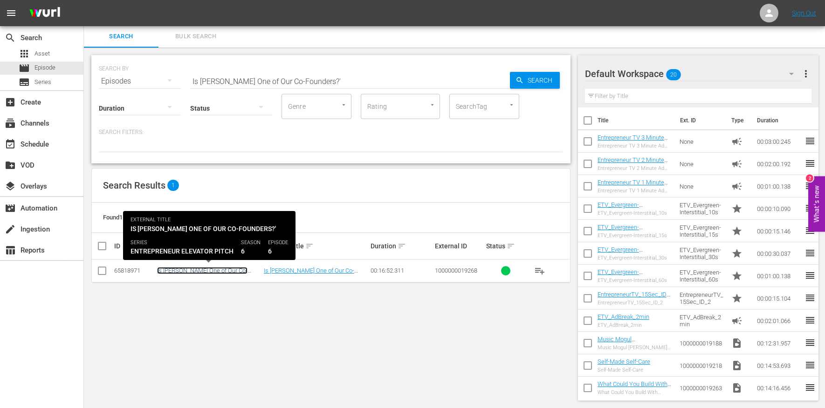
click at [232, 270] on link "Is [PERSON_NAME] One of Our Co-Founders?'" at bounding box center [202, 274] width 90 height 14
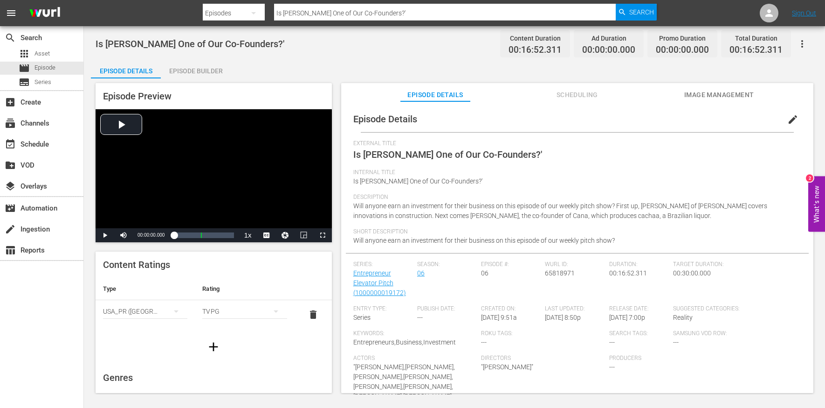
click at [797, 110] on button "edit" at bounding box center [793, 119] width 22 height 22
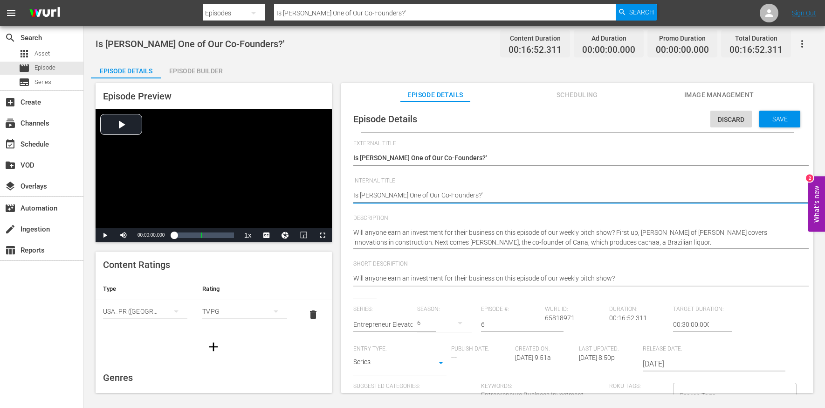
click at [405, 201] on textarea "Is [PERSON_NAME] One of Our Co-Founders?'" at bounding box center [574, 195] width 443 height 11
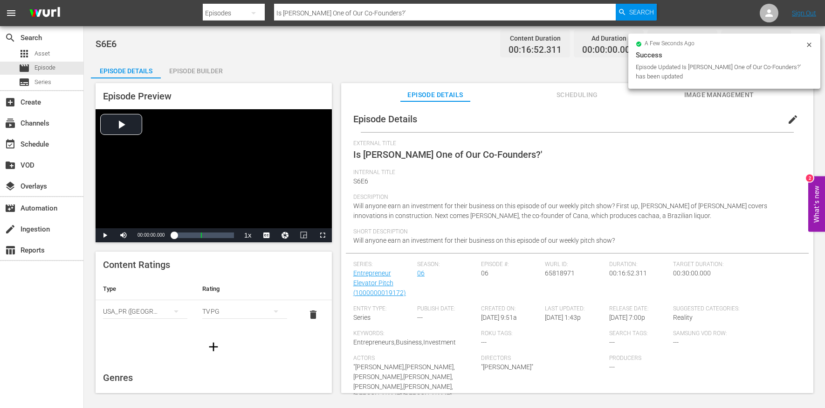
click at [202, 73] on div "Episode Builder" at bounding box center [196, 71] width 70 height 22
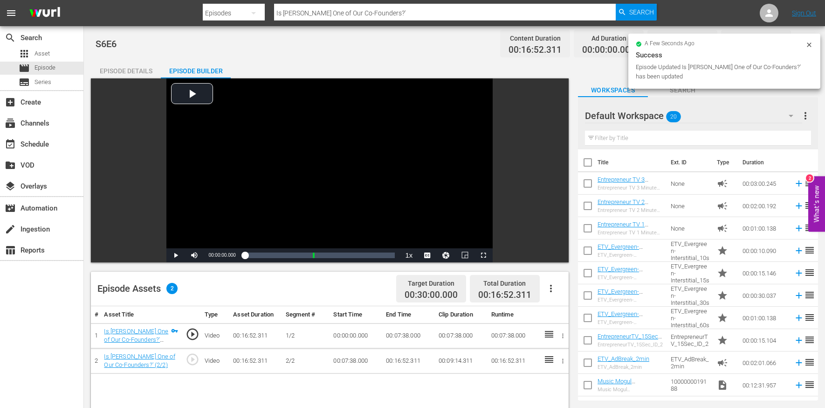
click at [111, 70] on div "Episode Details" at bounding box center [126, 71] width 70 height 22
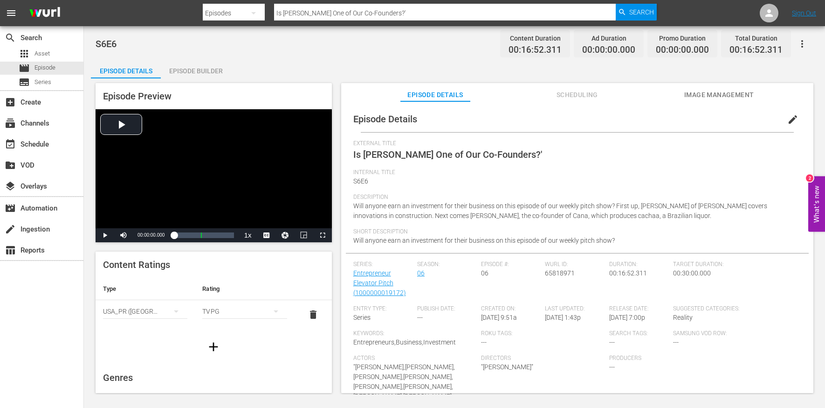
click at [788, 115] on span "edit" at bounding box center [793, 119] width 11 height 11
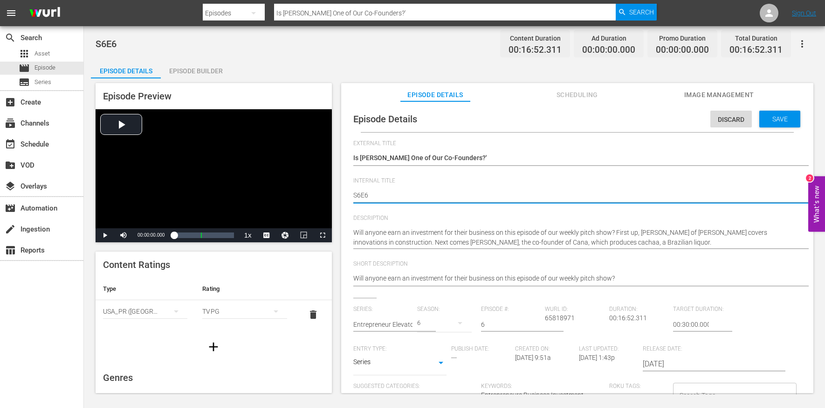
click at [360, 195] on textarea "S6E6" at bounding box center [574, 195] width 443 height 11
click at [356, 195] on textarea "S6E6" at bounding box center [574, 195] width 443 height 11
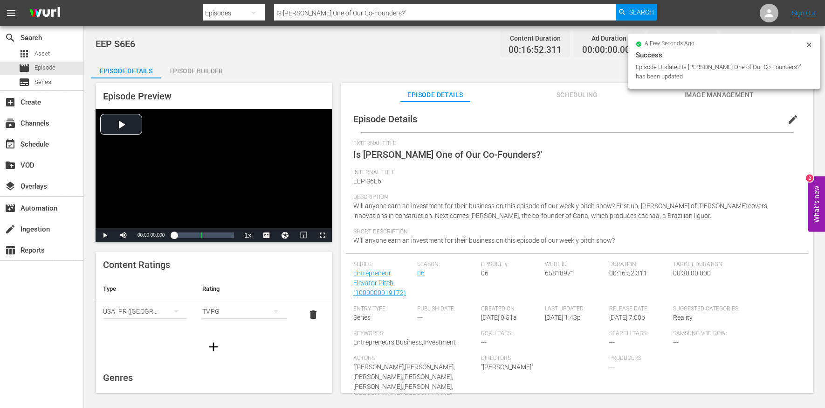
click at [180, 66] on div "Episode Builder" at bounding box center [196, 71] width 70 height 22
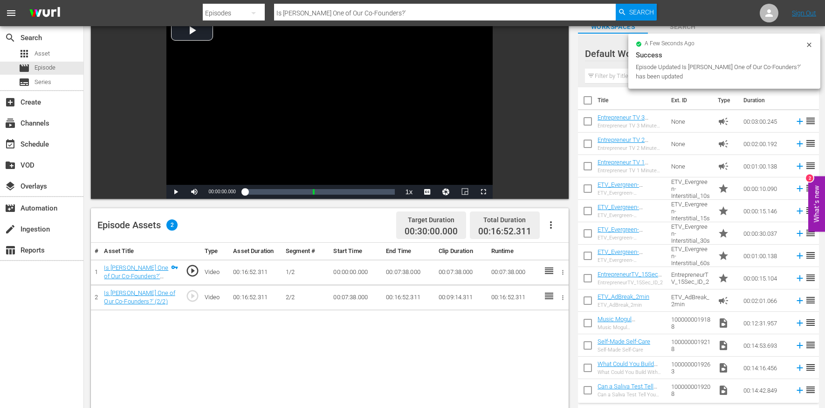
scroll to position [64, 0]
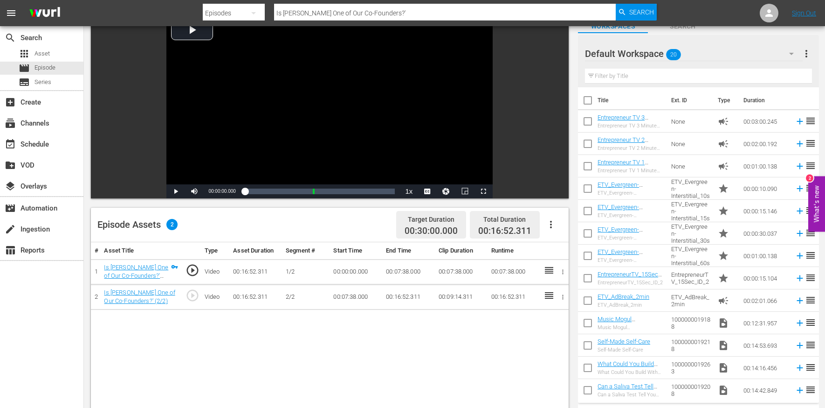
click at [549, 222] on icon "button" at bounding box center [551, 224] width 11 height 11
click at [564, 228] on div "Edit Cue Points" at bounding box center [578, 228] width 63 height 22
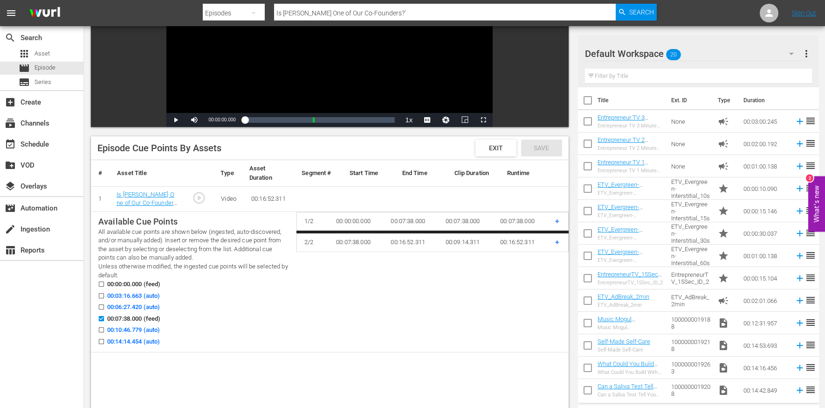
scroll to position [173, 0]
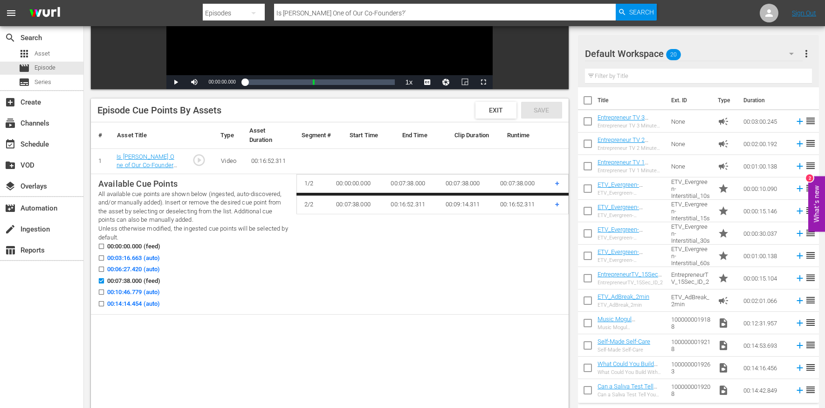
click at [154, 255] on span "00:03:16.663 (auto)" at bounding box center [133, 257] width 53 height 9
click at [105, 256] on input "00:03:16.663 (auto)" at bounding box center [99, 259] width 12 height 7
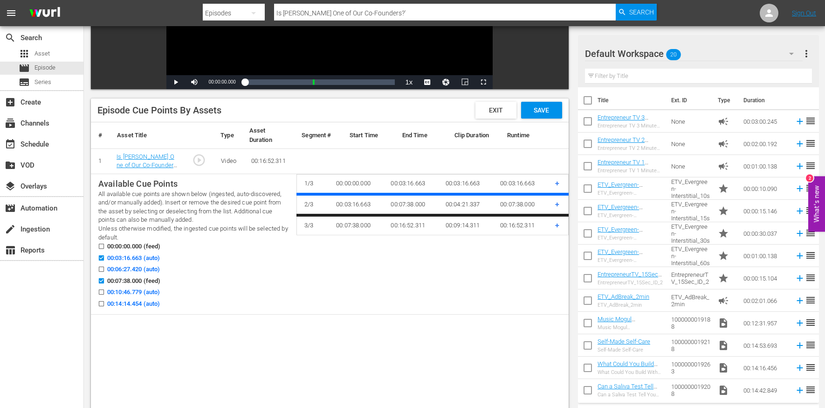
click at [152, 299] on span "00:14:14.454 (auto)" at bounding box center [133, 303] width 53 height 9
click at [105, 302] on input "00:14:14.454 (auto)" at bounding box center [99, 305] width 12 height 7
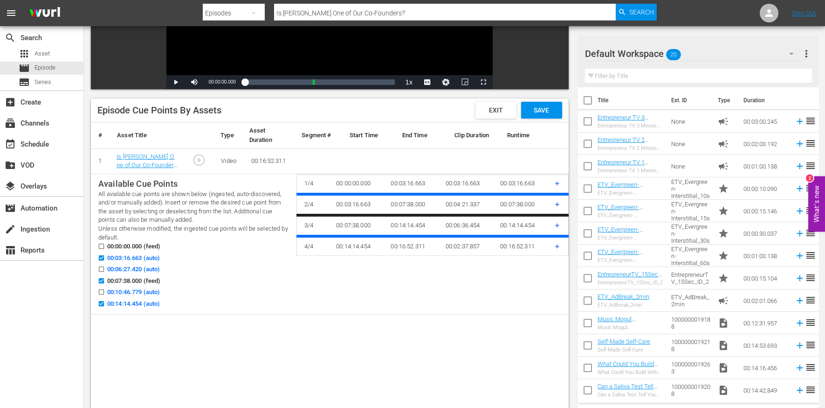
click at [538, 122] on th "Runtime" at bounding box center [526, 135] width 53 height 27
click at [535, 108] on span "Save" at bounding box center [541, 109] width 30 height 7
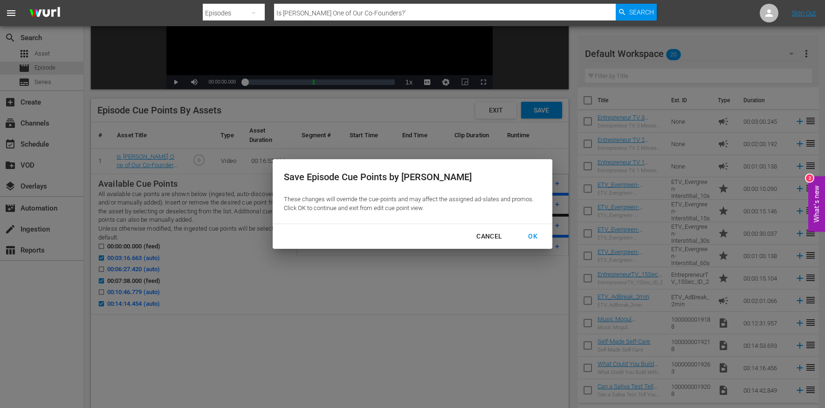
click at [532, 227] on div "Cancel OK" at bounding box center [413, 236] width 280 height 25
click at [534, 237] on div "OK" at bounding box center [533, 236] width 24 height 12
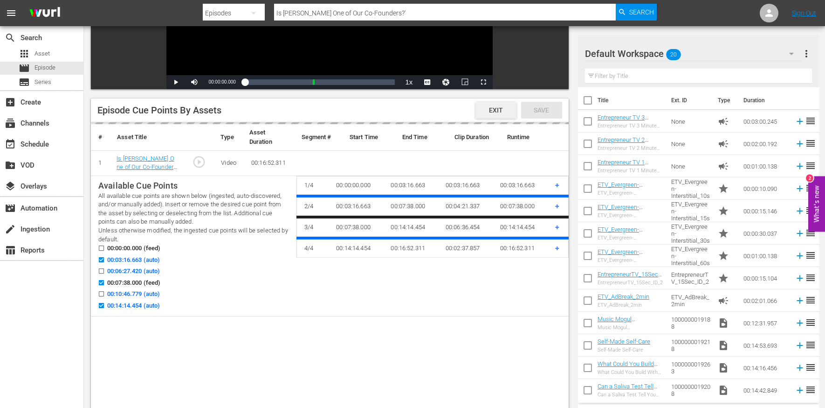
click at [505, 109] on span "Exit" at bounding box center [496, 109] width 29 height 7
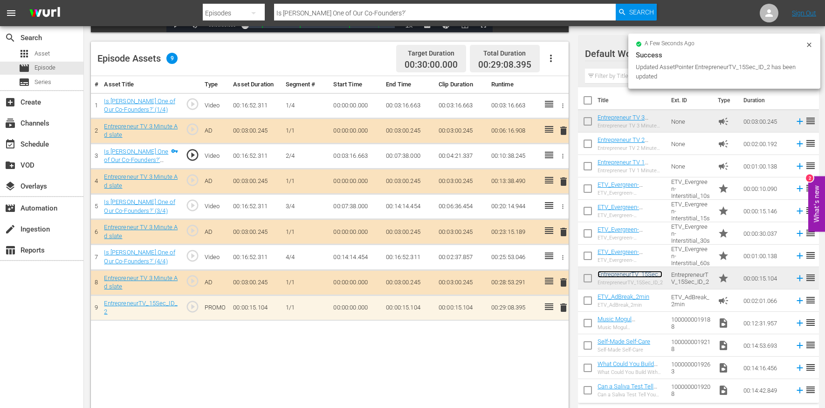
scroll to position [242, 0]
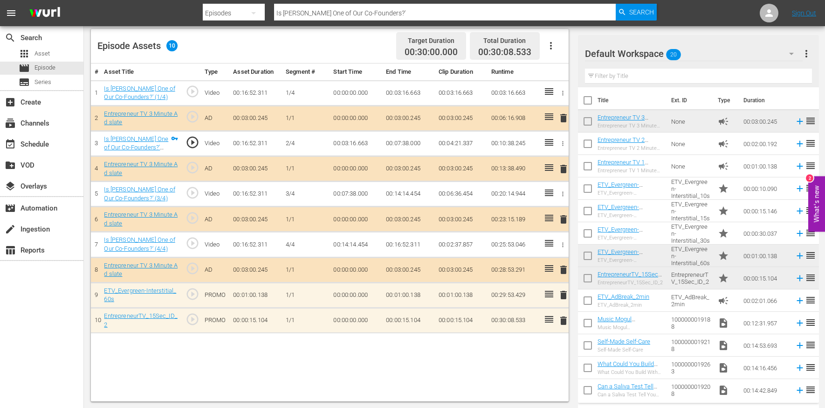
click at [297, 14] on input "Is [PERSON_NAME] One of Our Co-Founders?'" at bounding box center [445, 13] width 342 height 22
paste input "magine If [PERSON_NAME] and [PERSON_NAME] Got Together for an Epic Jam"
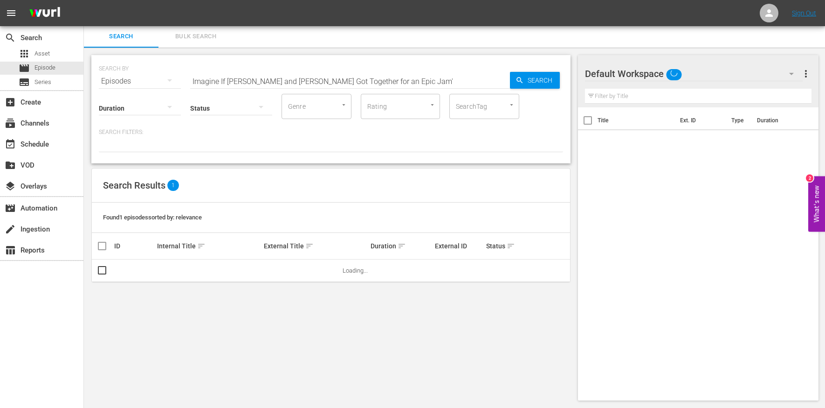
scroll to position [1, 0]
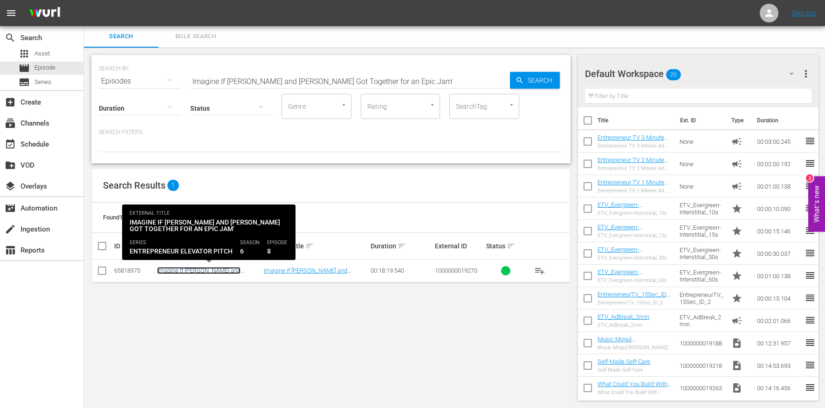
click at [214, 272] on link "Imagine If [PERSON_NAME] and [PERSON_NAME] Got Together for an Epic Jam'" at bounding box center [205, 277] width 97 height 21
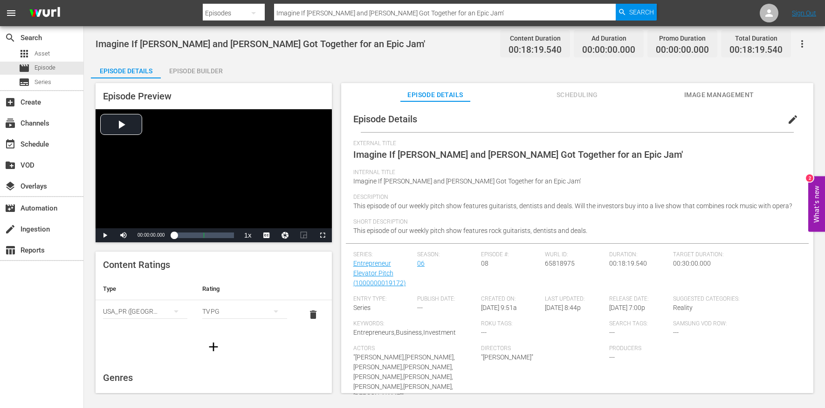
click at [791, 123] on span "edit" at bounding box center [793, 119] width 11 height 11
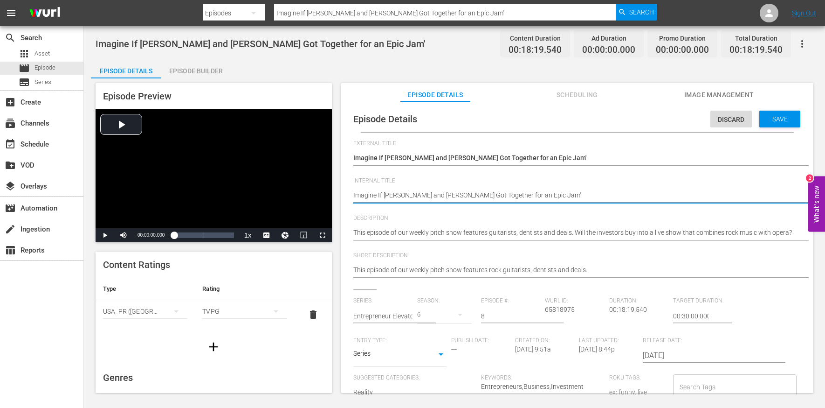
click at [441, 199] on textarea "Imagine If [PERSON_NAME] and [PERSON_NAME] Got Together for an Epic Jam'" at bounding box center [574, 195] width 443 height 11
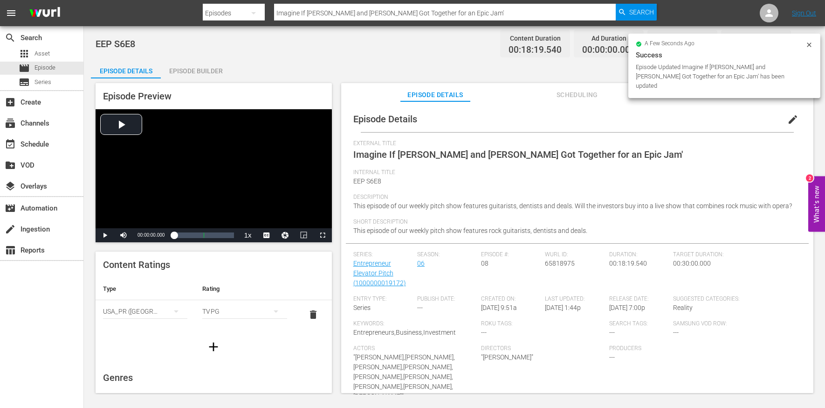
click at [210, 68] on div "Episode Builder" at bounding box center [196, 71] width 70 height 22
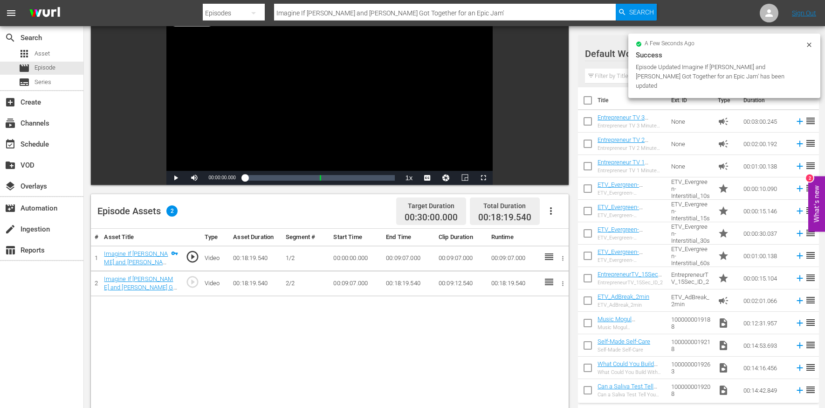
scroll to position [139, 0]
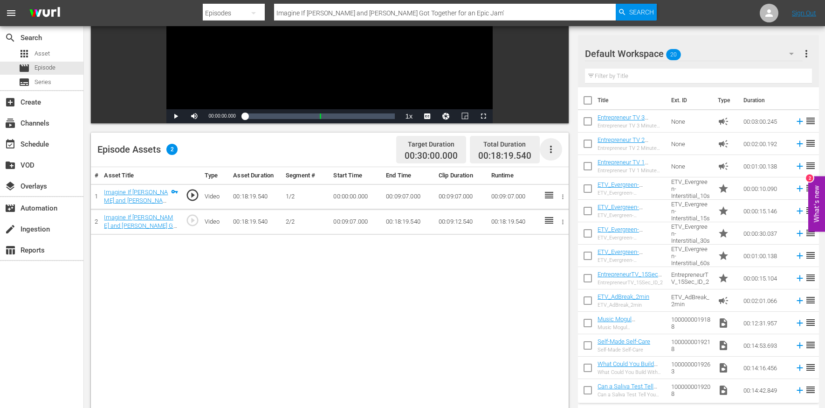
click at [551, 148] on icon "button" at bounding box center [551, 148] width 2 height 7
click at [571, 149] on div "Edit Cue Points" at bounding box center [578, 152] width 63 height 22
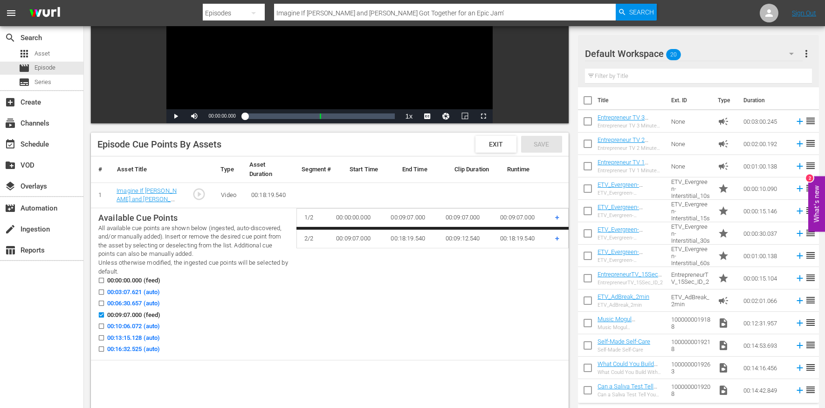
click at [139, 291] on span "00:03:07.621 (auto)" at bounding box center [133, 291] width 53 height 9
click at [105, 291] on input "00:03:07.621 (auto)" at bounding box center [99, 293] width 12 height 7
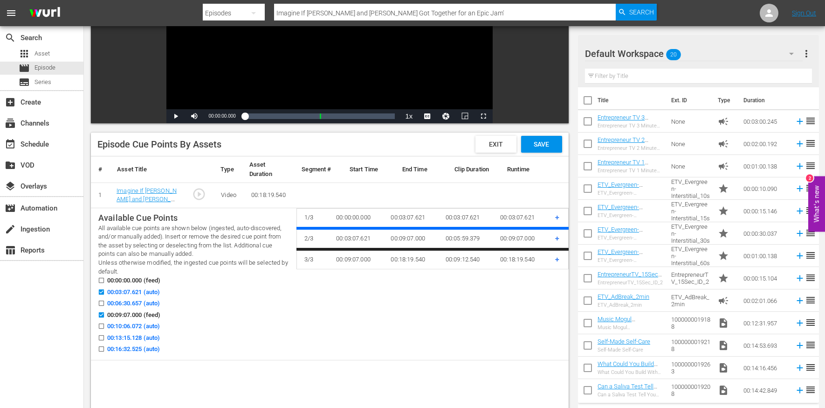
click at [141, 337] on span "00:13:15.128 (auto)" at bounding box center [133, 337] width 53 height 9
click at [105, 337] on input "00:13:15.128 (auto)" at bounding box center [99, 339] width 12 height 7
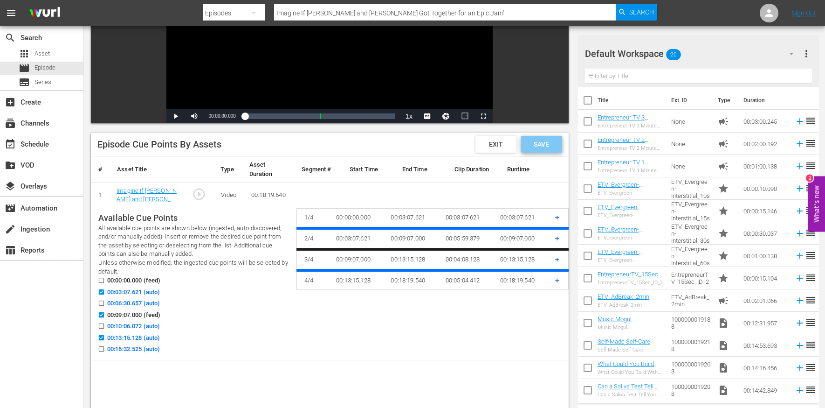
click at [544, 147] on span "Save" at bounding box center [541, 143] width 30 height 7
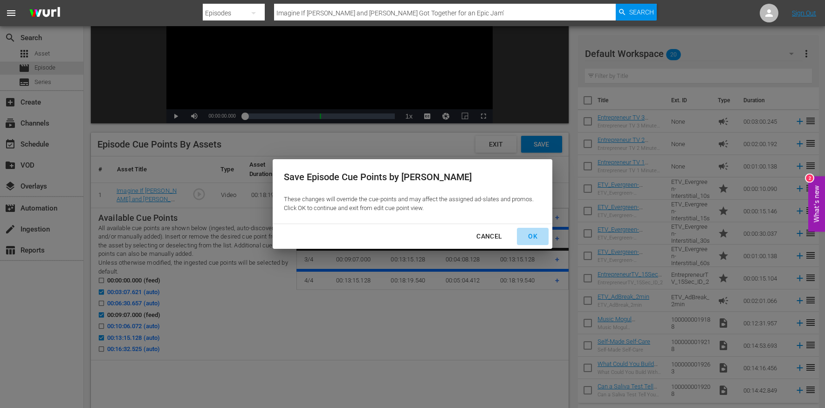
click at [527, 235] on div "OK" at bounding box center [533, 236] width 24 height 12
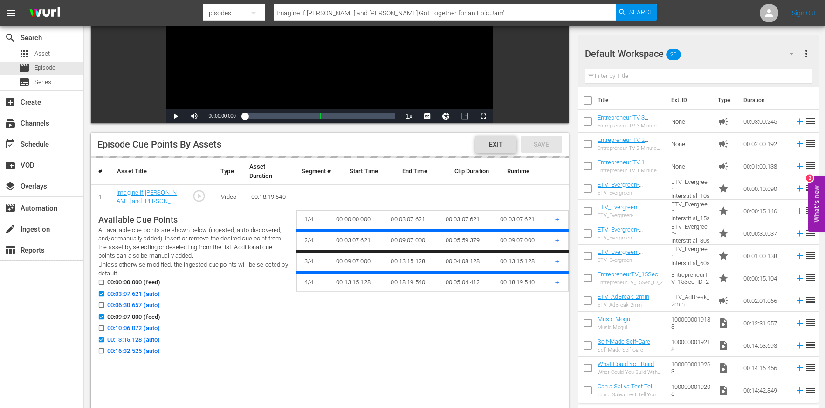
click at [503, 144] on span "Exit" at bounding box center [496, 143] width 29 height 7
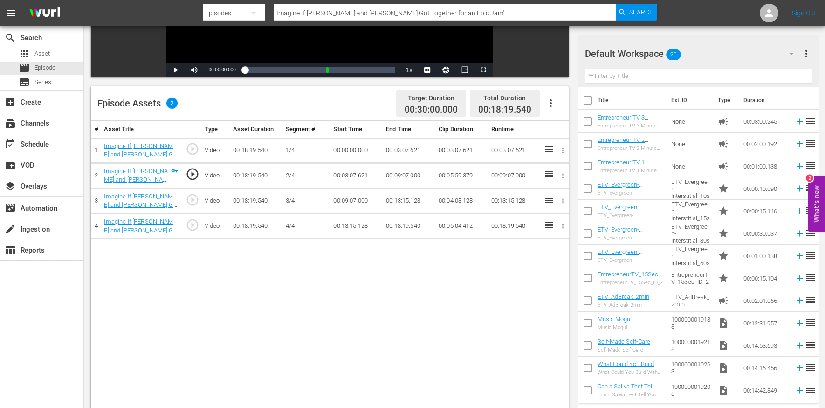
scroll to position [199, 0]
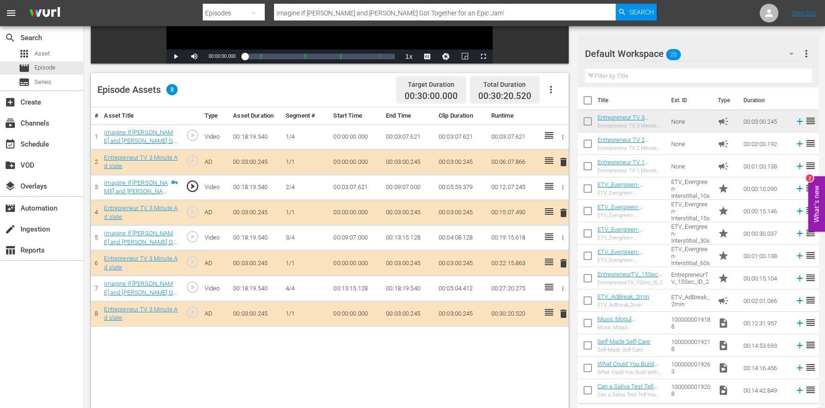
click at [307, 9] on input "Imagine If [PERSON_NAME] and [PERSON_NAME] Got Together for an Epic Jam'" at bounding box center [445, 13] width 342 height 22
paste input "'My Name Is ..."
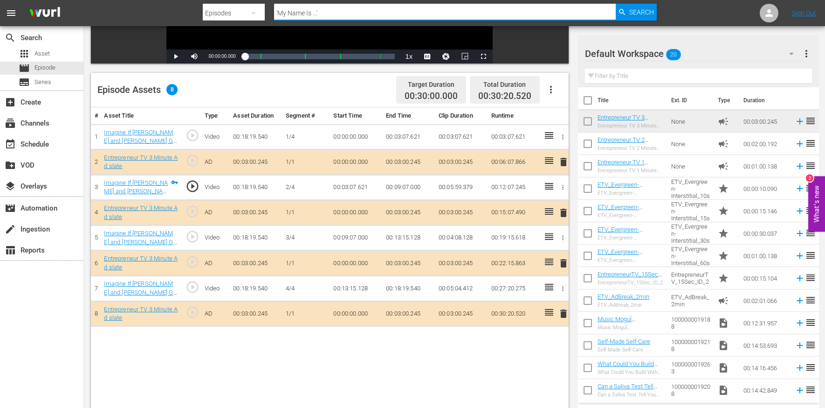
scroll to position [1, 0]
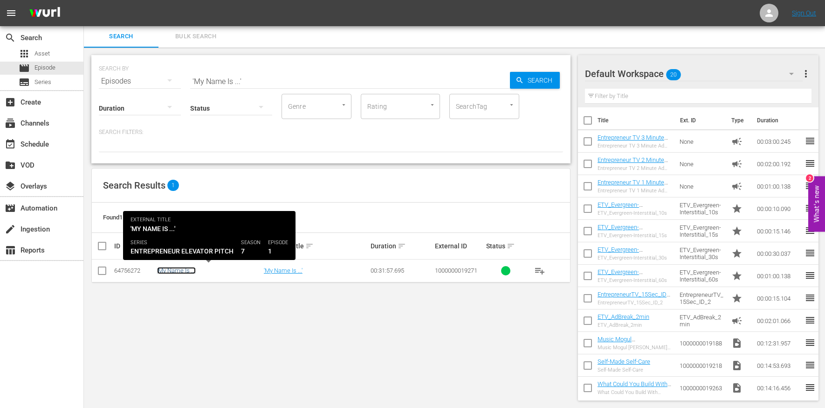
click at [185, 267] on link "'My Name Is ...'" at bounding box center [176, 270] width 39 height 7
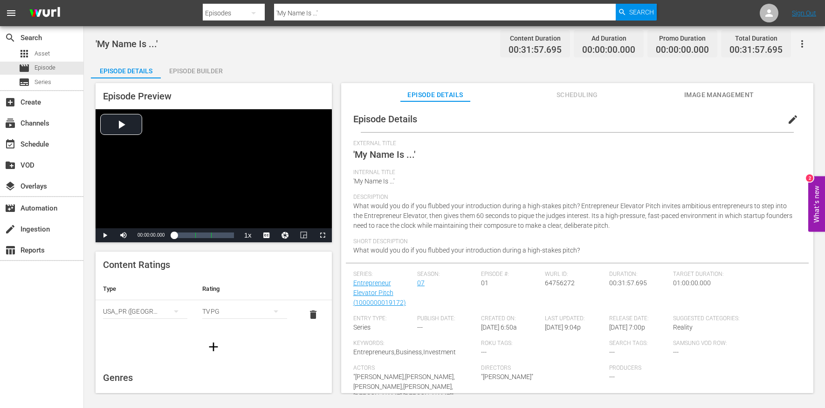
click at [792, 109] on button "edit" at bounding box center [793, 119] width 22 height 22
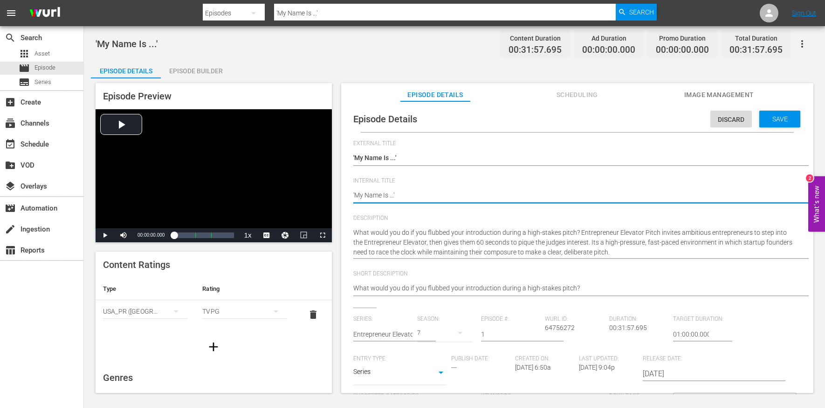
click at [450, 199] on textarea "'My Name Is ...'" at bounding box center [574, 195] width 443 height 11
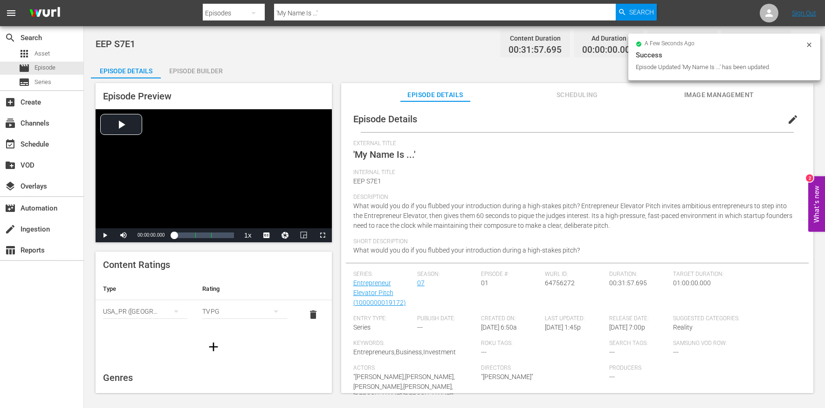
click at [183, 72] on div "Episode Builder" at bounding box center [196, 71] width 70 height 22
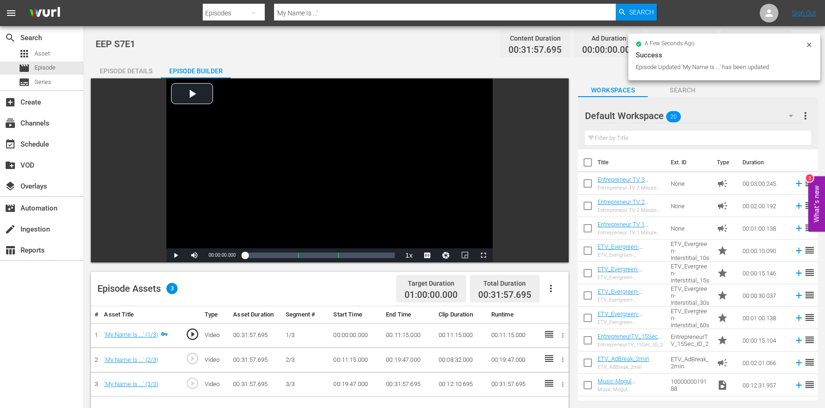
scroll to position [67, 0]
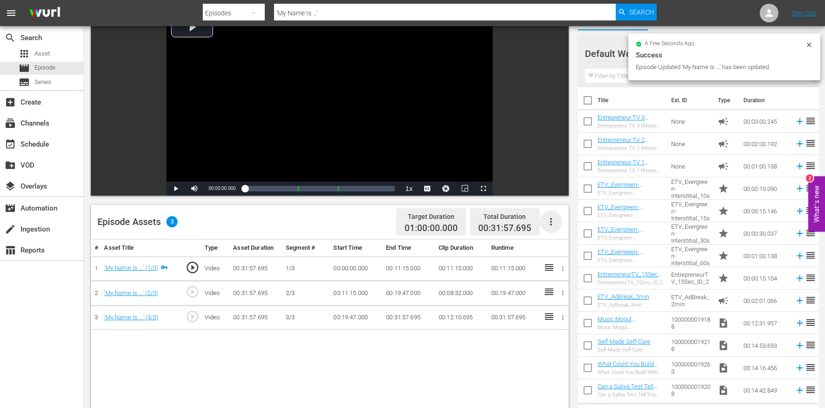
click at [553, 216] on icon "button" at bounding box center [551, 221] width 11 height 11
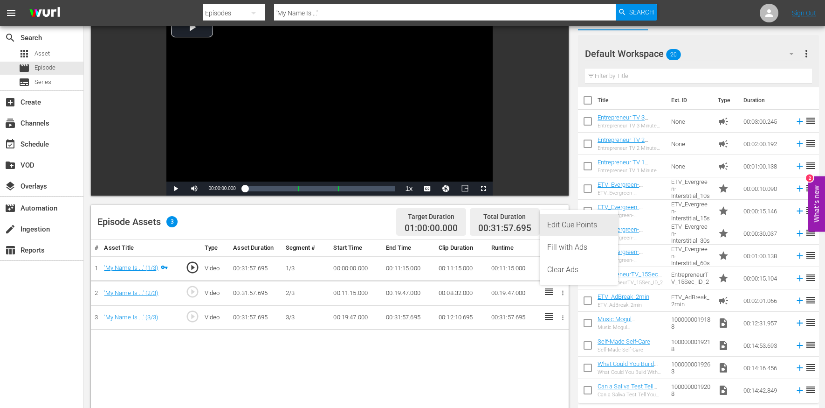
click at [571, 224] on div "Edit Cue Points" at bounding box center [578, 225] width 63 height 22
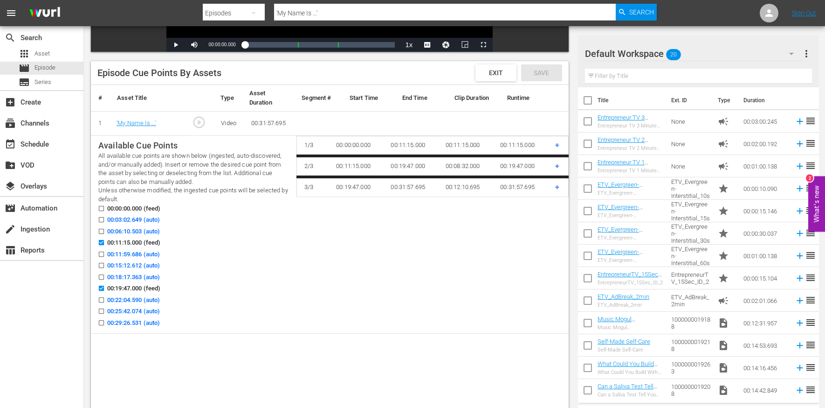
scroll to position [223, 0]
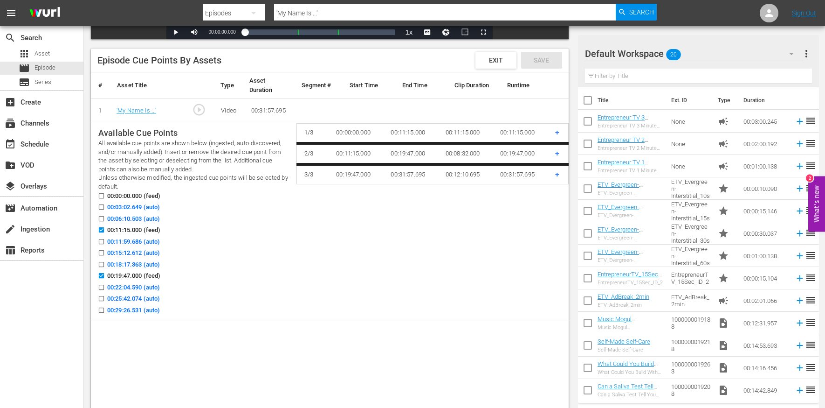
click at [138, 206] on span "00:03:02.649 (auto)" at bounding box center [133, 206] width 53 height 9
click at [105, 206] on input "00:03:02.649 (auto)" at bounding box center [99, 208] width 12 height 7
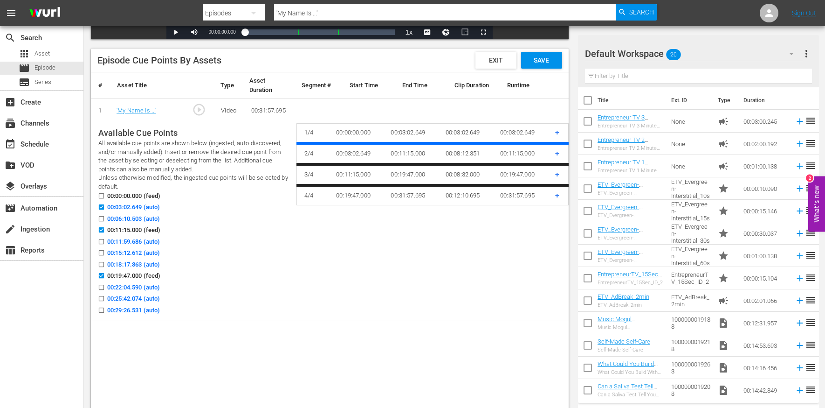
click at [138, 215] on span "00:06:10.503 (auto)" at bounding box center [133, 218] width 53 height 9
click at [105, 217] on input "00:06:10.503 (auto)" at bounding box center [99, 220] width 12 height 7
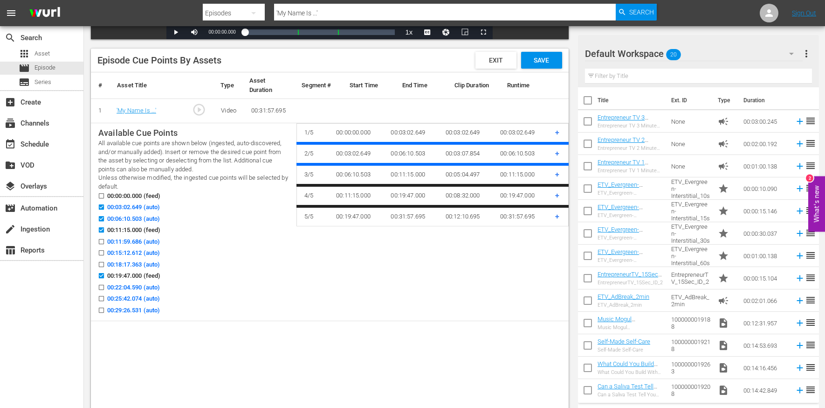
click at [137, 251] on span "00:15:12.612 (auto)" at bounding box center [133, 252] width 53 height 9
click at [105, 251] on input "00:15:12.612 (auto)" at bounding box center [99, 254] width 12 height 7
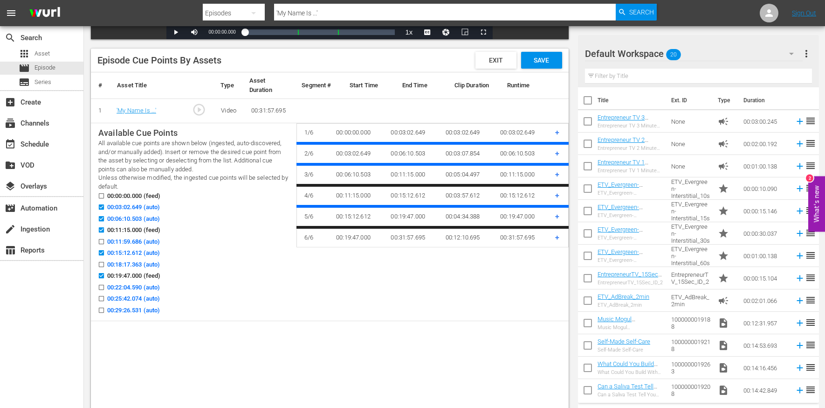
click at [140, 286] on span "00:22:04.590 (auto)" at bounding box center [133, 287] width 53 height 9
click at [105, 286] on input "00:22:04.590 (auto)" at bounding box center [99, 288] width 12 height 7
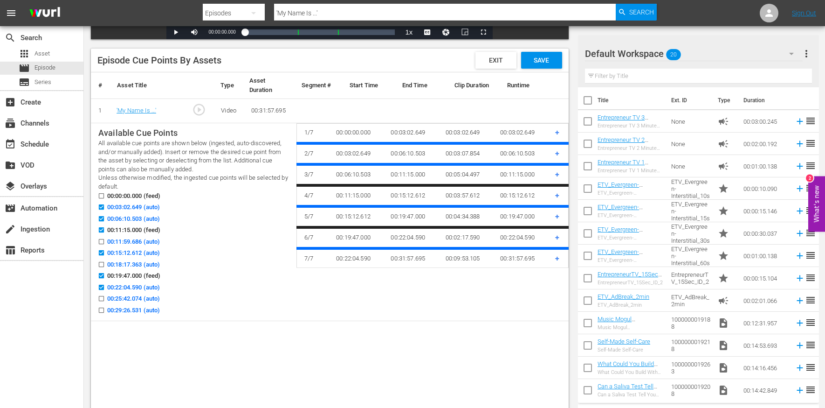
click at [143, 299] on span "00:25:42.074 (auto)" at bounding box center [133, 298] width 53 height 9
click at [105, 299] on input "00:25:42.074 (auto)" at bounding box center [99, 300] width 12 height 7
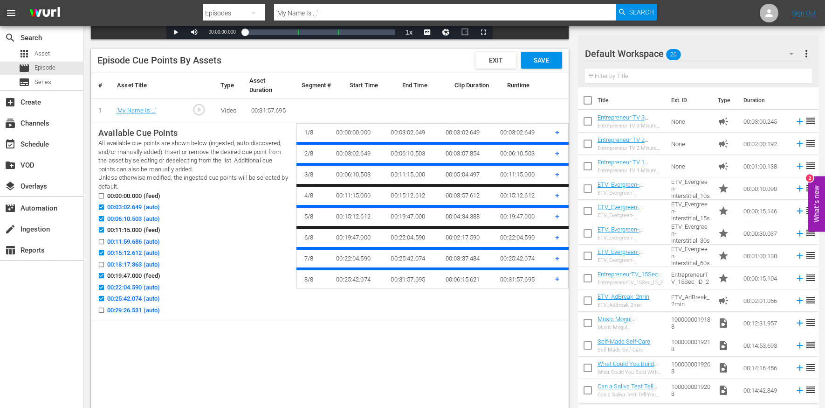
click at [131, 305] on span "00:29:26.531 (auto)" at bounding box center [133, 309] width 53 height 9
click at [105, 308] on input "00:29:26.531 (auto)" at bounding box center [99, 311] width 12 height 7
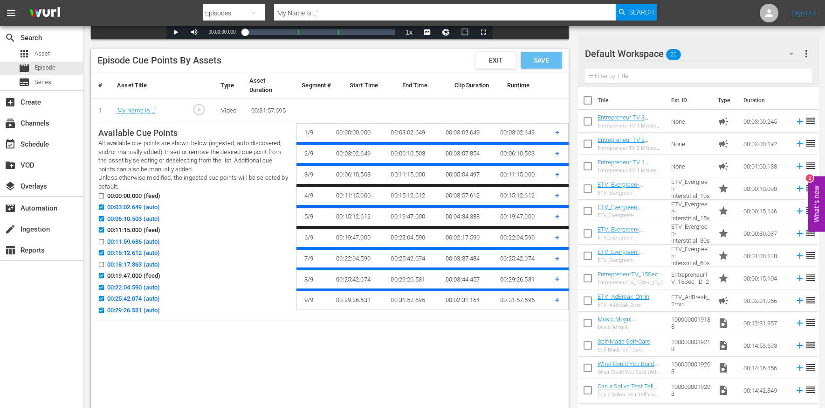
click at [546, 56] on span "Save" at bounding box center [541, 59] width 30 height 7
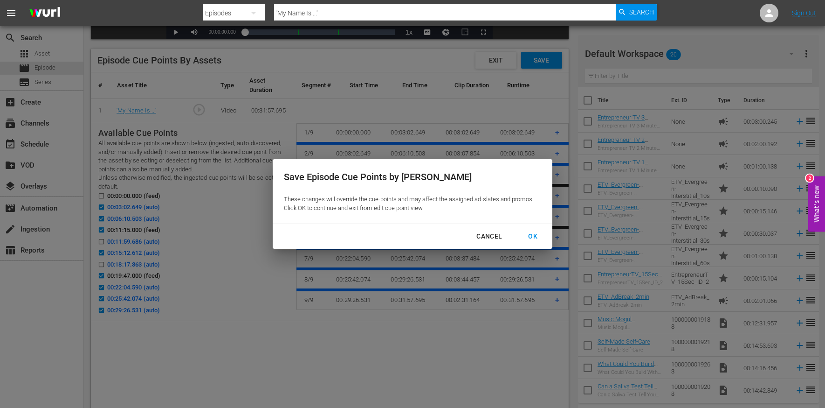
click at [534, 233] on div "OK" at bounding box center [533, 236] width 24 height 12
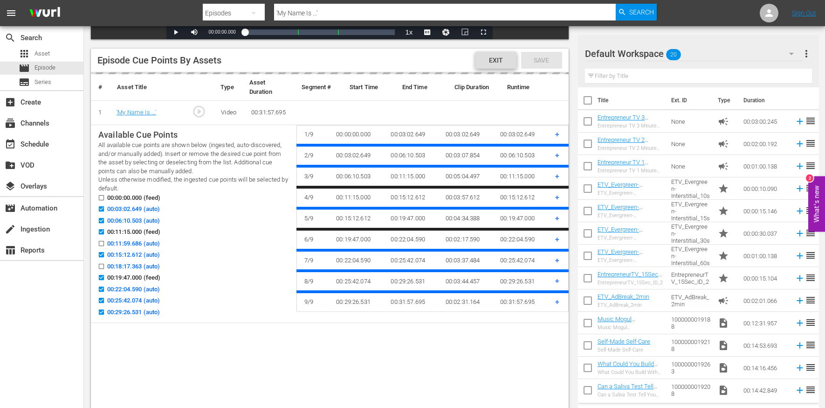
click at [496, 60] on span "Exit" at bounding box center [496, 59] width 29 height 7
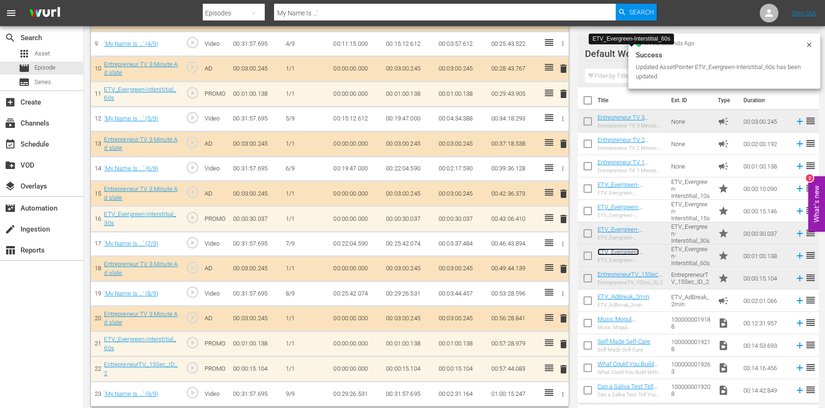
scroll to position [0, 0]
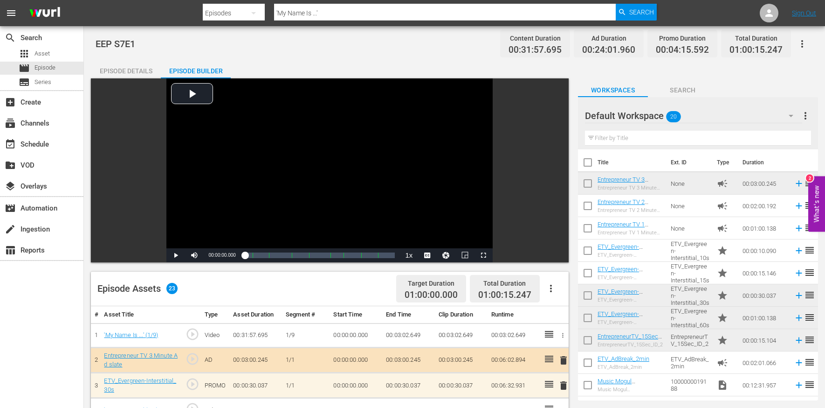
click at [307, 14] on input "'My Name Is ...'" at bounding box center [445, 13] width 342 height 22
paste input "Can a Sex-Enhancement Product Score a $100K Deal in 60 Seconds?"
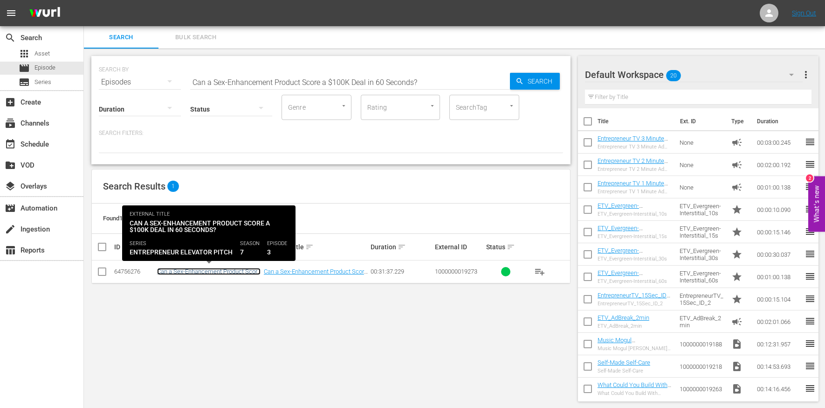
click at [227, 270] on link "Can a Sex-Enhancement Product Score a $100K Deal in 60 Seconds?" at bounding box center [209, 275] width 104 height 14
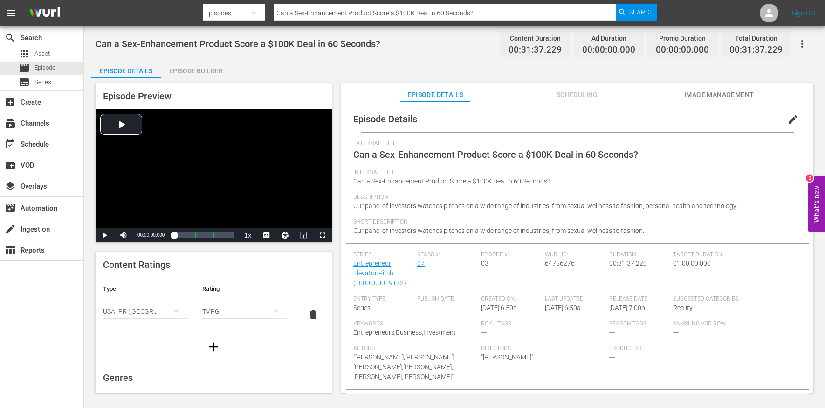
click at [788, 114] on span "edit" at bounding box center [793, 119] width 11 height 11
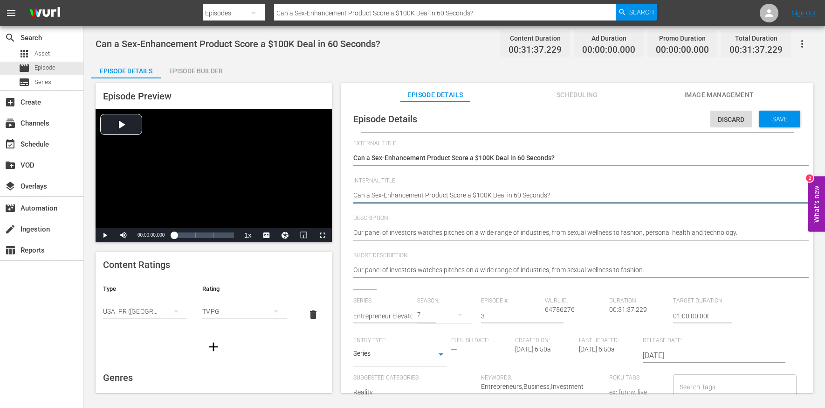
click at [420, 193] on textarea "Can a Sex-Enhancement Product Score a $100K Deal in 60 Seconds?" at bounding box center [574, 195] width 443 height 11
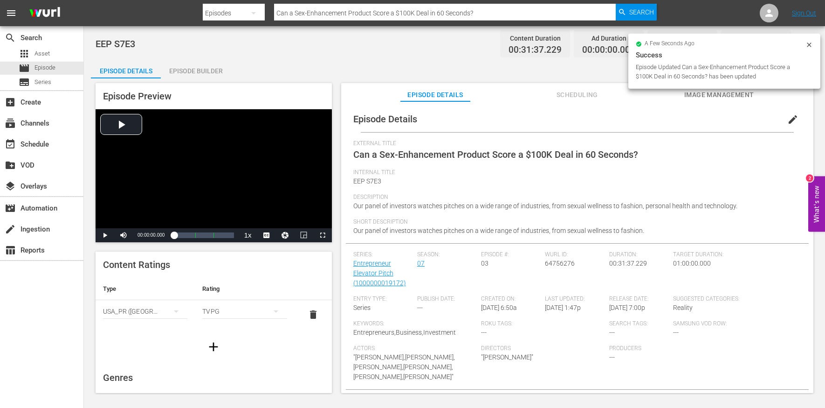
click at [196, 70] on div "Episode Builder" at bounding box center [196, 71] width 70 height 22
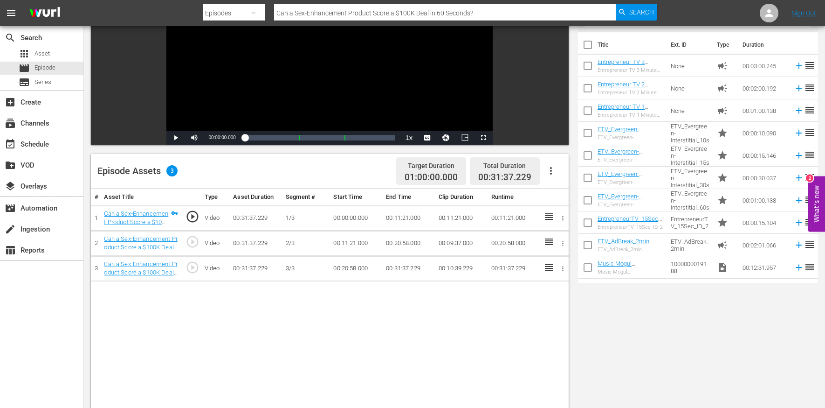
scroll to position [131, 0]
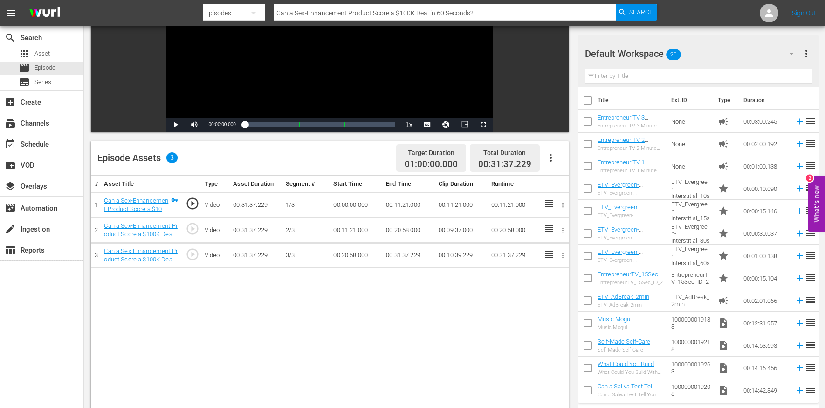
click at [547, 155] on icon "button" at bounding box center [551, 157] width 11 height 11
click at [567, 160] on div "Edit Cue Points" at bounding box center [578, 161] width 63 height 22
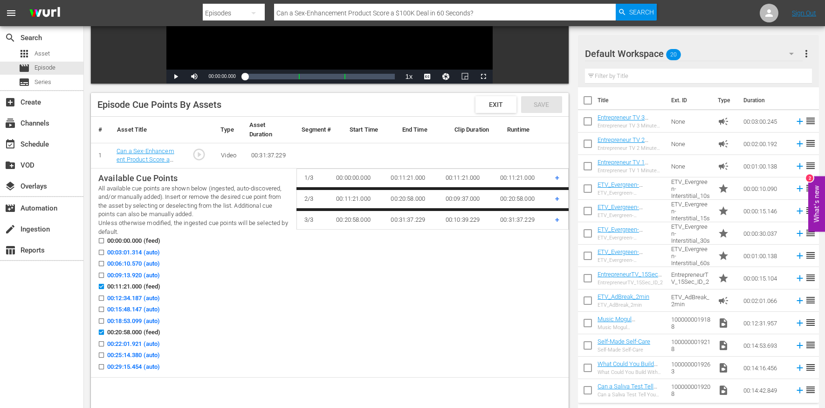
scroll to position [185, 0]
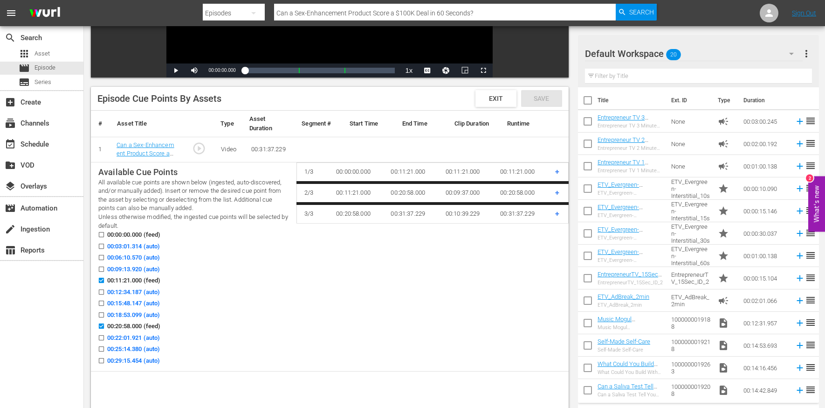
click at [145, 245] on span "00:03:01.314 (auto)" at bounding box center [133, 246] width 53 height 9
click at [105, 245] on input "00:03:01.314 (auto)" at bounding box center [99, 247] width 12 height 7
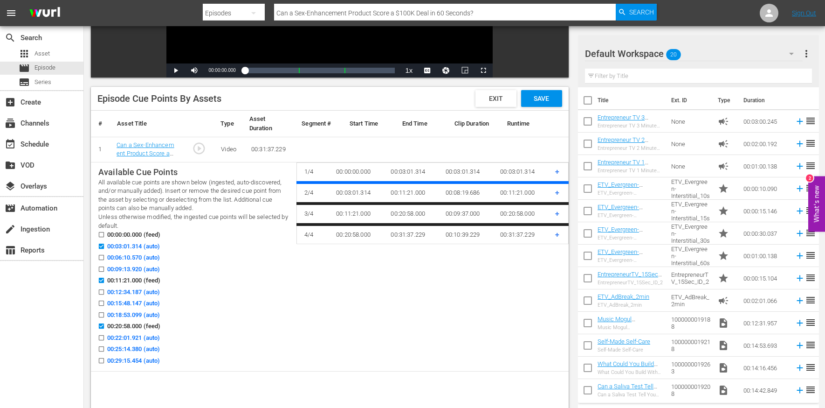
click at [145, 256] on span "00:06:10.570 (auto)" at bounding box center [133, 257] width 53 height 9
click at [105, 256] on input "00:06:10.570 (auto)" at bounding box center [99, 259] width 12 height 7
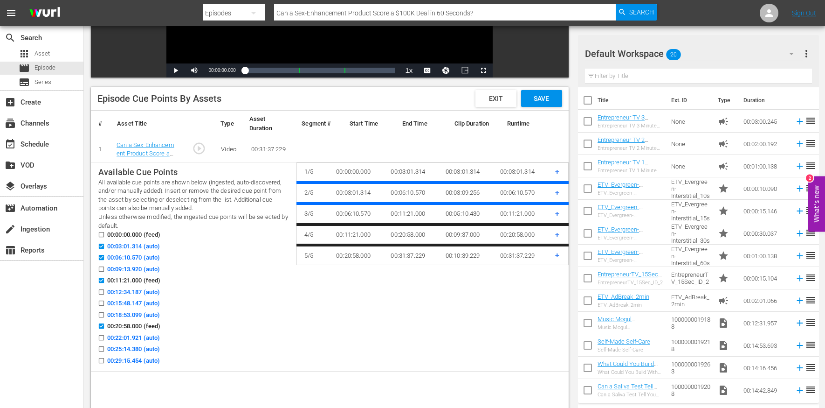
click at [146, 265] on span "00:09:13.920 (auto)" at bounding box center [133, 268] width 53 height 9
click at [105, 267] on input "00:09:13.920 (auto)" at bounding box center [99, 270] width 12 height 7
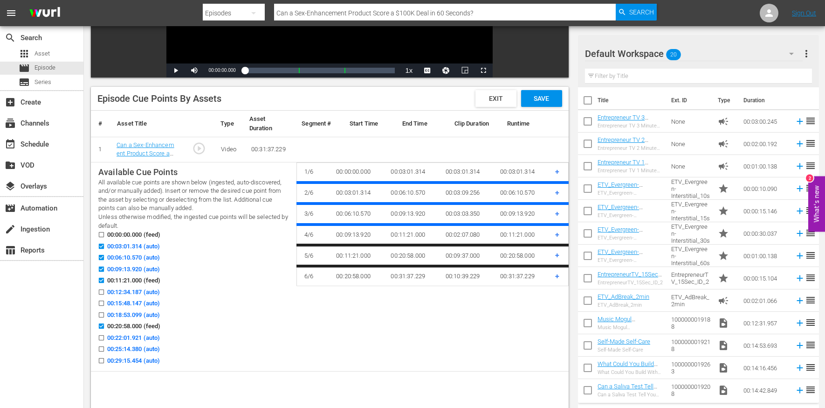
click at [146, 300] on span "00:15:48.147 (auto)" at bounding box center [133, 302] width 53 height 9
click at [105, 301] on input "00:15:48.147 (auto)" at bounding box center [99, 304] width 12 height 7
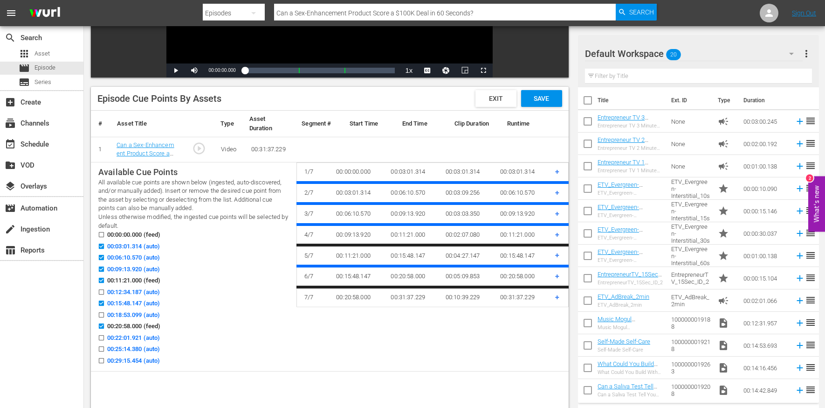
click at [134, 313] on span "00:18:53.099 (auto)" at bounding box center [133, 314] width 53 height 9
click at [105, 313] on input "00:18:53.099 (auto)" at bounding box center [99, 316] width 12 height 7
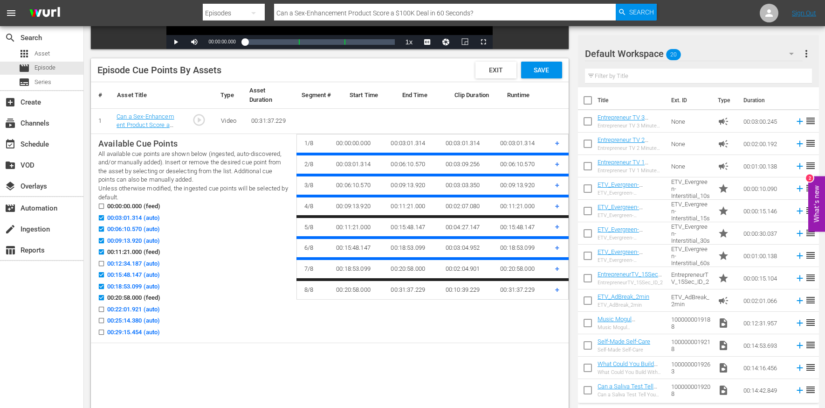
scroll to position [218, 0]
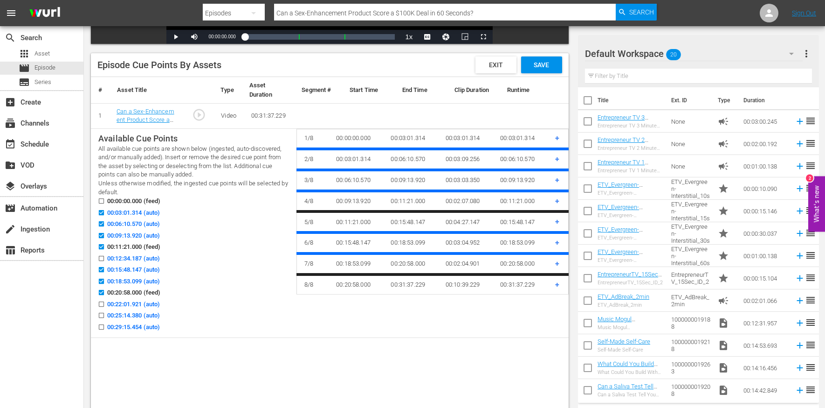
click at [134, 313] on span "00:25:14.380 (auto)" at bounding box center [133, 315] width 53 height 9
click at [105, 313] on input "00:25:14.380 (auto)" at bounding box center [99, 316] width 12 height 7
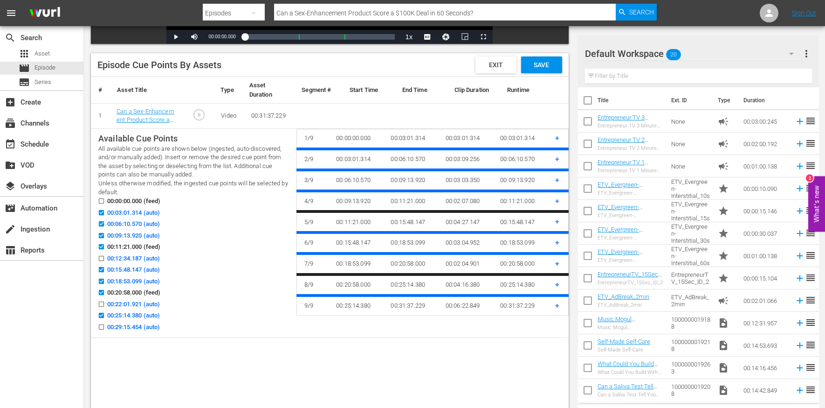
click at [138, 324] on span "00:29:15.454 (auto)" at bounding box center [133, 326] width 53 height 9
click at [105, 325] on input "00:29:15.454 (auto)" at bounding box center [99, 328] width 12 height 7
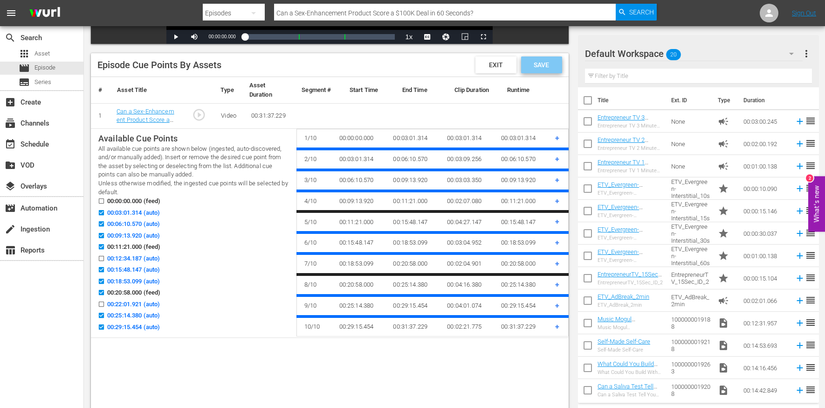
click at [546, 62] on span "Save" at bounding box center [541, 64] width 30 height 7
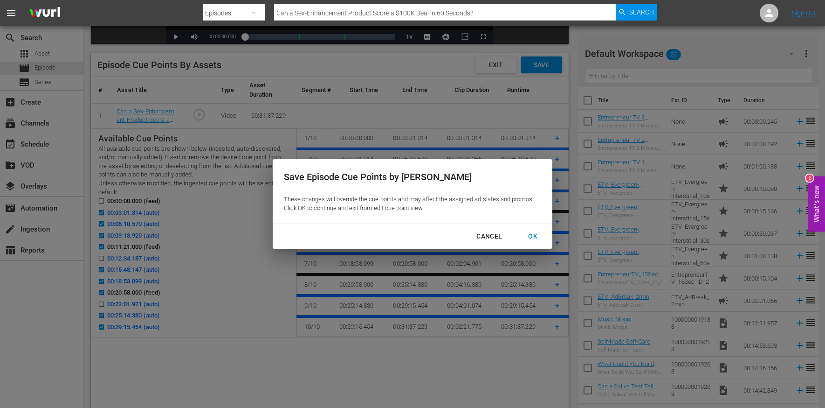
click at [540, 237] on div "OK" at bounding box center [533, 236] width 24 height 12
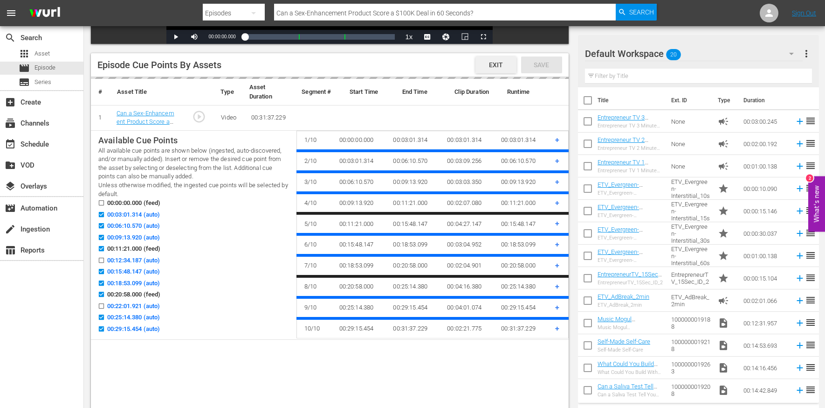
click at [491, 64] on span "Exit" at bounding box center [496, 64] width 29 height 7
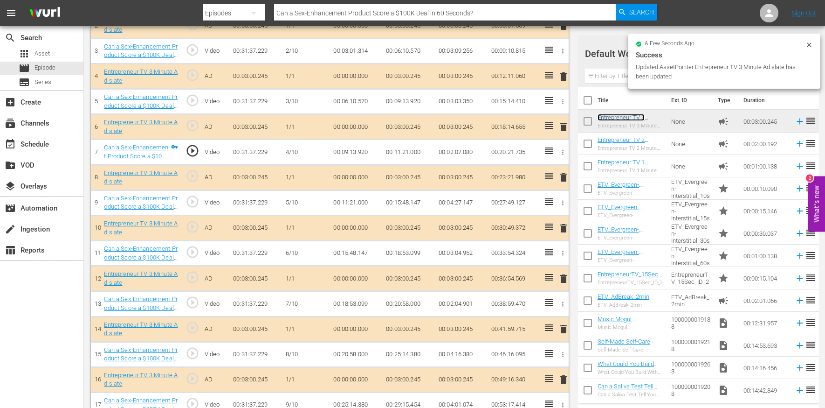
scroll to position [423, 0]
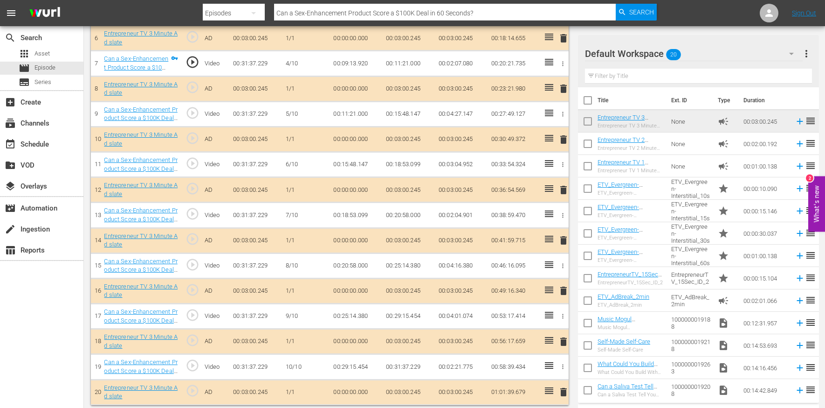
click at [563, 388] on span "delete" at bounding box center [563, 391] width 11 height 11
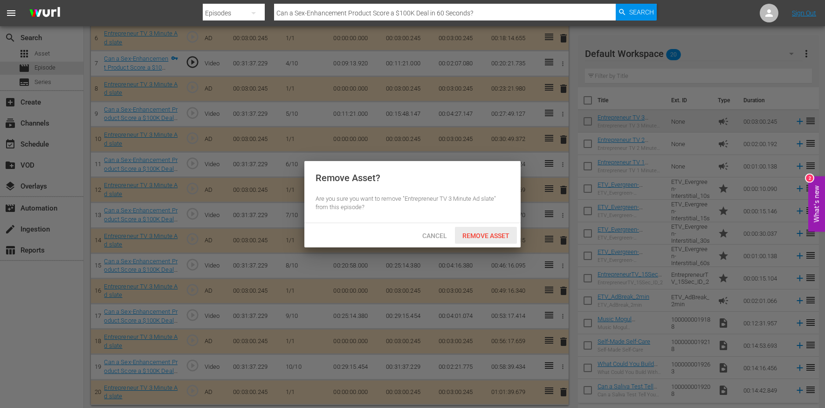
click at [498, 238] on span "Remove Asset" at bounding box center [486, 235] width 62 height 7
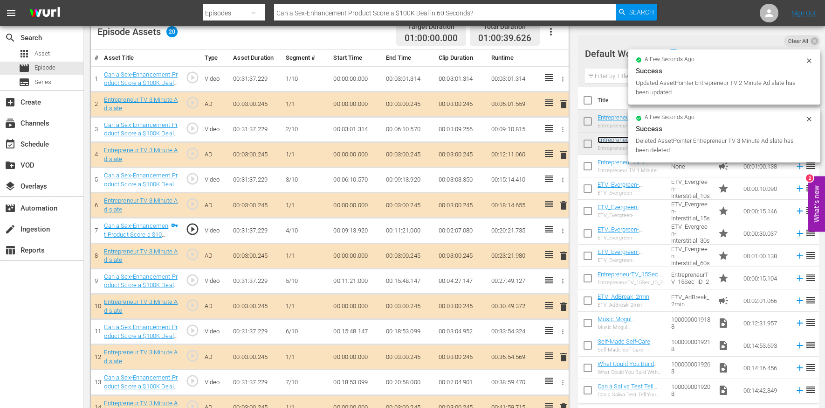
scroll to position [205, 0]
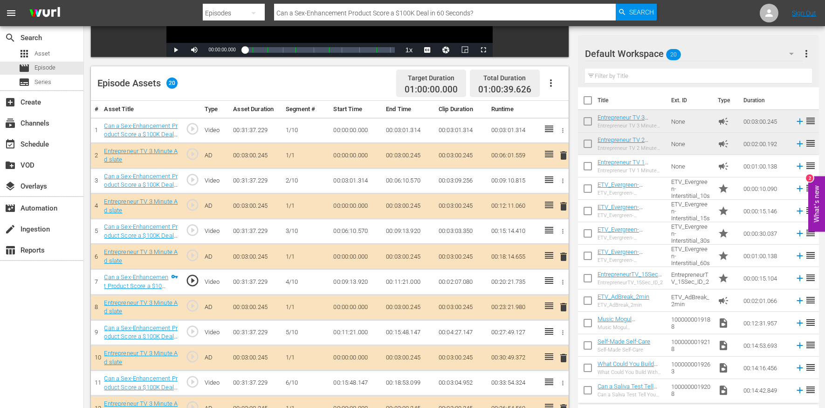
click at [305, 13] on input "Can a Sex-Enhancement Product Score a $100K Deal in 60 Seconds?" at bounding box center [445, 13] width 342 height 22
paste input "The 60-Second Pitch That Landed $500K"
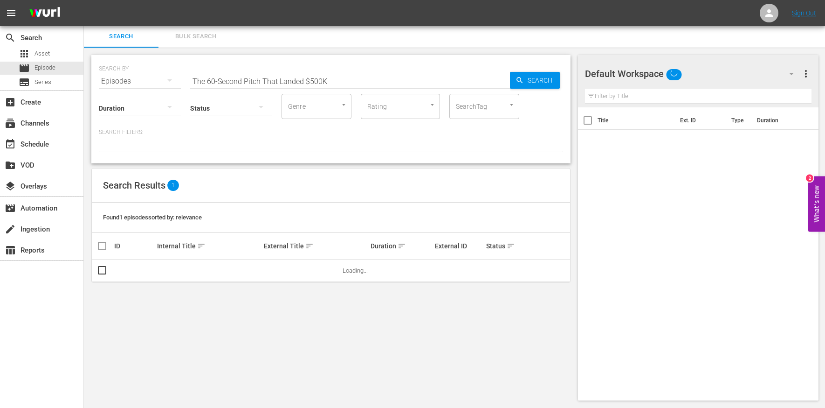
scroll to position [1, 0]
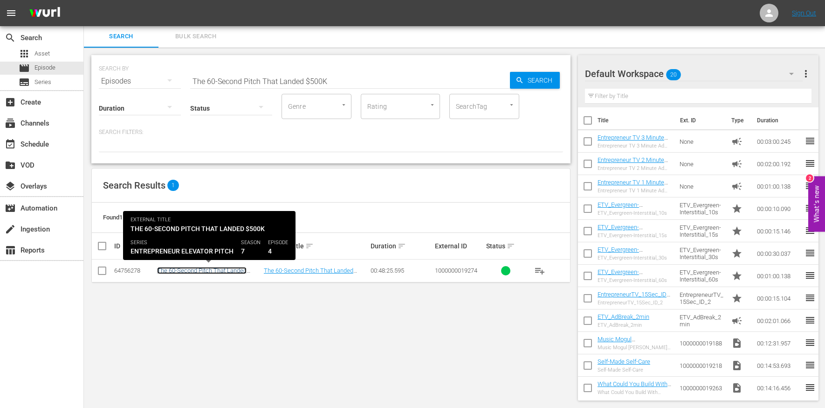
click at [230, 270] on link "The 60-Second Pitch That Landed $500K" at bounding box center [202, 274] width 90 height 14
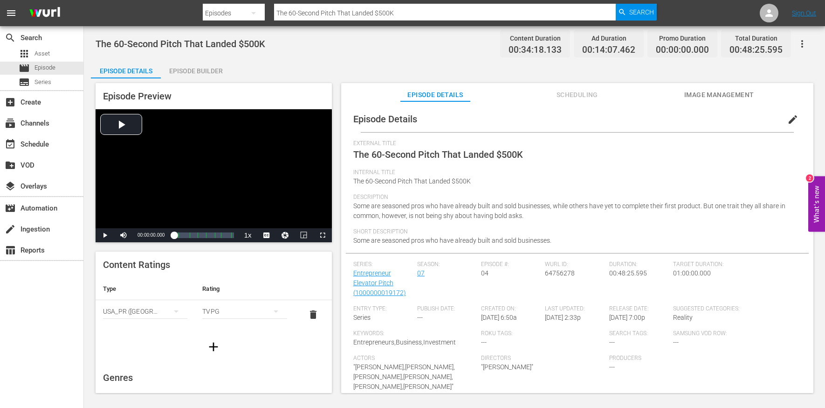
click at [788, 118] on span "edit" at bounding box center [793, 119] width 11 height 11
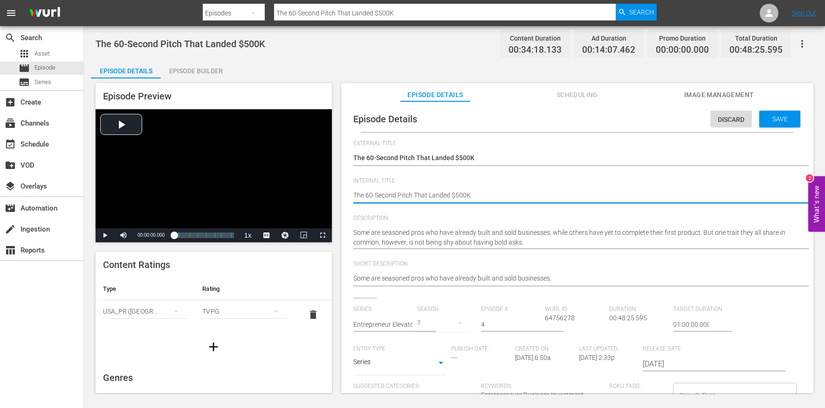
click at [425, 193] on textarea "The 60-Second Pitch That Landed $500K" at bounding box center [574, 195] width 443 height 11
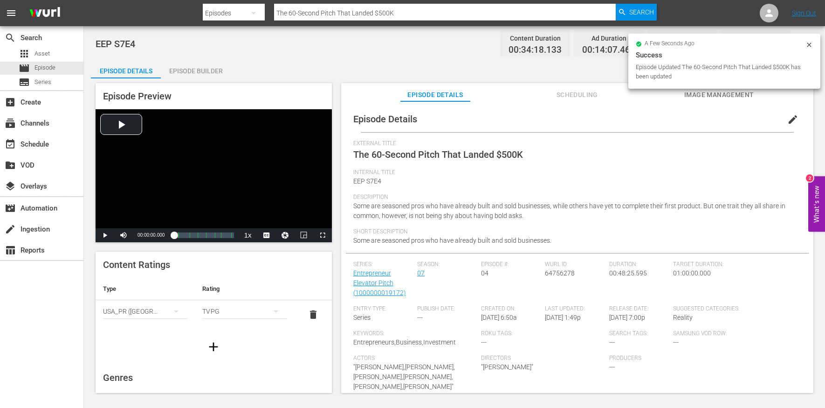
click at [195, 73] on div "Episode Builder" at bounding box center [196, 71] width 70 height 22
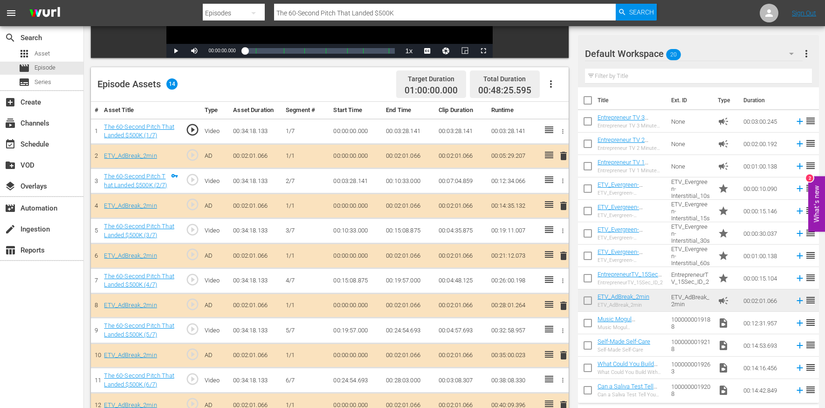
scroll to position [202, 0]
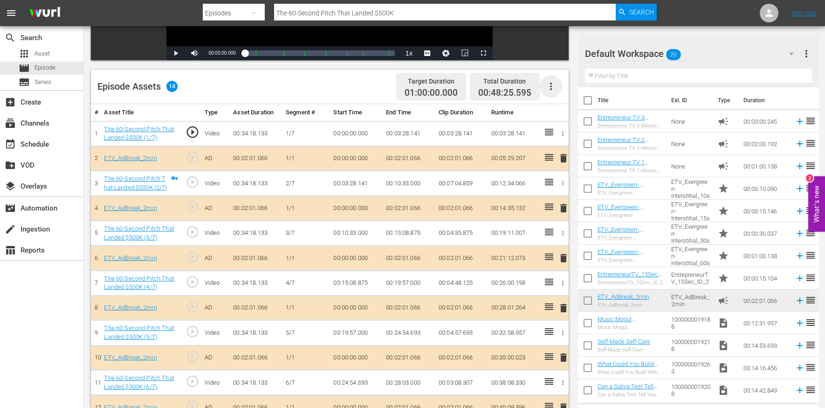
click at [552, 85] on icon "button" at bounding box center [551, 86] width 11 height 11
click at [563, 137] on div "Clear Ads" at bounding box center [578, 135] width 63 height 22
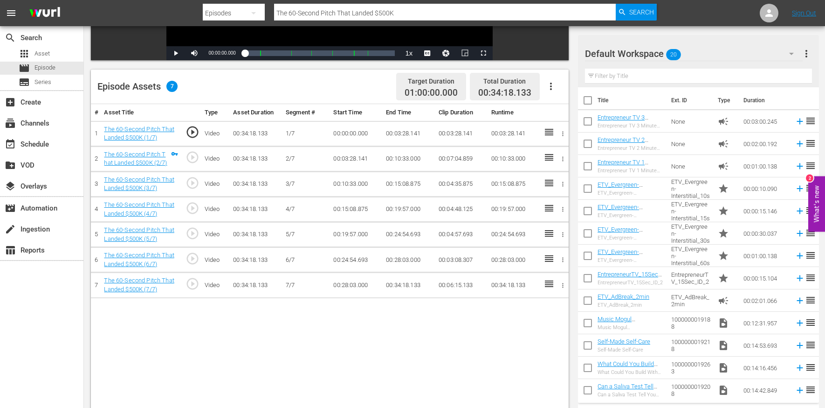
click at [550, 91] on icon "button" at bounding box center [551, 86] width 11 height 11
click at [548, 92] on div "Edit Cue Points" at bounding box center [578, 90] width 63 height 22
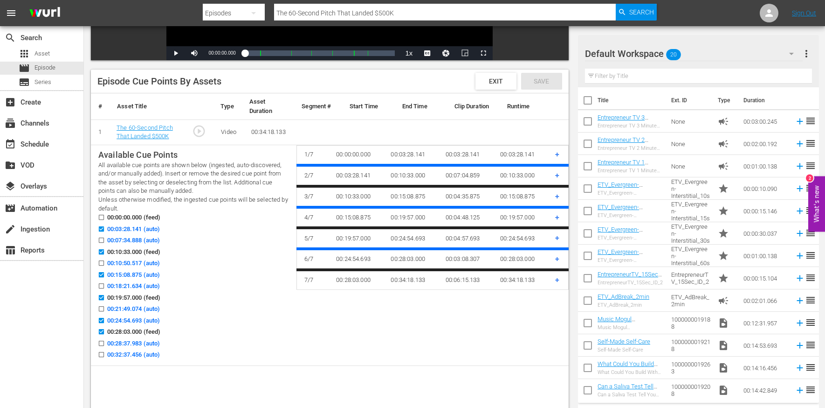
click at [145, 240] on span "00:07:34.888 (auto)" at bounding box center [133, 239] width 53 height 9
click at [105, 240] on input "00:07:34.888 (auto)" at bounding box center [99, 241] width 12 height 7
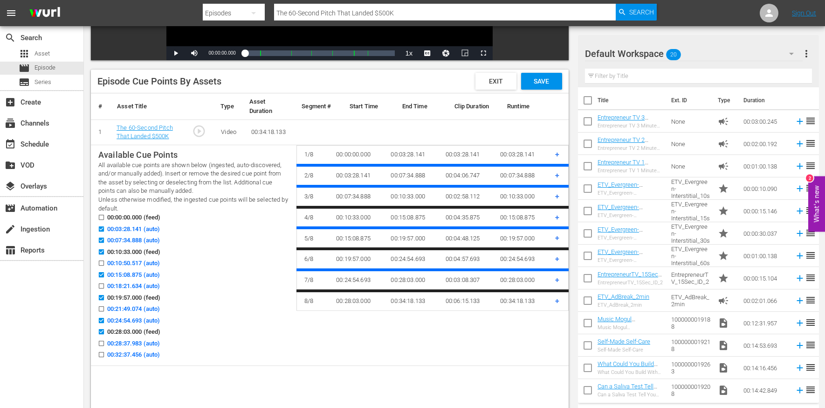
click at [144, 350] on span "00:32:37.456 (auto)" at bounding box center [133, 354] width 53 height 9
click at [105, 353] on input "00:32:37.456 (auto)" at bounding box center [99, 356] width 12 height 7
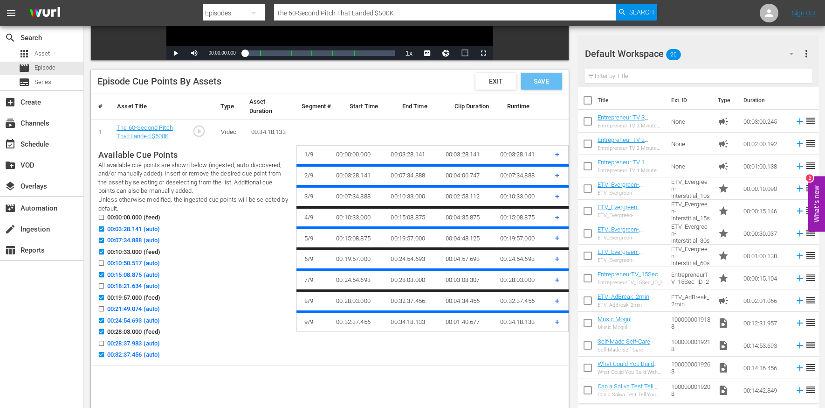
click at [542, 83] on span "Save" at bounding box center [541, 80] width 30 height 7
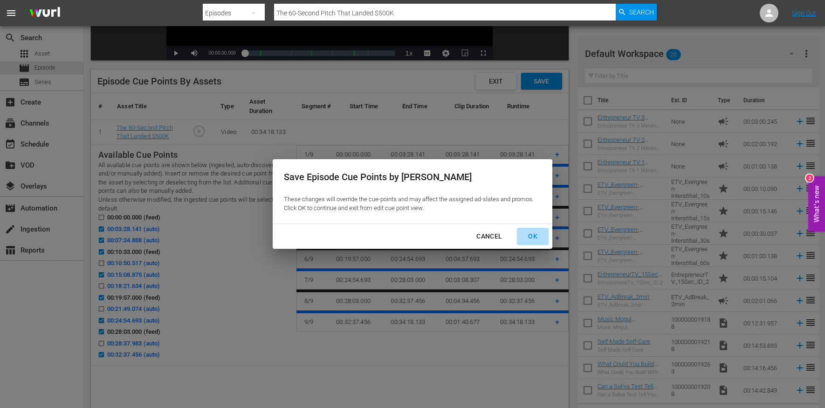
click at [532, 233] on div "OK" at bounding box center [533, 236] width 24 height 12
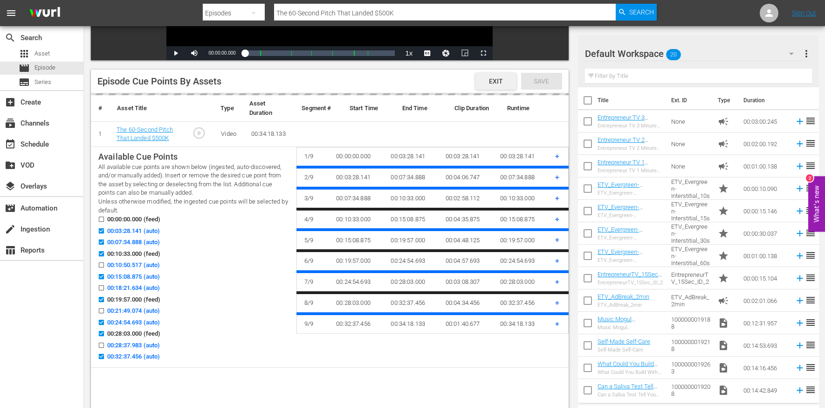
click at [486, 87] on div "Exit" at bounding box center [496, 81] width 41 height 17
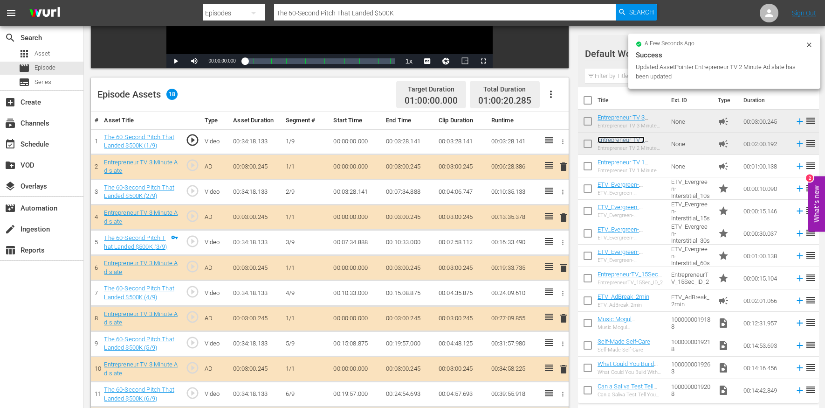
scroll to position [0, 0]
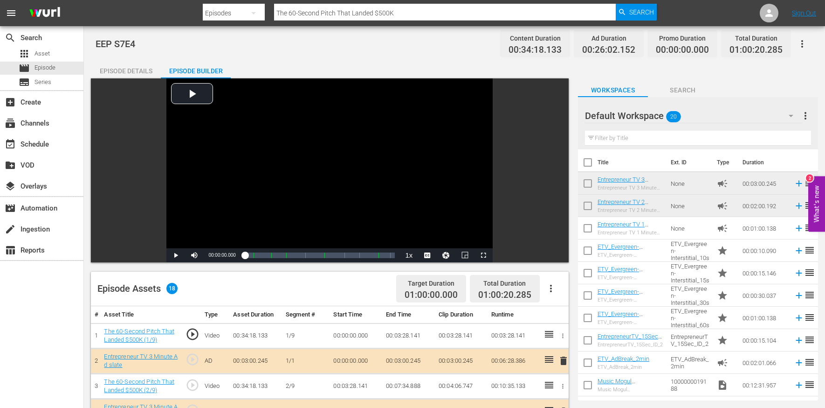
click at [312, 17] on input "The 60-Second Pitch That Landed $500K" at bounding box center [445, 13] width 342 height 22
paste input "is Is the No. 1 Mistake You Can Make When Pitching"
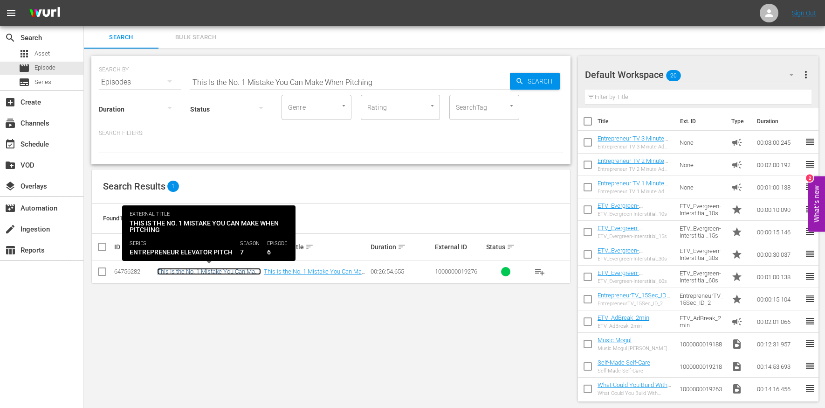
click at [195, 274] on link "This Is the No. 1 Mistake You Can Make When Pitching" at bounding box center [209, 275] width 104 height 14
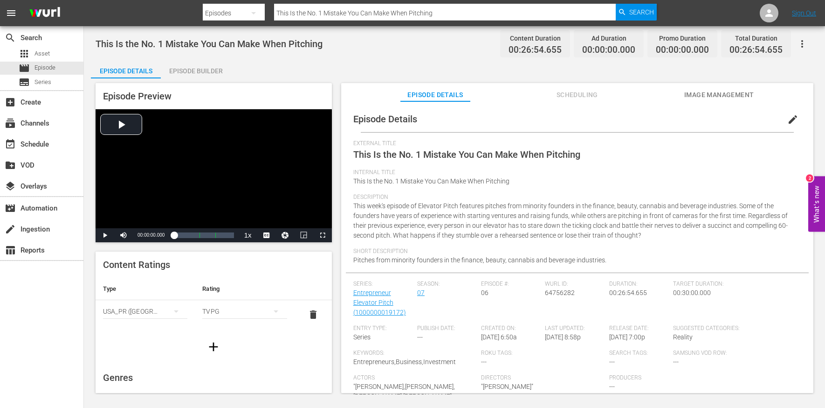
click at [788, 124] on span "edit" at bounding box center [793, 119] width 11 height 11
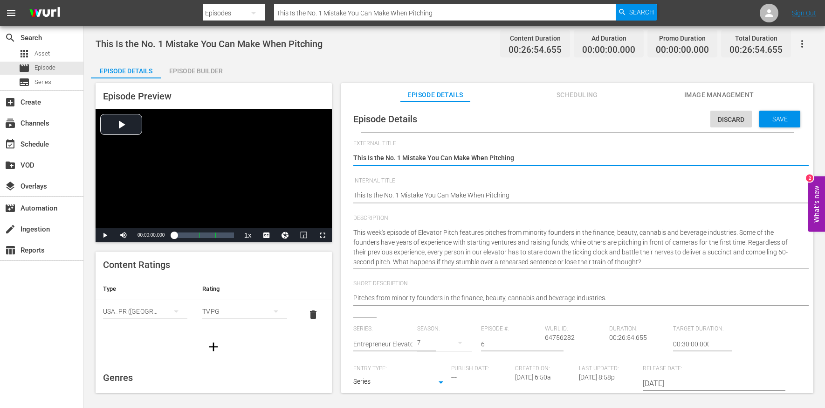
click at [480, 189] on div "This Is the No. 1 Mistake You Can Make When Pitching This Is the No. 1 Mistake …" at bounding box center [574, 196] width 443 height 22
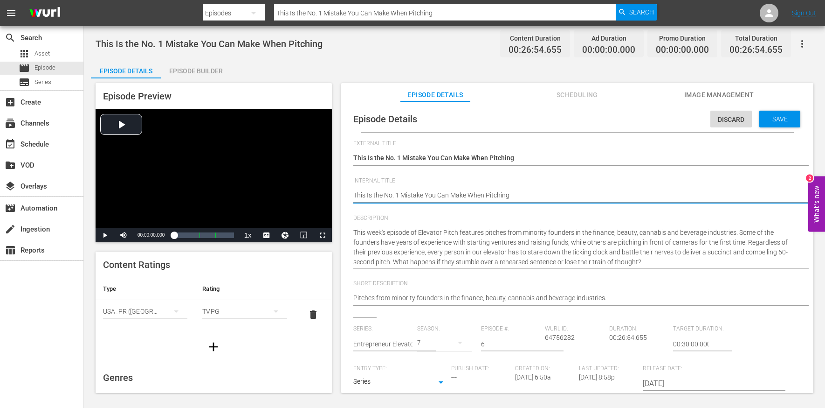
click at [480, 194] on textarea "This Is the No. 1 Mistake You Can Make When Pitching" at bounding box center [574, 195] width 443 height 11
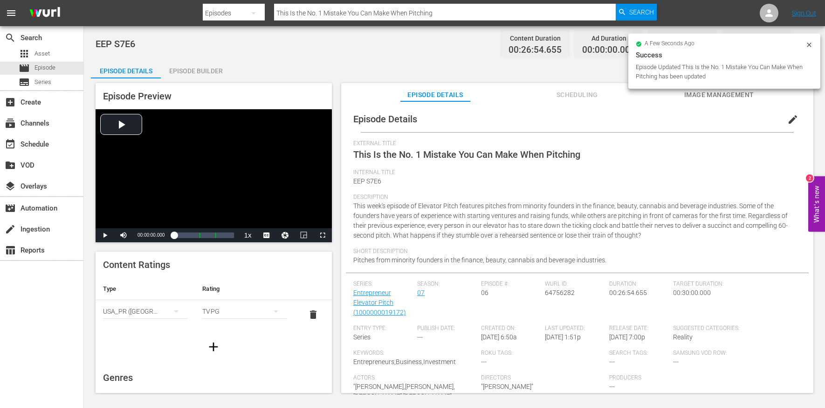
click at [186, 67] on div "Episode Builder" at bounding box center [196, 71] width 70 height 22
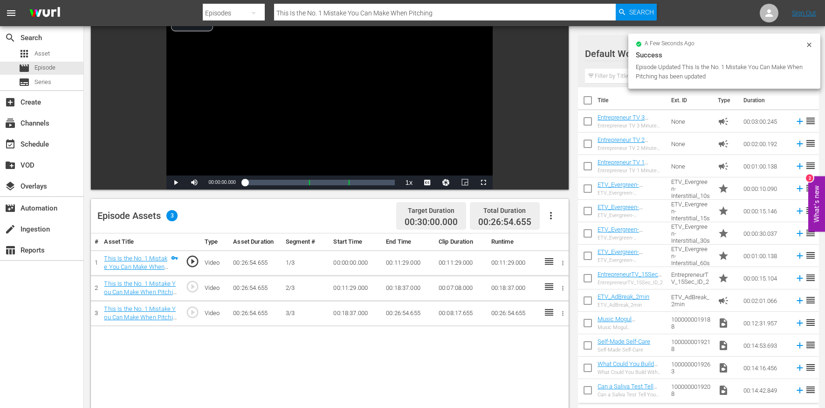
scroll to position [92, 0]
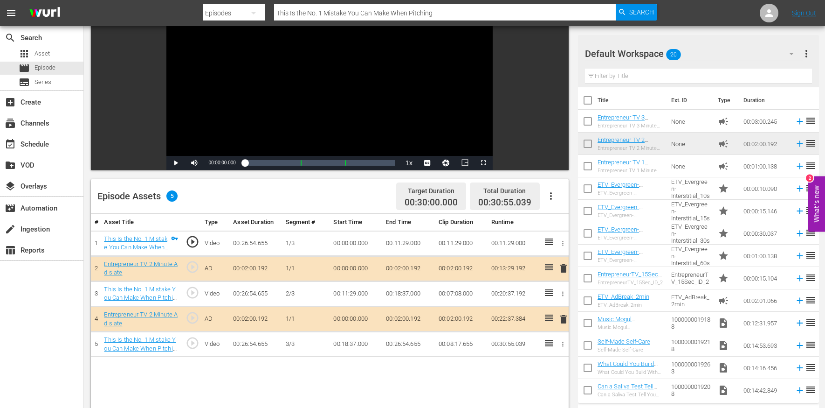
click at [305, 12] on input "This Is the No. 1 Mistake You Can Make When Pitching" at bounding box center [445, 13] width 342 height 22
paste input "She Brought a Baby to the Boardroom While Asking for $1 Million"
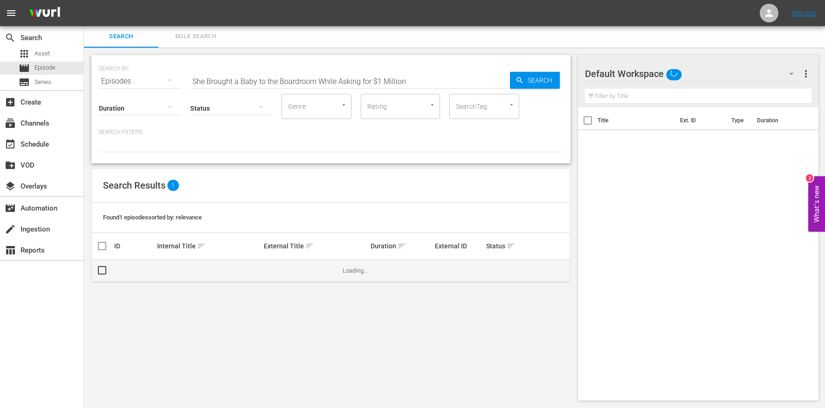
scroll to position [1, 0]
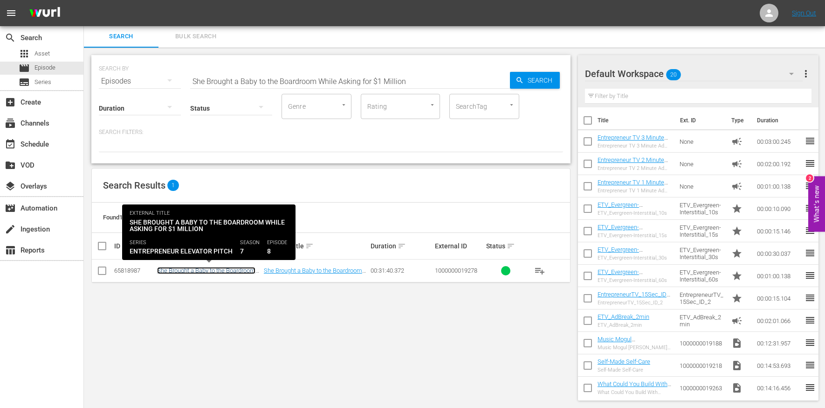
click at [196, 271] on link "She Brought a Baby to the Boardroom While Asking for $1 Million" at bounding box center [206, 274] width 98 height 14
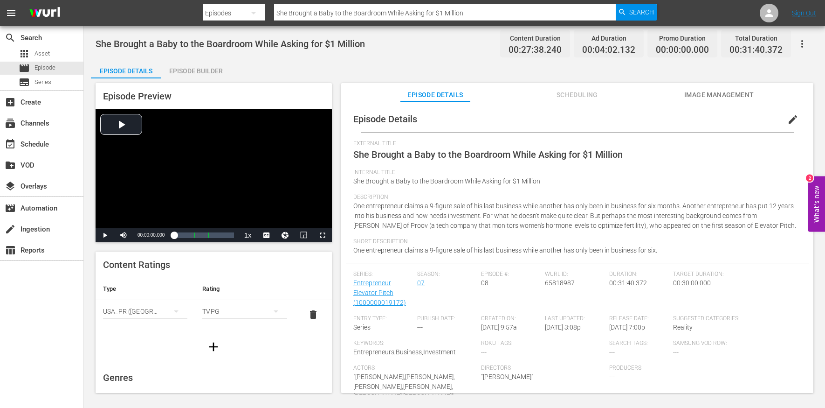
click at [791, 116] on span "edit" at bounding box center [793, 119] width 11 height 11
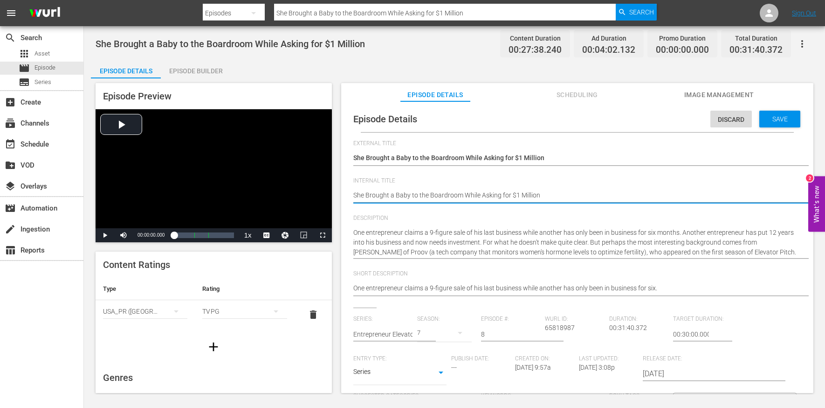
click at [457, 194] on textarea "She Brought a Baby to the Boardroom While Asking for $1 Million" at bounding box center [574, 195] width 443 height 11
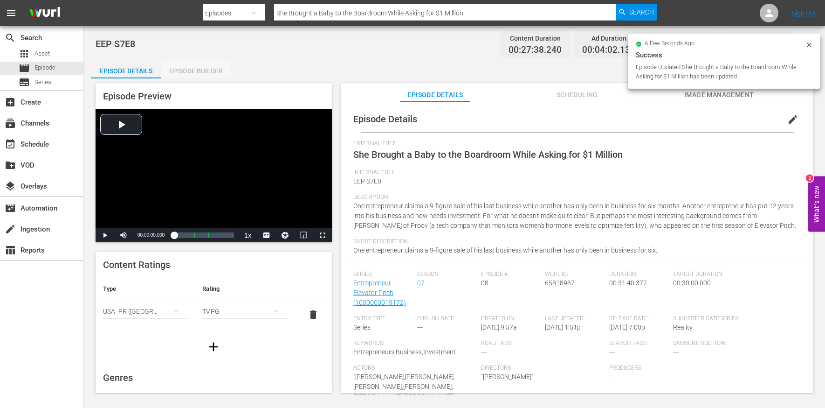
click at [189, 66] on div "Episode Builder" at bounding box center [196, 71] width 70 height 22
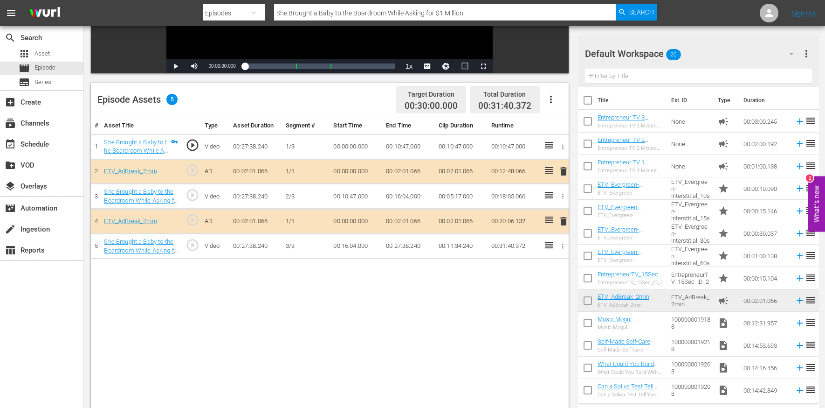
scroll to position [191, 0]
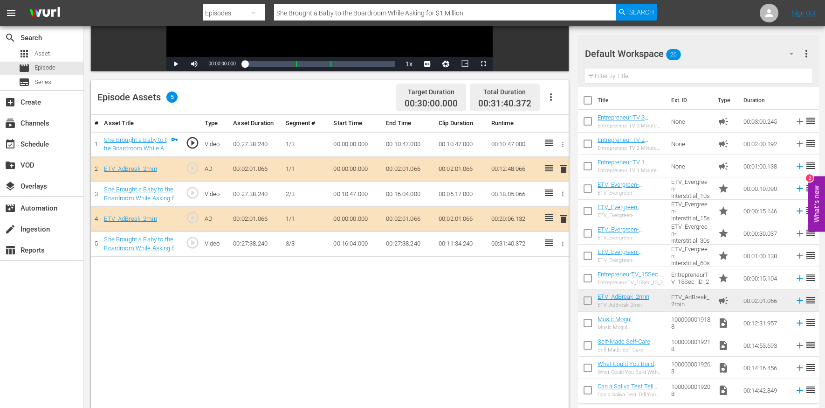
click at [552, 101] on icon "button" at bounding box center [551, 96] width 11 height 11
click at [567, 145] on div "Clear Ads" at bounding box center [578, 145] width 63 height 22
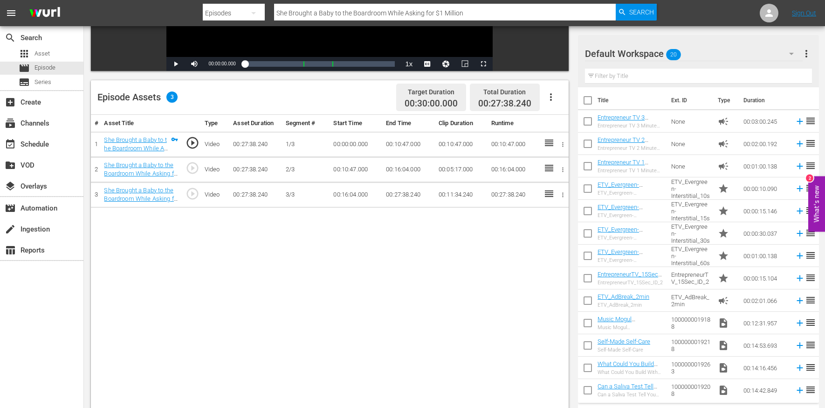
click at [553, 97] on icon "button" at bounding box center [551, 96] width 11 height 11
click at [554, 99] on div "Edit Cue Points" at bounding box center [578, 101] width 63 height 22
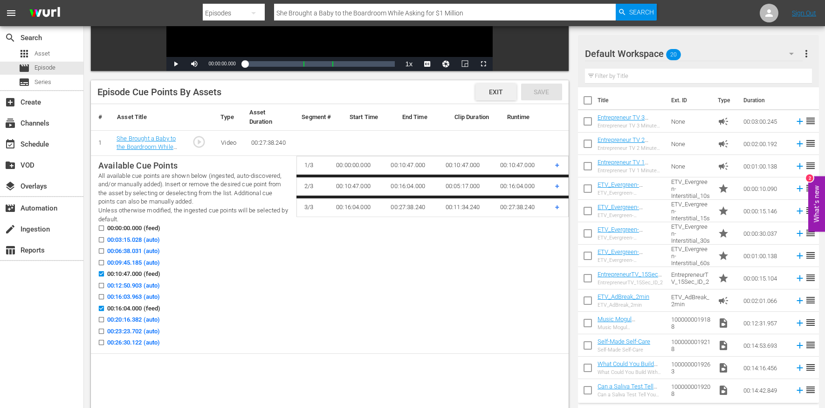
click at [498, 93] on span "Exit" at bounding box center [496, 91] width 29 height 7
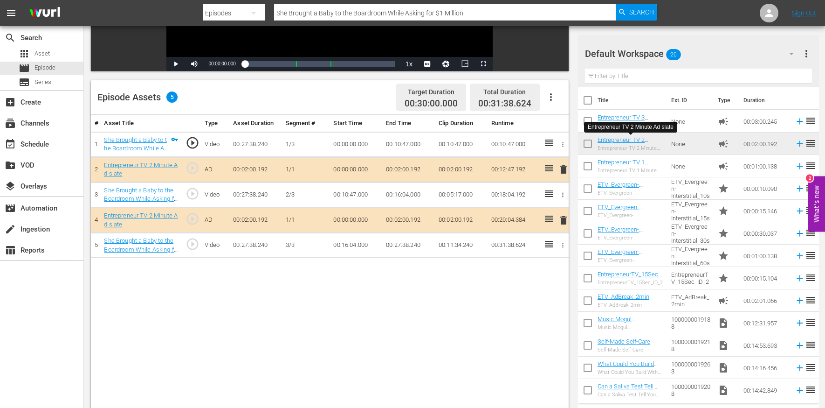
click at [322, 15] on input "She Brought a Baby to the Boardroom While Asking for $1 Million" at bounding box center [445, 13] width 342 height 22
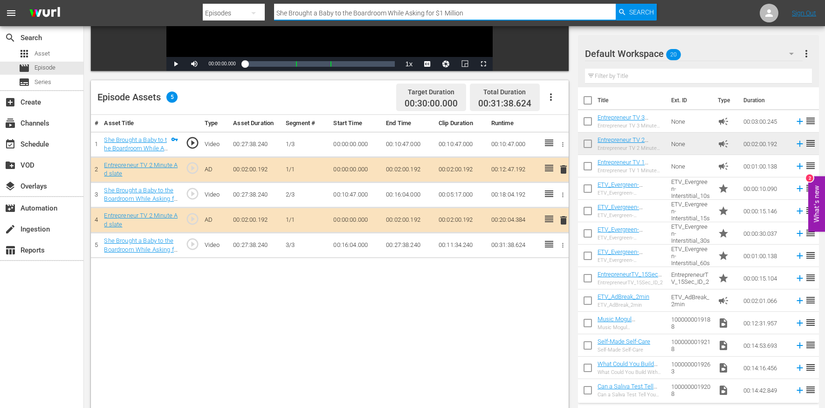
click at [322, 15] on input "She Brought a Baby to the Boardroom While Asking for $1 Million" at bounding box center [445, 13] width 342 height 22
paste input "Watch the Company That Landed a $175,000 Investment"
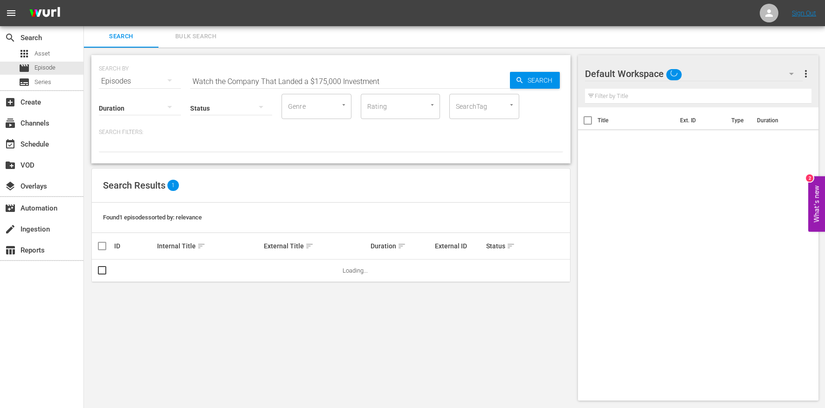
scroll to position [1, 0]
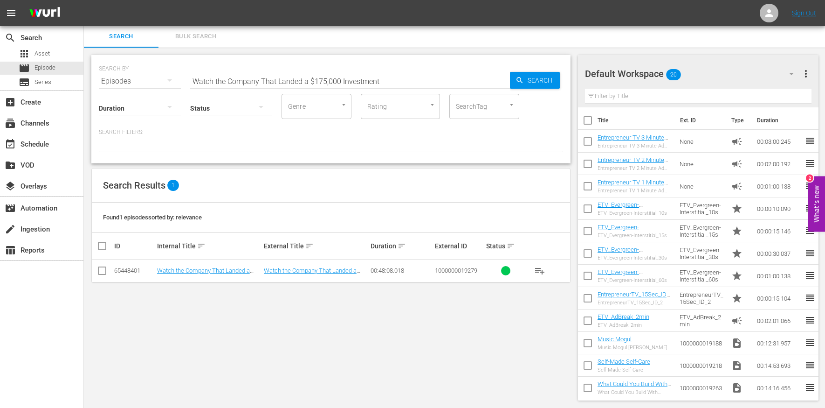
click at [214, 273] on td "Watch the Company That Landed a $175,000 Investment" at bounding box center [209, 270] width 107 height 23
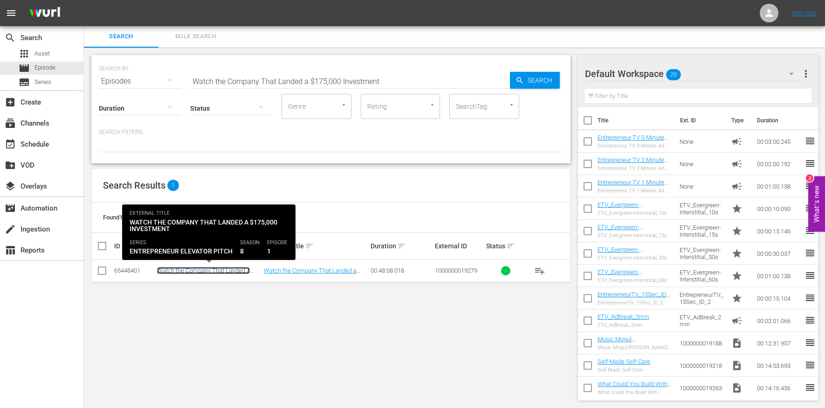
click at [218, 271] on link "Watch the Company That Landed a $175,000 Investment" at bounding box center [203, 274] width 93 height 14
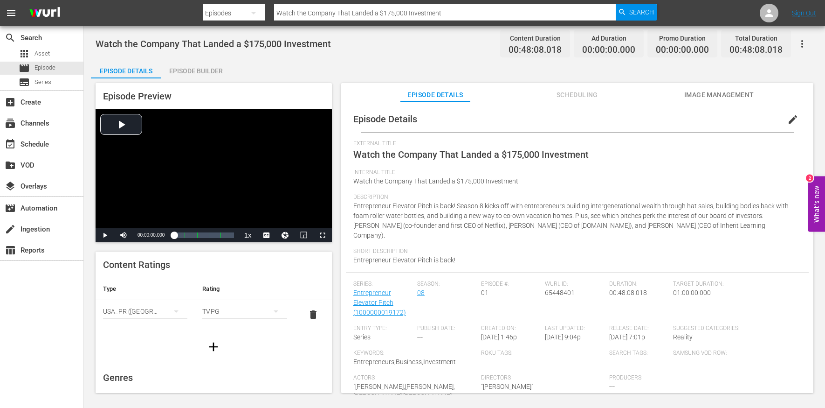
click at [788, 118] on span "edit" at bounding box center [793, 119] width 11 height 11
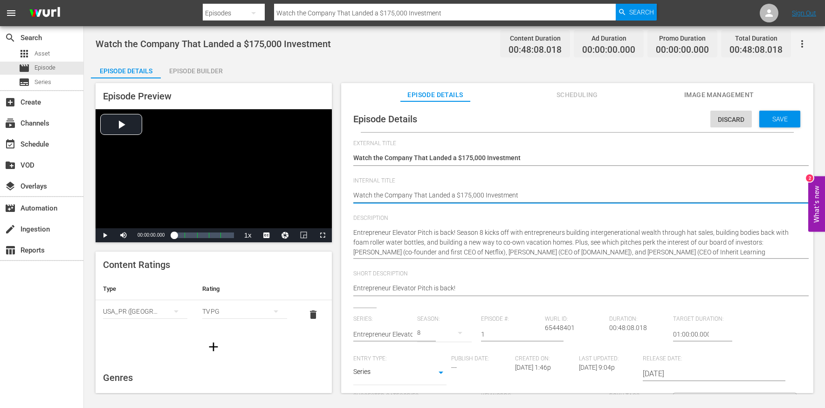
click at [413, 193] on textarea "Watch the Company That Landed a $175,000 Investment" at bounding box center [574, 195] width 443 height 11
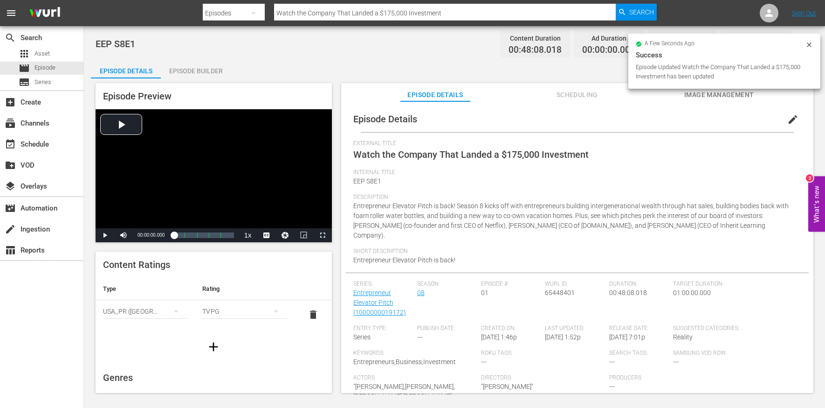
click at [197, 73] on div "Episode Builder" at bounding box center [196, 71] width 70 height 22
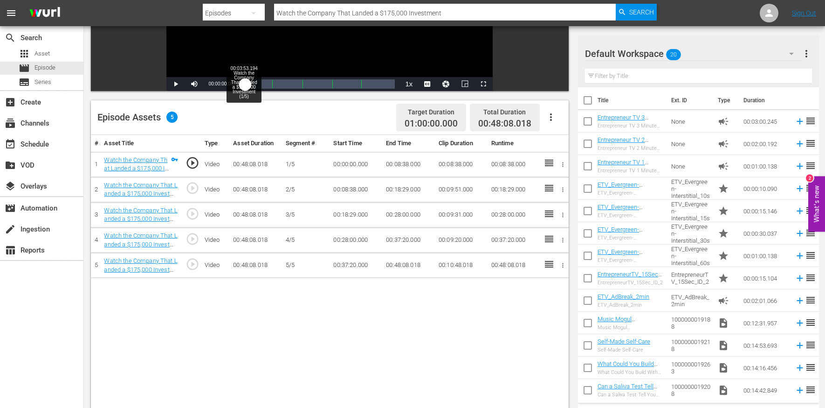
scroll to position [180, 0]
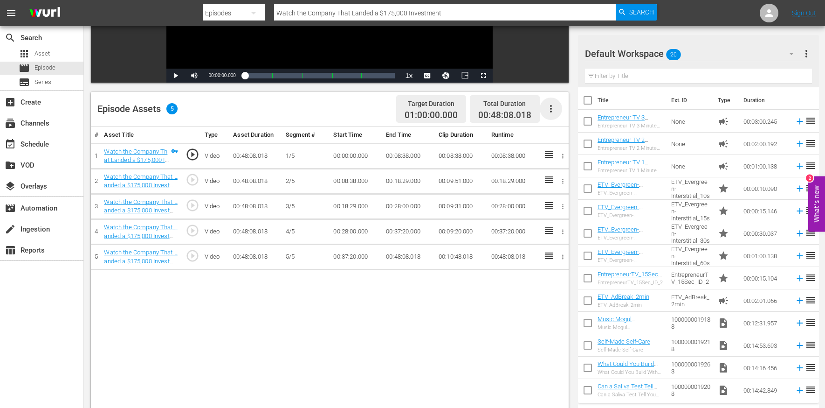
click at [551, 111] on icon "button" at bounding box center [551, 108] width 2 height 7
click at [555, 113] on div "Edit Cue Points" at bounding box center [578, 112] width 63 height 22
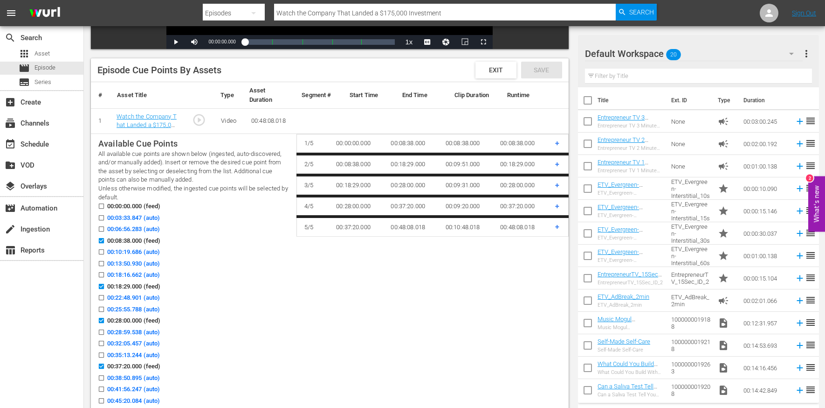
scroll to position [218, 0]
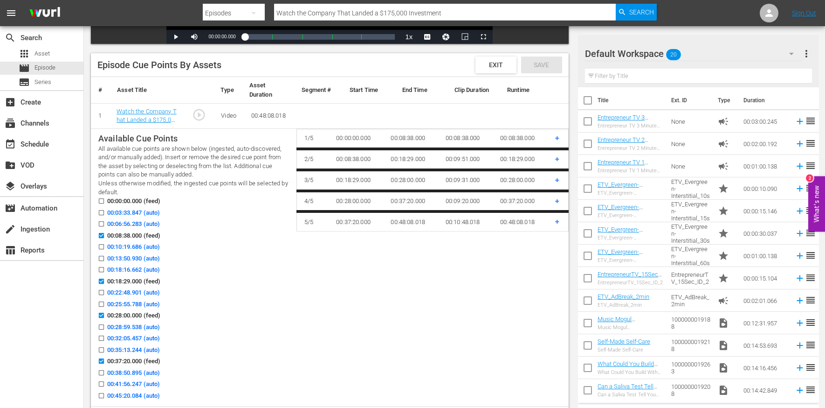
click at [136, 214] on span "00:03:33.847 (auto)" at bounding box center [133, 212] width 53 height 9
click at [105, 214] on input "00:03:33.847 (auto)" at bounding box center [99, 214] width 12 height 7
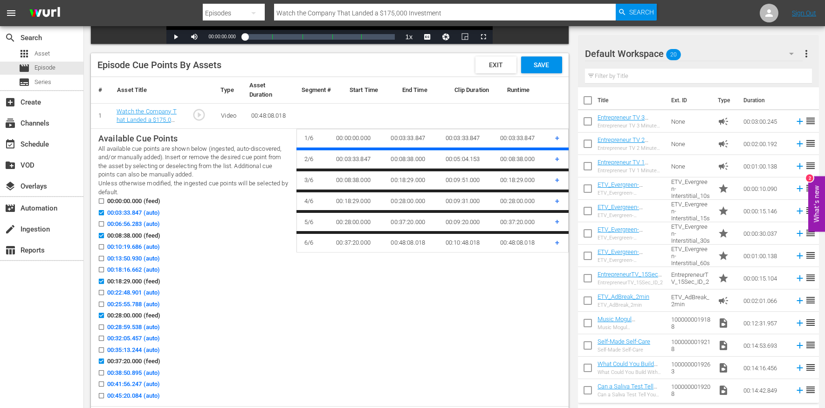
click at [141, 258] on span "00:13:50.930 (auto)" at bounding box center [133, 258] width 53 height 9
click at [105, 258] on input "00:13:50.930 (auto)" at bounding box center [99, 259] width 12 height 7
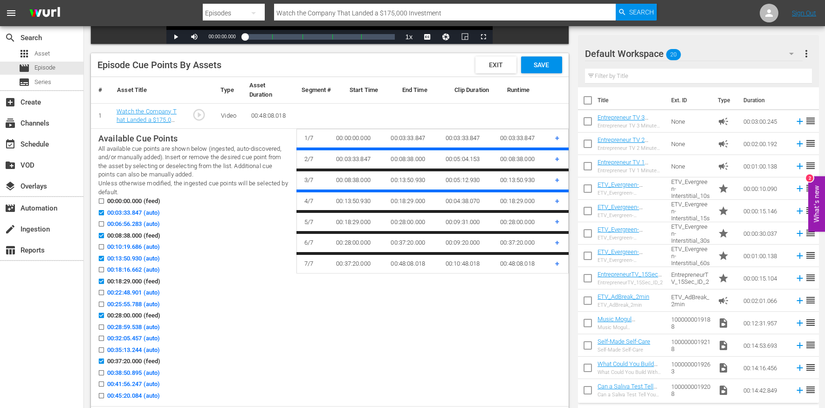
click at [141, 291] on span "00:22:48.901 (auto)" at bounding box center [133, 292] width 53 height 9
click at [105, 291] on input "00:22:48.901 (auto)" at bounding box center [99, 294] width 12 height 7
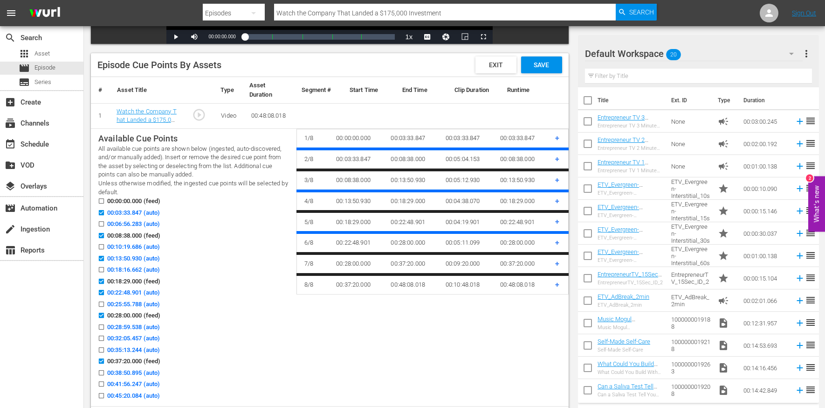
click at [138, 335] on span "00:32:05.457 (auto)" at bounding box center [133, 337] width 53 height 9
click at [105, 336] on input "00:32:05.457 (auto)" at bounding box center [99, 339] width 12 height 7
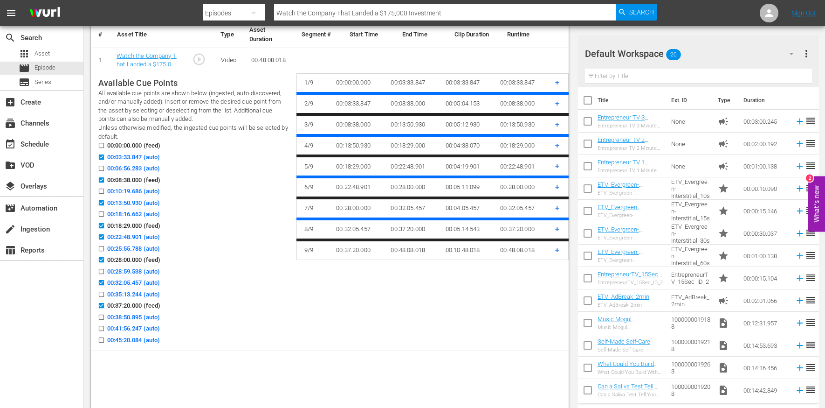
scroll to position [281, 0]
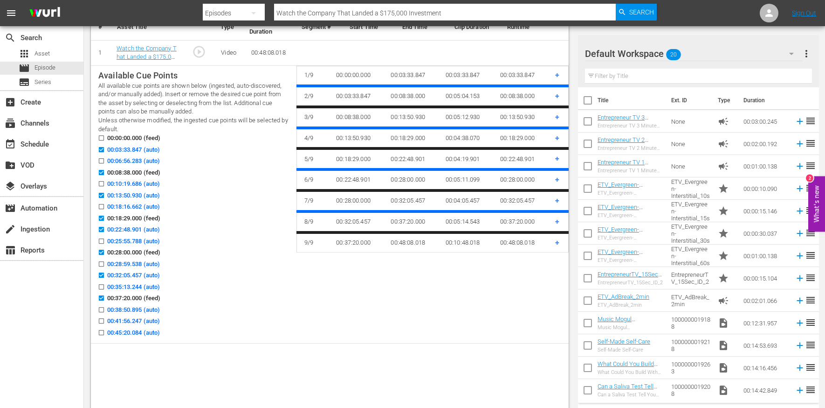
click at [131, 319] on span "00:41:56.247 (auto)" at bounding box center [133, 320] width 53 height 9
click at [105, 319] on input "00:41:56.247 (auto)" at bounding box center [99, 322] width 12 height 7
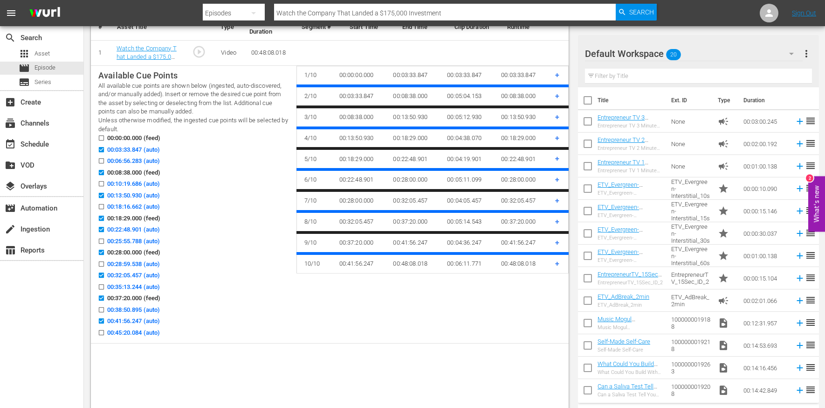
click at [131, 332] on span "00:45:20.084 (auto)" at bounding box center [133, 332] width 53 height 9
click at [105, 332] on input "00:45:20.084 (auto)" at bounding box center [99, 334] width 12 height 7
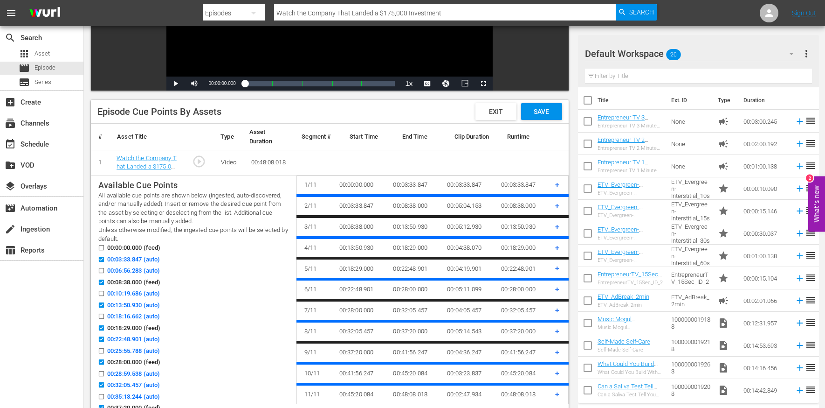
scroll to position [119, 0]
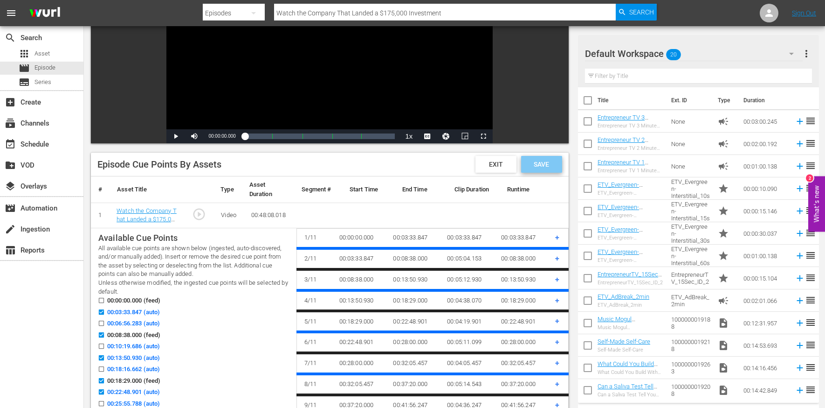
click at [544, 163] on span "Save" at bounding box center [541, 163] width 30 height 7
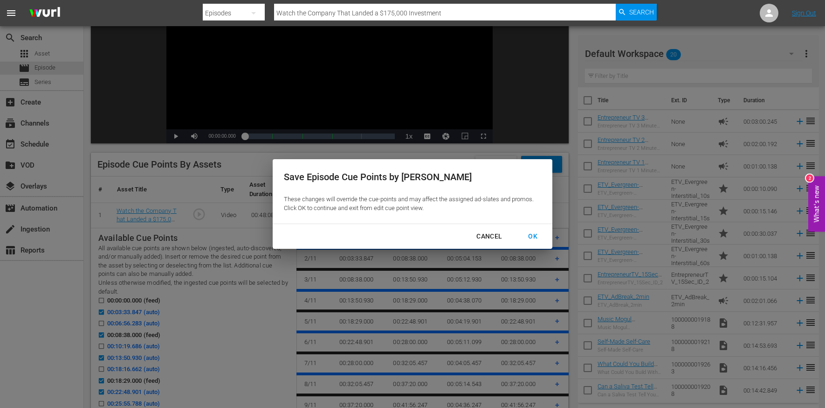
click at [536, 235] on div "OK" at bounding box center [533, 236] width 24 height 12
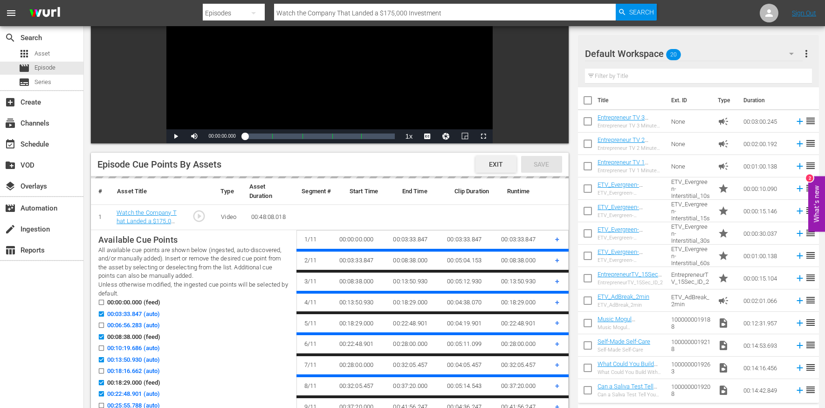
click at [494, 165] on span "Exit" at bounding box center [496, 163] width 29 height 7
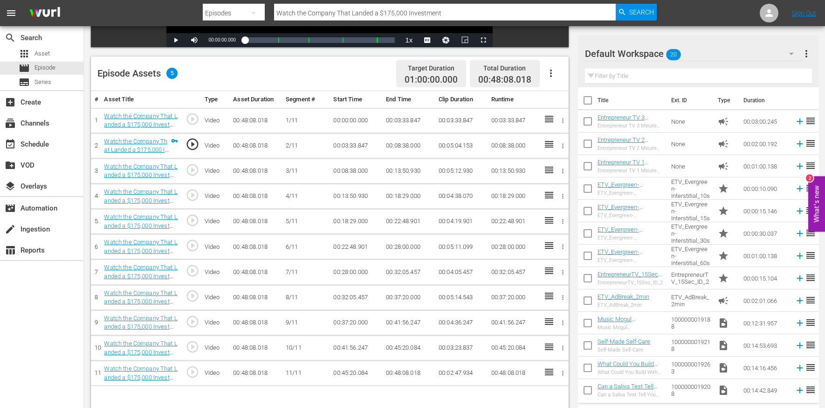
scroll to position [242, 0]
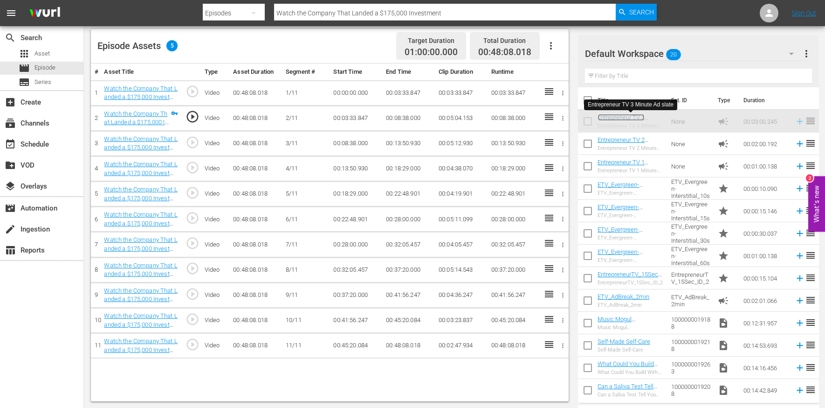
drag, startPoint x: 620, startPoint y: 119, endPoint x: 636, endPoint y: 141, distance: 26.8
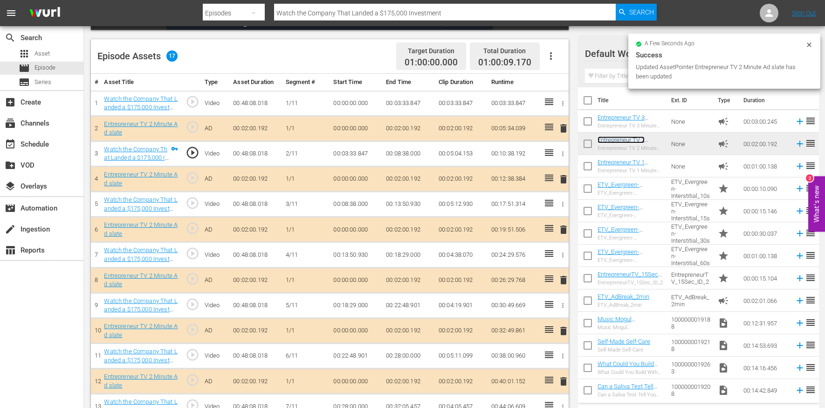
scroll to position [232, 0]
click at [550, 54] on icon "button" at bounding box center [551, 56] width 11 height 11
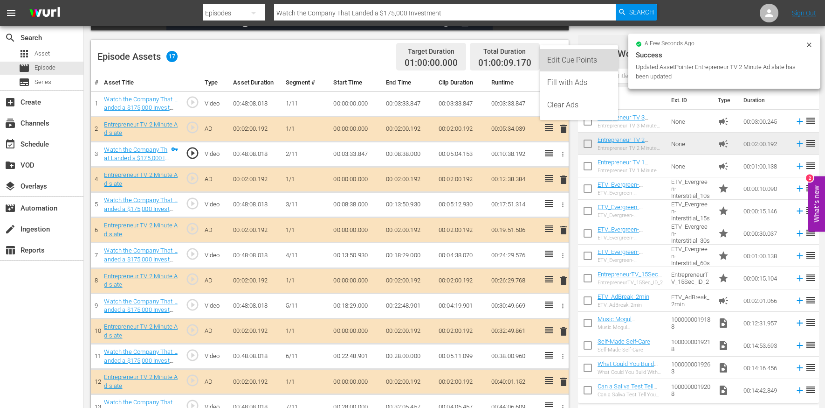
click at [561, 62] on div "Edit Cue Points" at bounding box center [578, 60] width 63 height 22
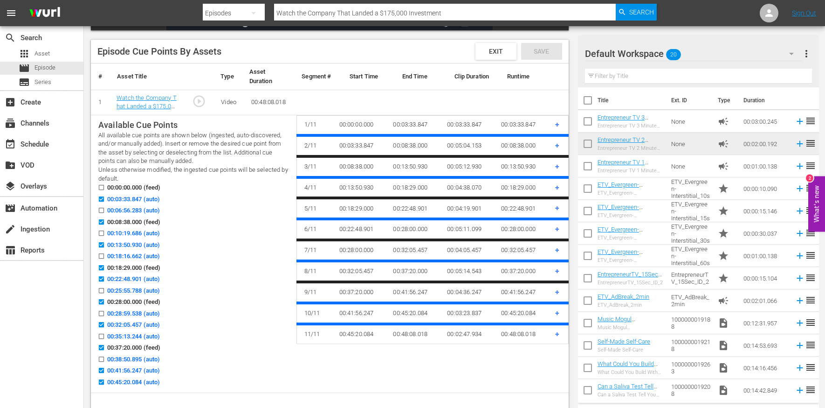
click at [144, 380] on span "00:45:20.084 (auto)" at bounding box center [133, 381] width 53 height 9
click at [105, 380] on input "00:45:20.084 (auto)" at bounding box center [99, 383] width 12 height 7
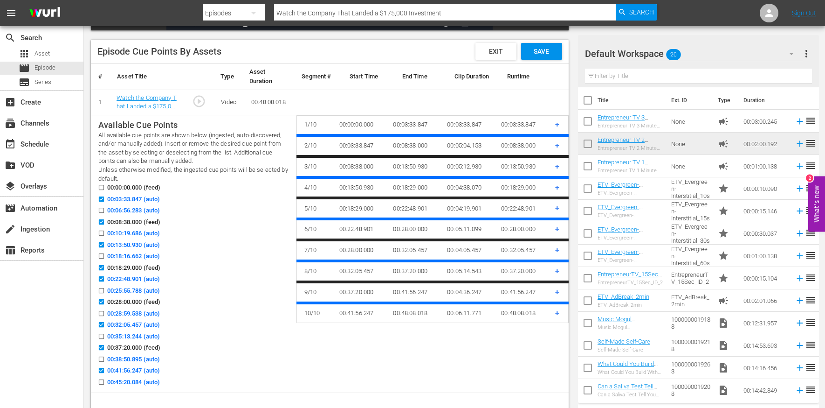
click at [122, 197] on span "00:03:33.847 (auto)" at bounding box center [133, 198] width 53 height 9
click at [105, 197] on input "00:03:33.847 (auto)" at bounding box center [99, 200] width 12 height 7
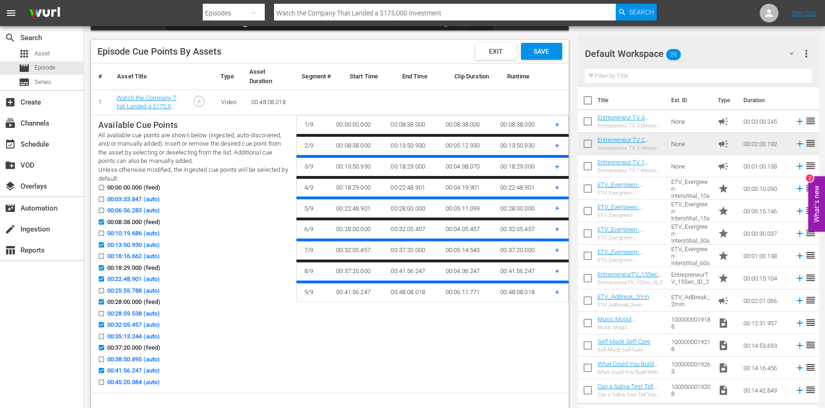
click at [126, 274] on span "00:22:48.901 (auto)" at bounding box center [133, 278] width 53 height 9
click at [105, 277] on input "00:22:48.901 (auto)" at bounding box center [99, 280] width 12 height 7
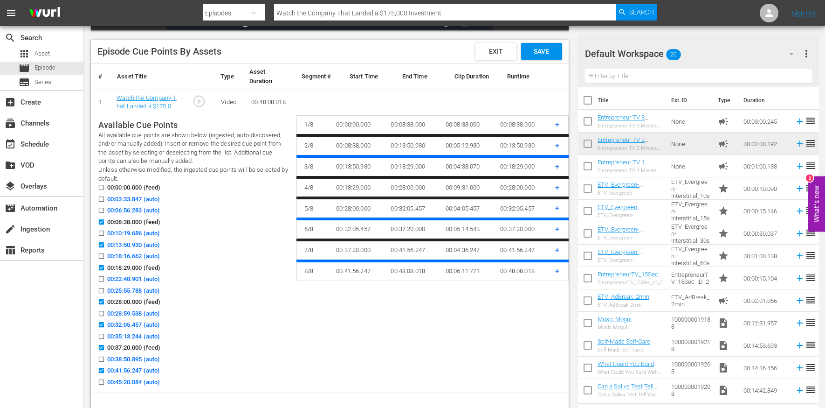
click at [143, 323] on span "00:32:05.457 (auto)" at bounding box center [133, 324] width 53 height 9
click at [105, 323] on input "00:32:05.457 (auto)" at bounding box center [99, 326] width 12 height 7
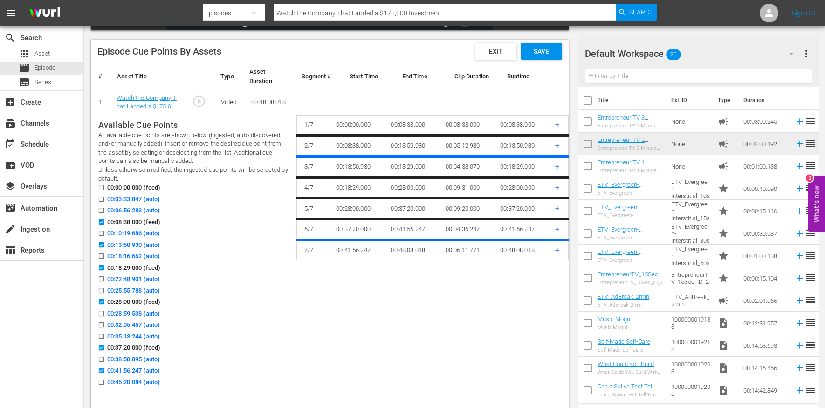
click at [133, 242] on span "00:13:50.930 (auto)" at bounding box center [133, 244] width 53 height 9
click at [105, 243] on input "00:13:50.930 (auto)" at bounding box center [99, 246] width 12 height 7
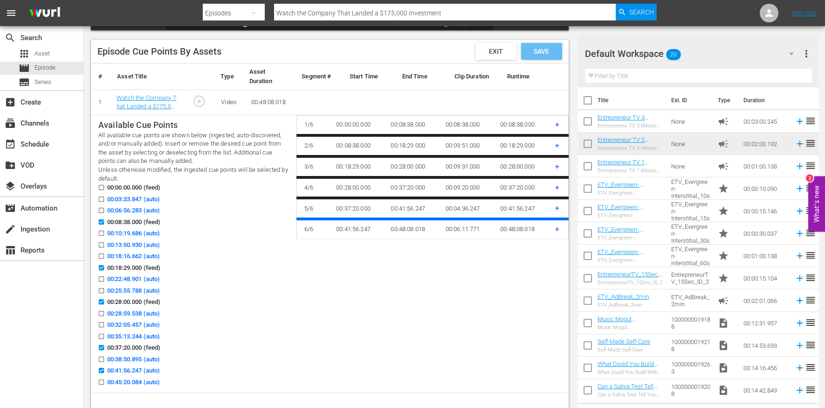
click at [544, 52] on span "Save" at bounding box center [541, 51] width 30 height 7
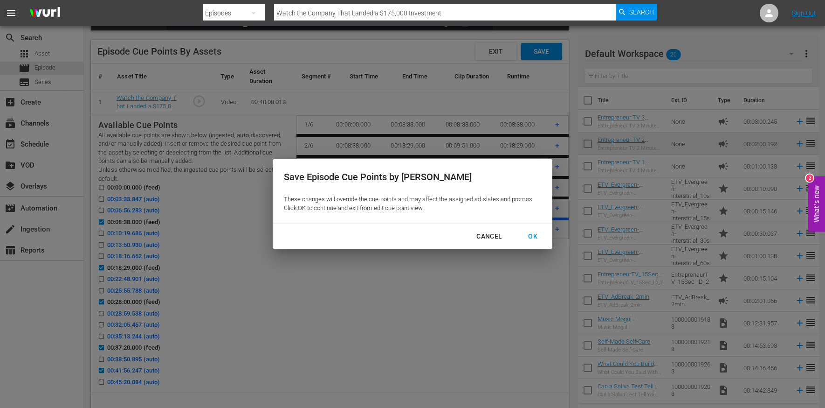
click at [533, 237] on div "OK" at bounding box center [533, 236] width 24 height 12
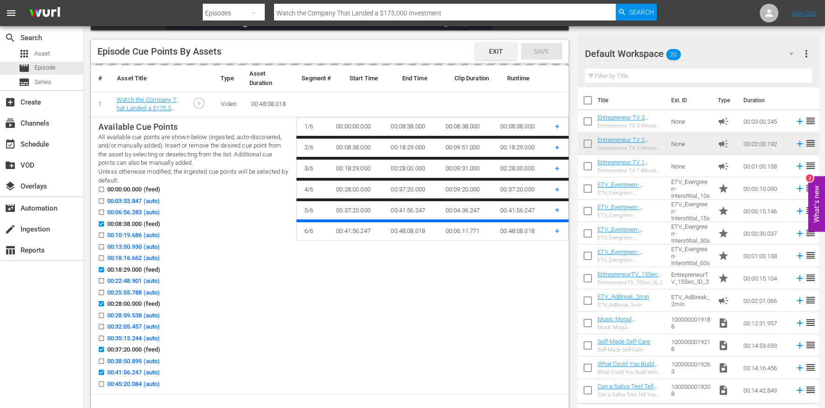
click at [486, 49] on span "Exit" at bounding box center [496, 51] width 29 height 7
